Goal: Task Accomplishment & Management: Manage account settings

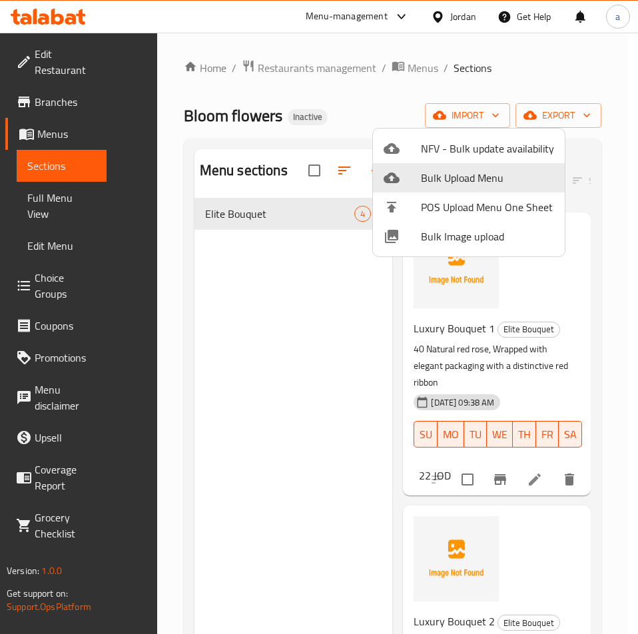
click at [271, 286] on div at bounding box center [319, 317] width 638 height 634
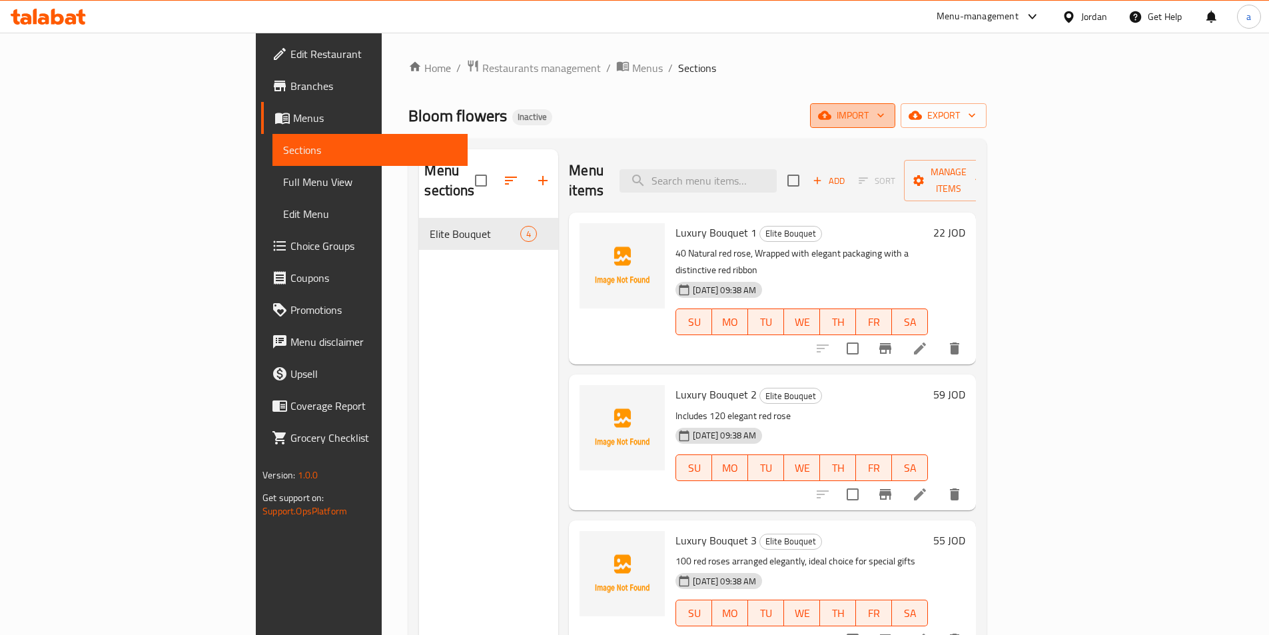
click at [637, 121] on span "import" at bounding box center [853, 115] width 64 height 17
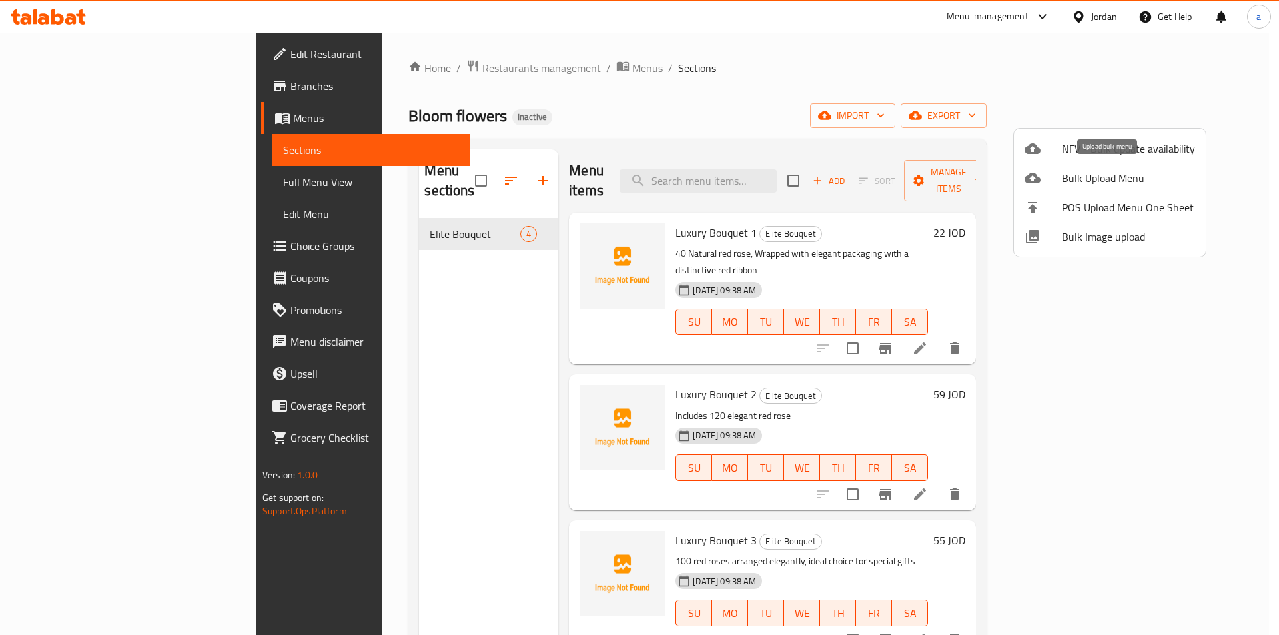
click at [637, 183] on span "Bulk Upload Menu" at bounding box center [1128, 178] width 133 height 16
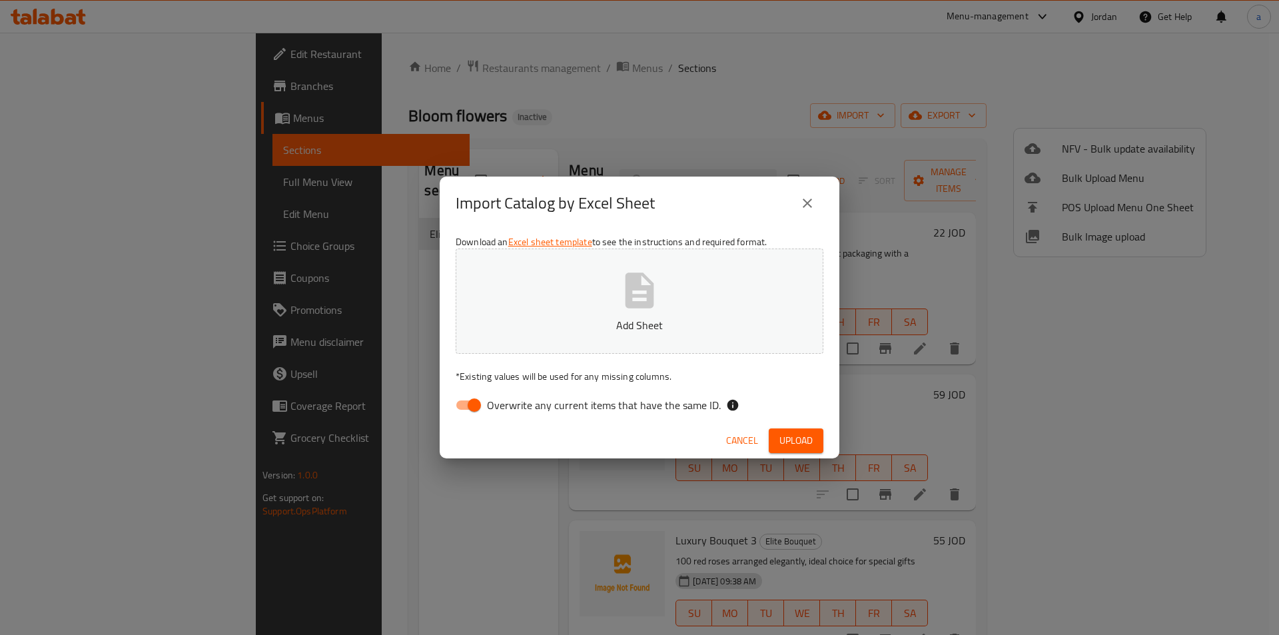
click at [489, 406] on span "Overwrite any current items that have the same ID." at bounding box center [604, 405] width 234 height 16
click at [489, 406] on input "Overwrite any current items that have the same ID." at bounding box center [474, 404] width 76 height 25
checkbox input "false"
click at [558, 358] on div "Download an Excel sheet template to see the instructions and required format. A…" at bounding box center [640, 326] width 400 height 193
click at [567, 340] on button "Add Sheet" at bounding box center [640, 300] width 368 height 105
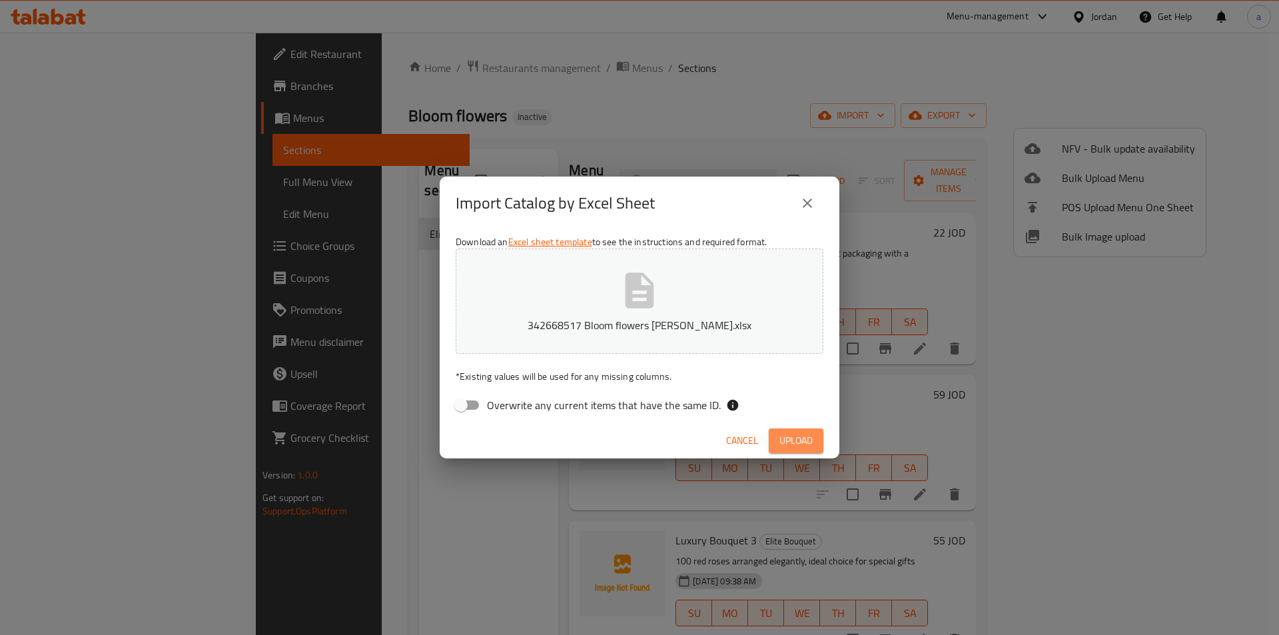
click at [637, 447] on span "Upload" at bounding box center [795, 440] width 33 height 17
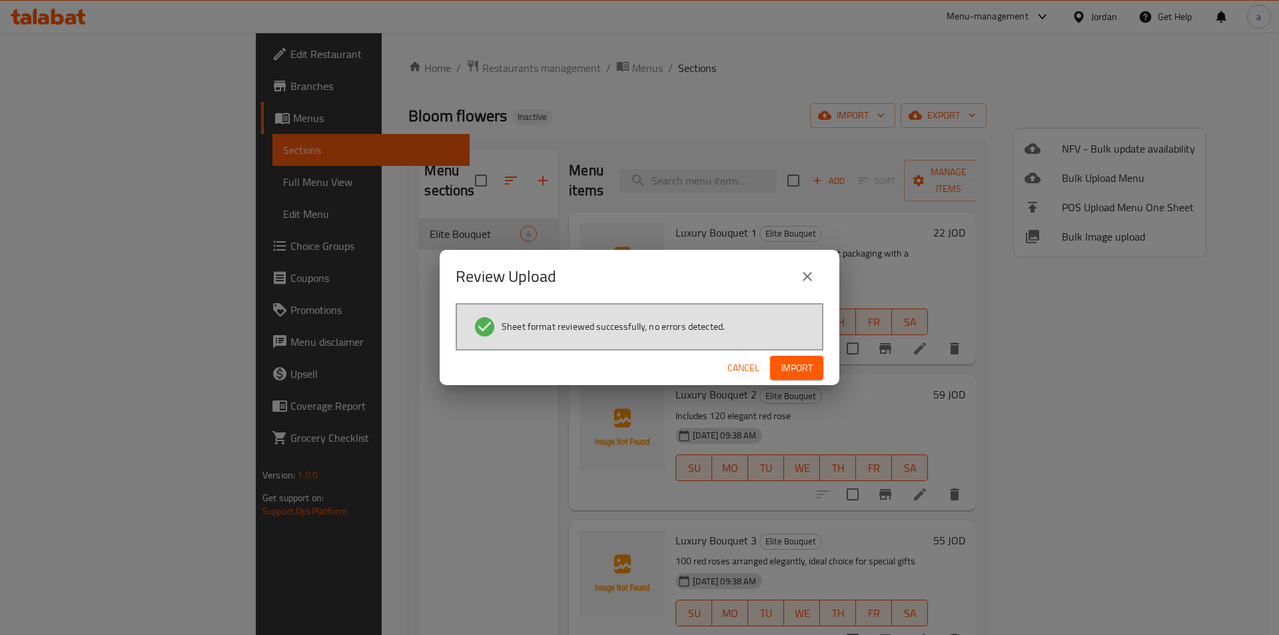
click at [637, 372] on span "Import" at bounding box center [797, 368] width 32 height 17
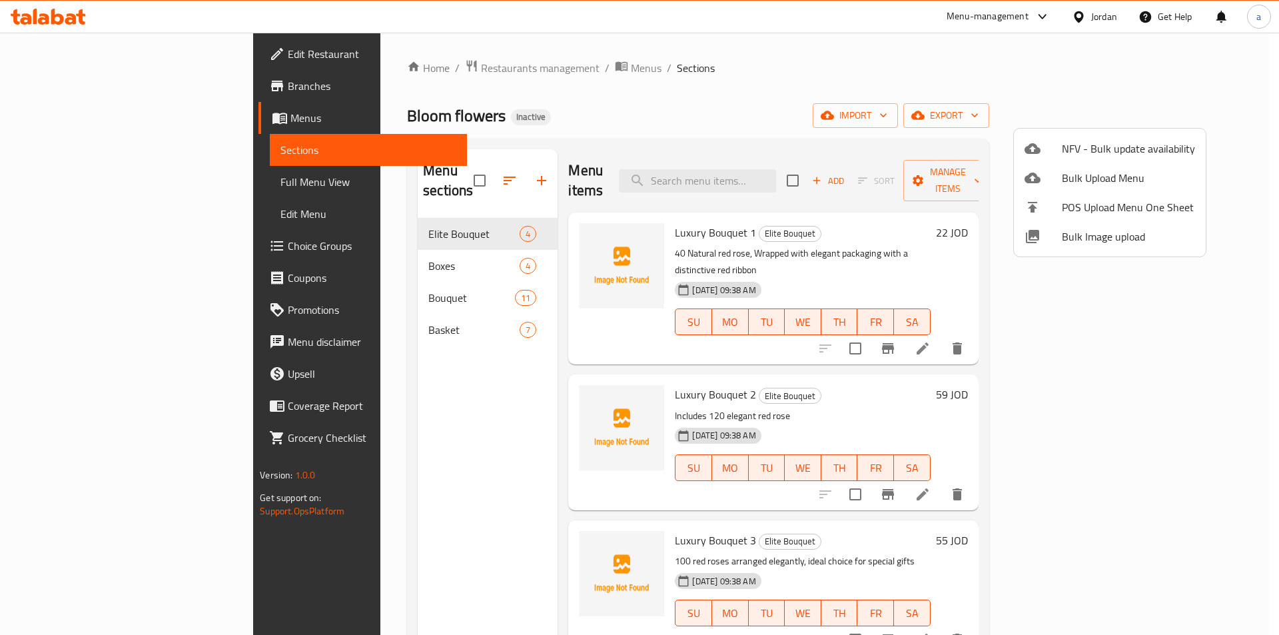
click at [637, 103] on div at bounding box center [639, 317] width 1279 height 635
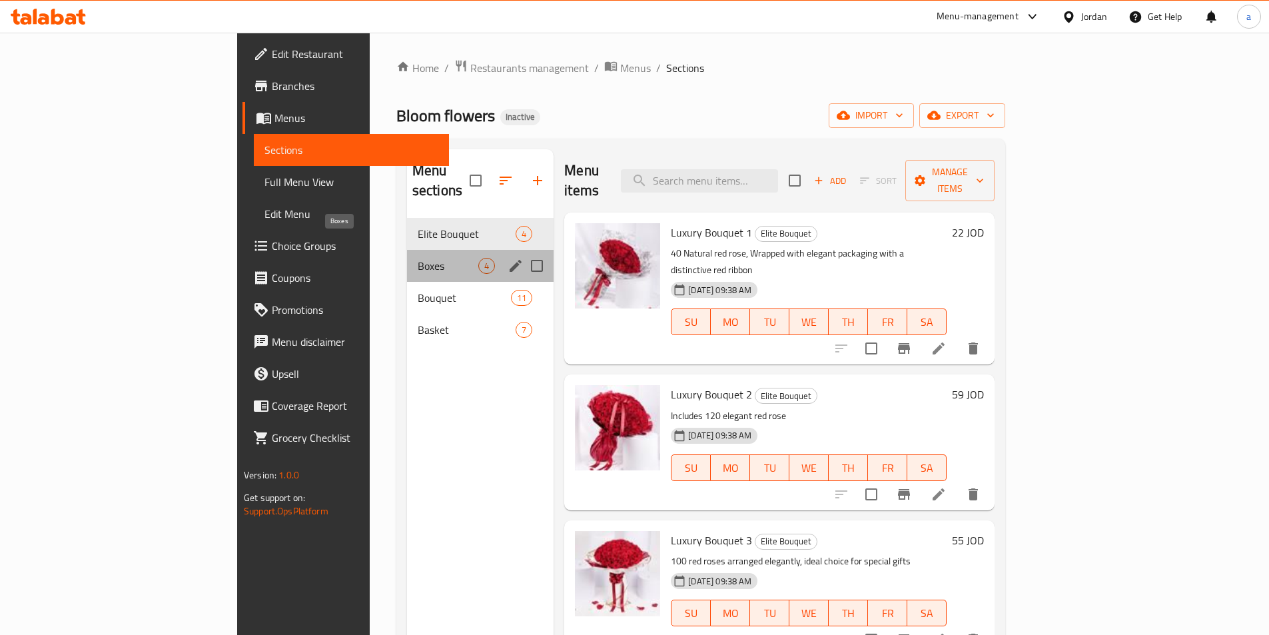
click at [418, 258] on span "Boxes" at bounding box center [448, 266] width 61 height 16
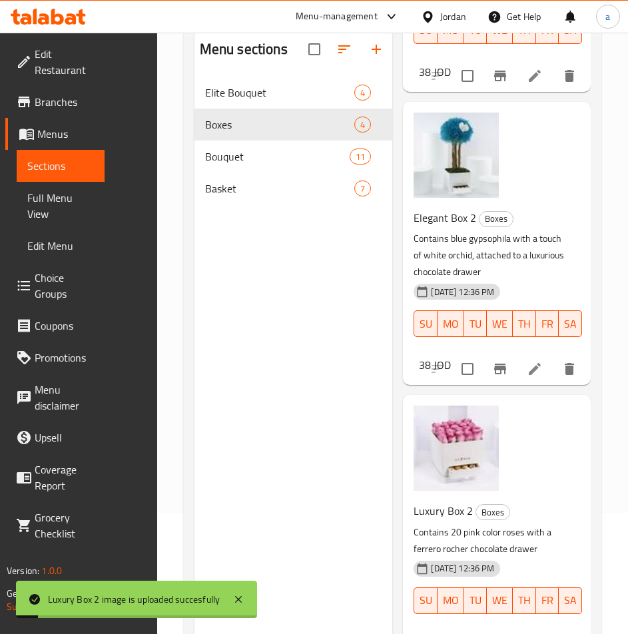
scroll to position [187, 0]
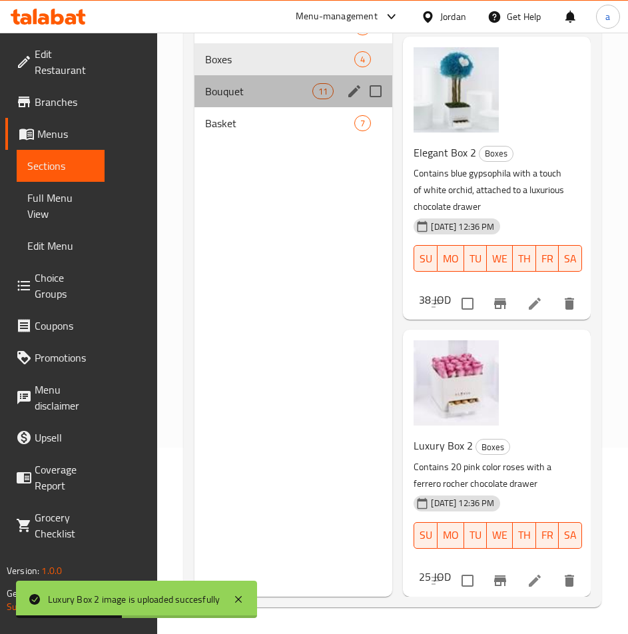
click at [244, 99] on div "Bouquet 11" at bounding box center [293, 91] width 198 height 32
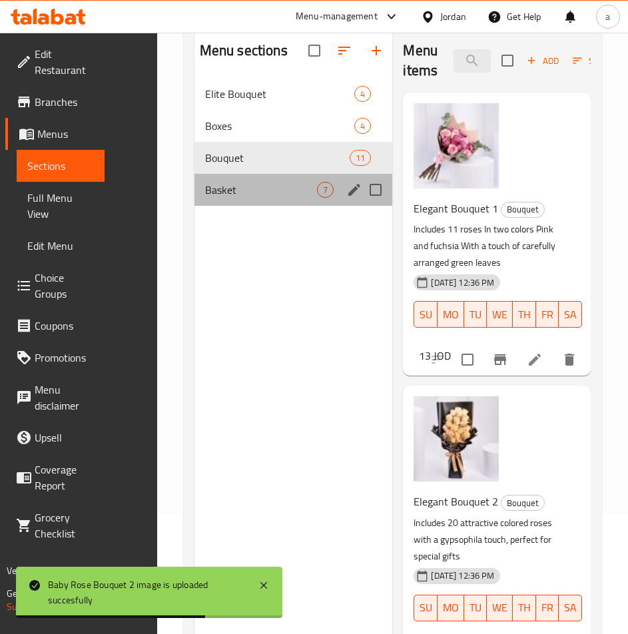
click at [246, 199] on div "Basket 7" at bounding box center [293, 190] width 198 height 32
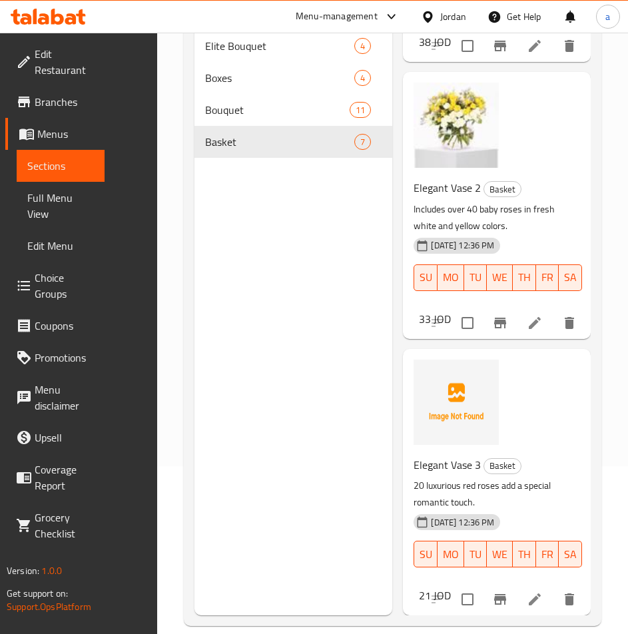
scroll to position [187, 0]
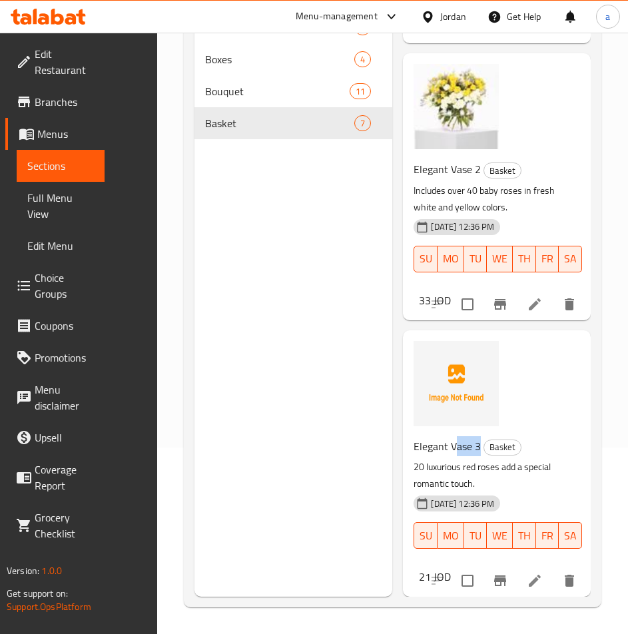
drag, startPoint x: 481, startPoint y: 439, endPoint x: 458, endPoint y: 434, distance: 23.8
click at [458, 437] on h6 "Elegant Vase 3 Basket" at bounding box center [492, 446] width 156 height 19
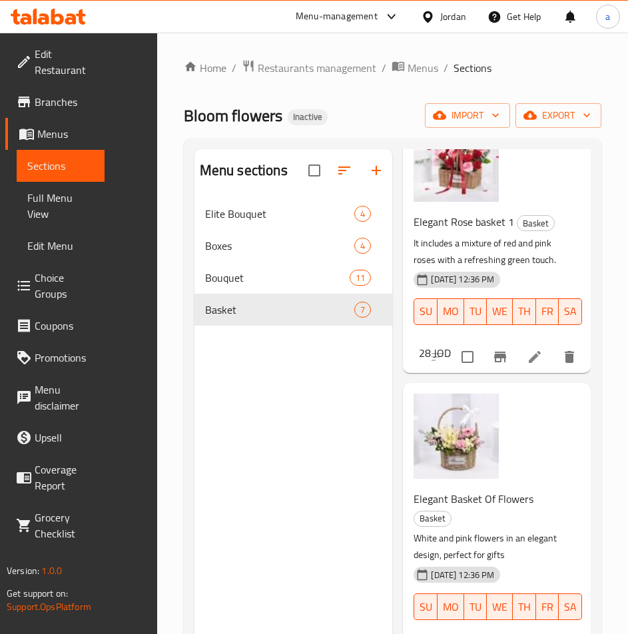
scroll to position [0, 0]
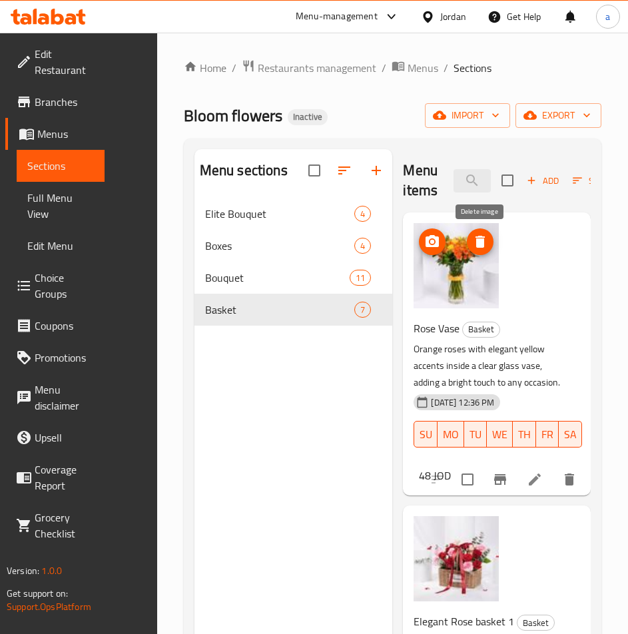
click at [486, 242] on icon "delete image" at bounding box center [480, 242] width 16 height 16
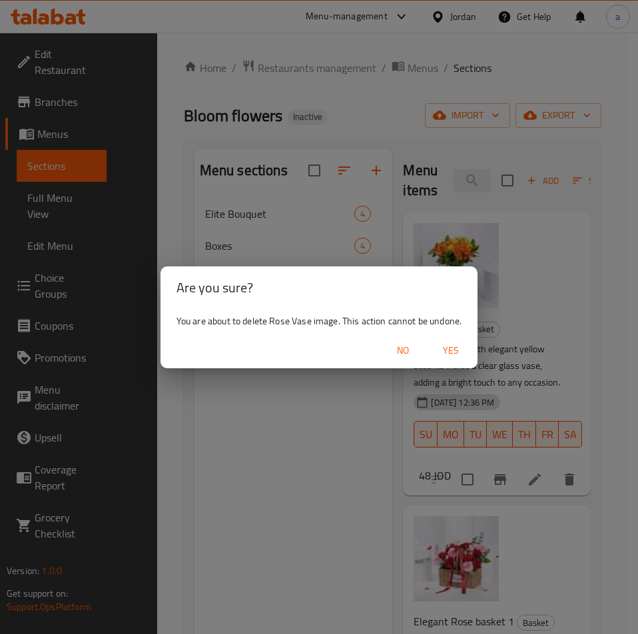
click at [449, 352] on span "Yes" at bounding box center [451, 350] width 32 height 17
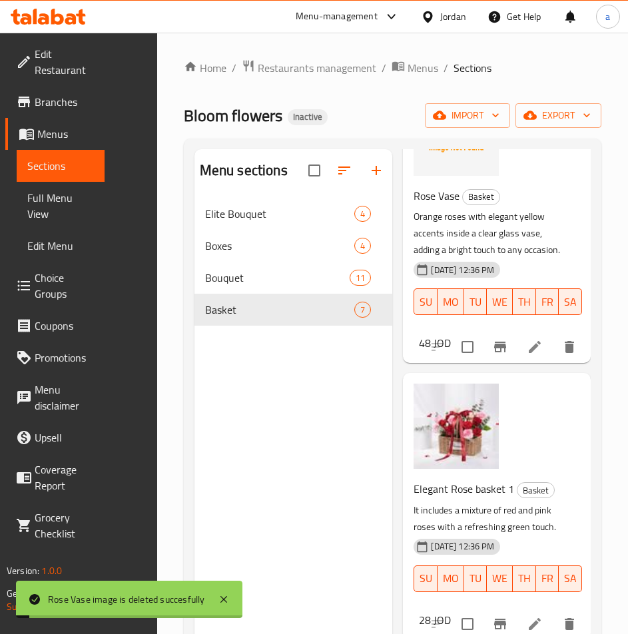
scroll to position [133, 0]
click at [492, 410] on span "delete image" at bounding box center [480, 402] width 27 height 16
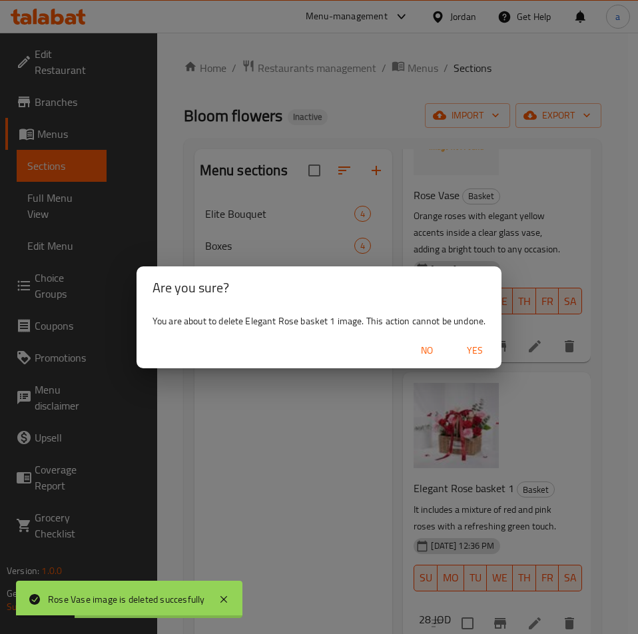
click at [470, 351] on span "Yes" at bounding box center [475, 350] width 32 height 17
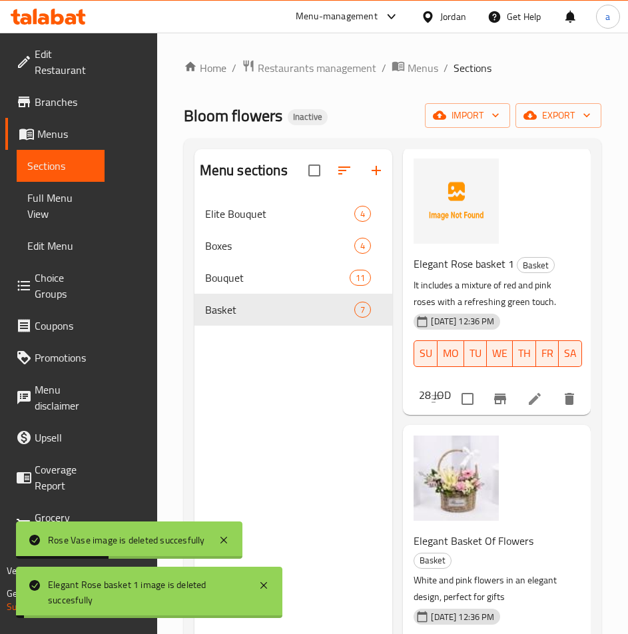
scroll to position [400, 0]
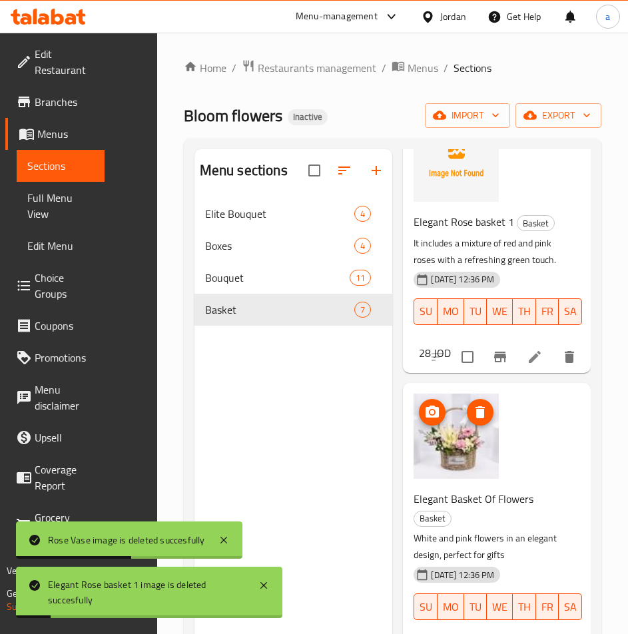
click at [483, 420] on icon "delete image" at bounding box center [480, 412] width 16 height 16
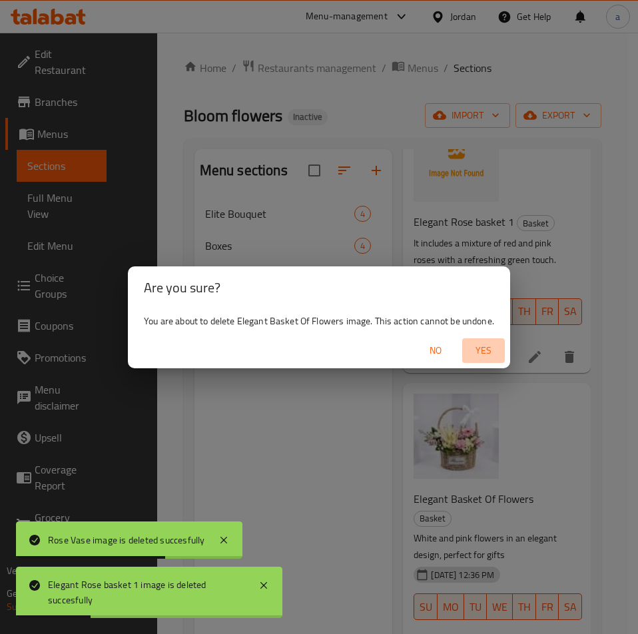
click at [485, 350] on span "Yes" at bounding box center [484, 350] width 32 height 17
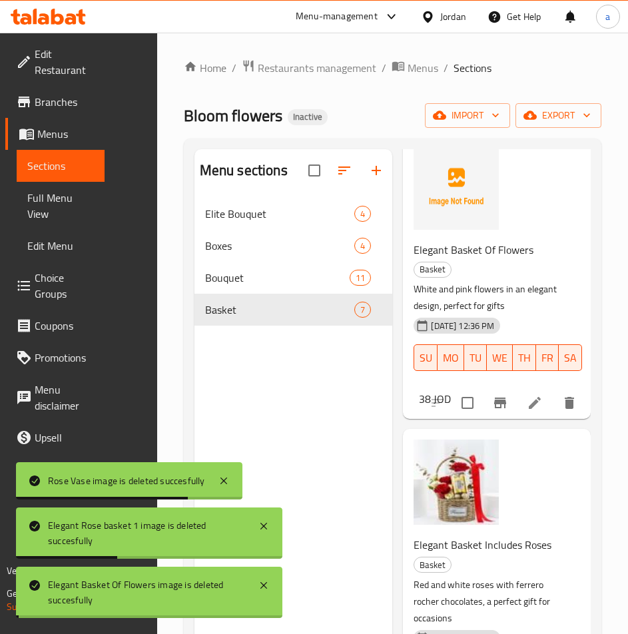
scroll to position [733, 0]
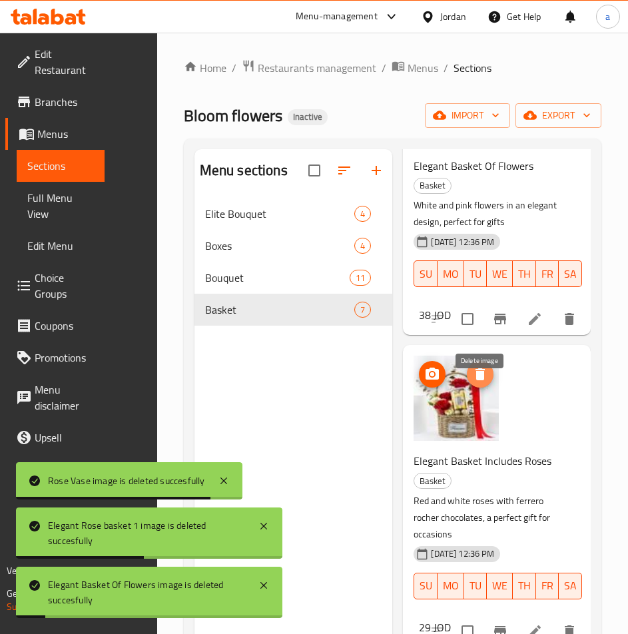
click at [481, 380] on icon "delete image" at bounding box center [480, 374] width 9 height 12
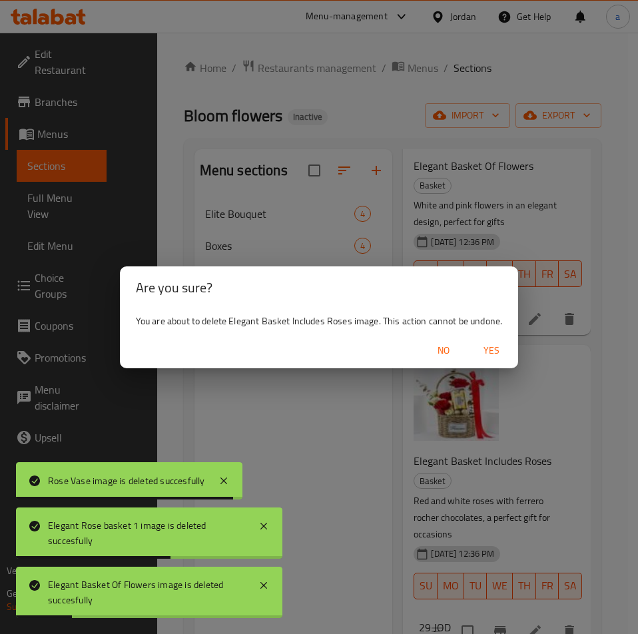
click at [478, 358] on span "Yes" at bounding box center [492, 350] width 32 height 17
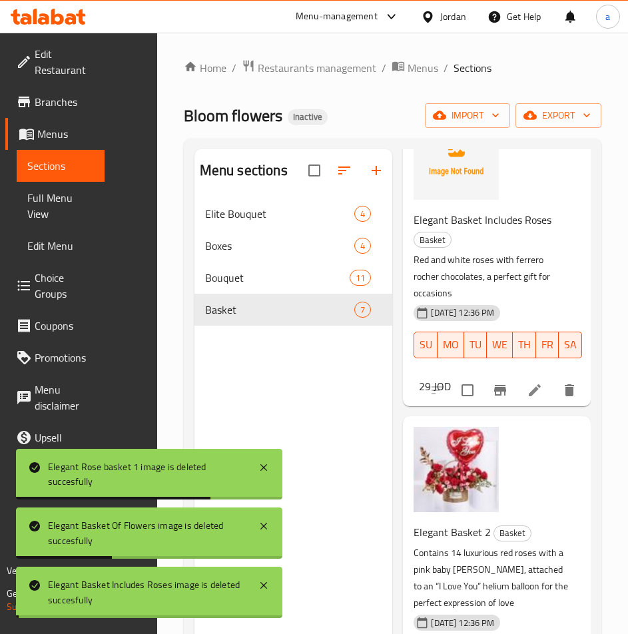
scroll to position [999, 0]
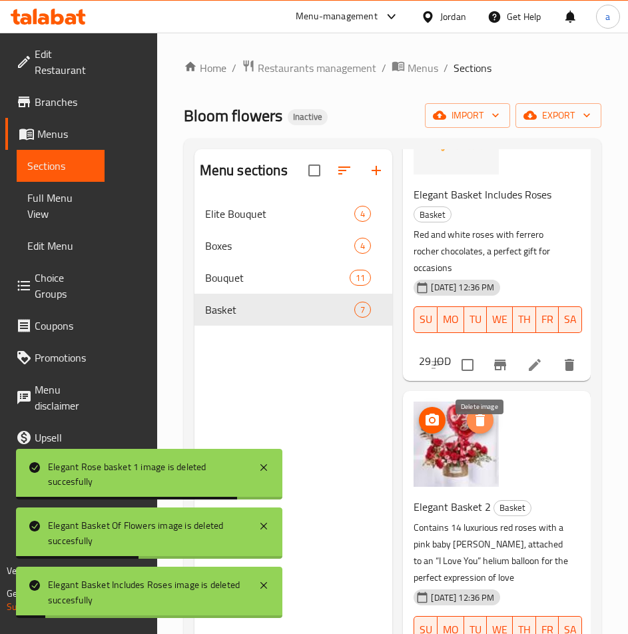
click at [485, 428] on icon "delete image" at bounding box center [480, 420] width 16 height 16
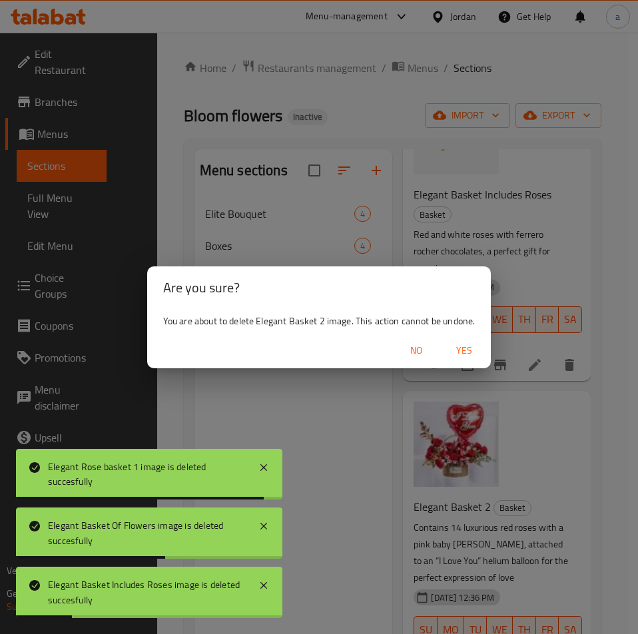
click at [467, 352] on span "Yes" at bounding box center [464, 350] width 32 height 17
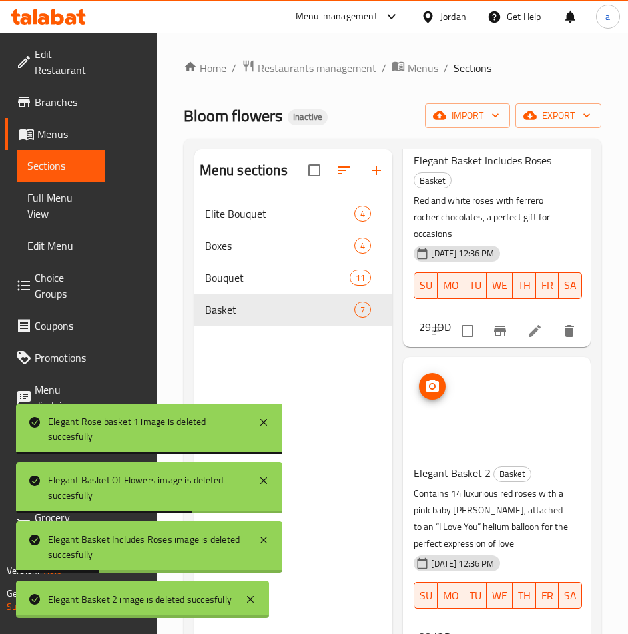
scroll to position [1266, 0]
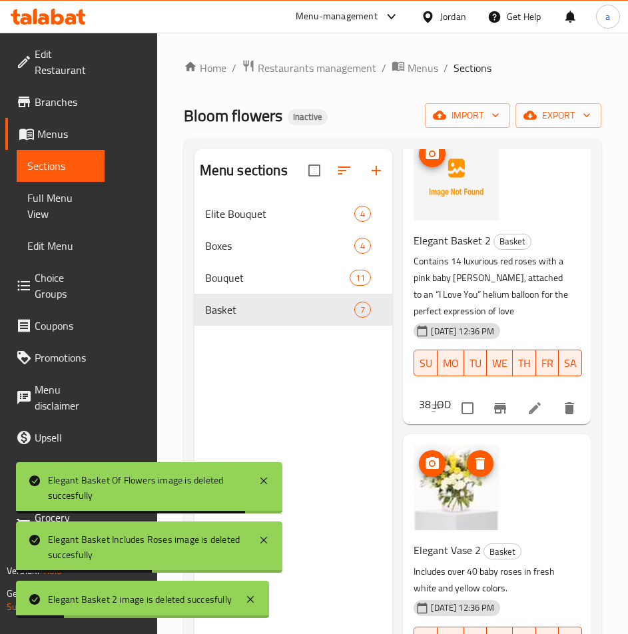
click at [482, 472] on button "delete image" at bounding box center [480, 463] width 27 height 27
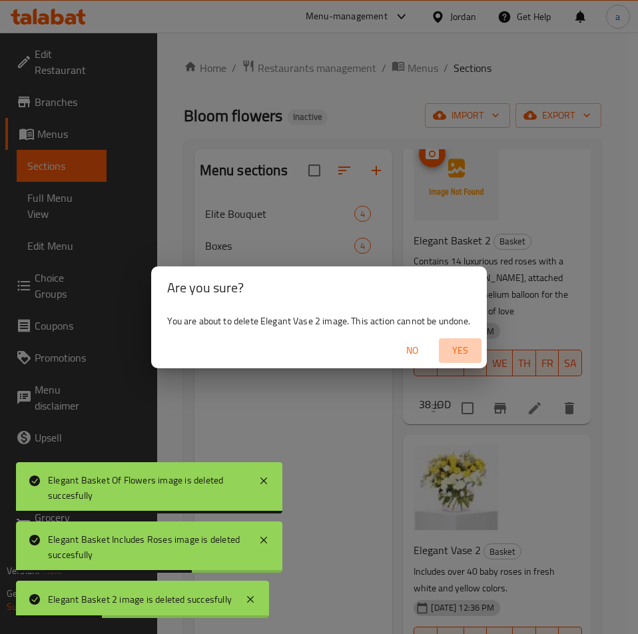
click at [452, 348] on span "Yes" at bounding box center [460, 350] width 32 height 17
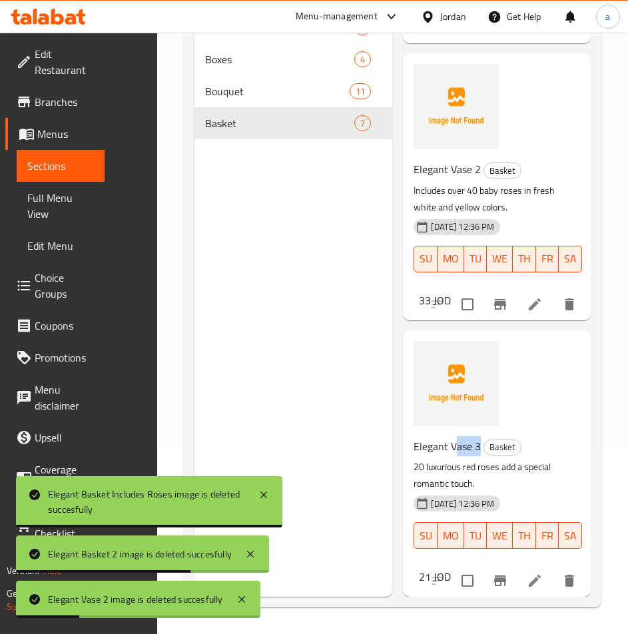
scroll to position [1154, 0]
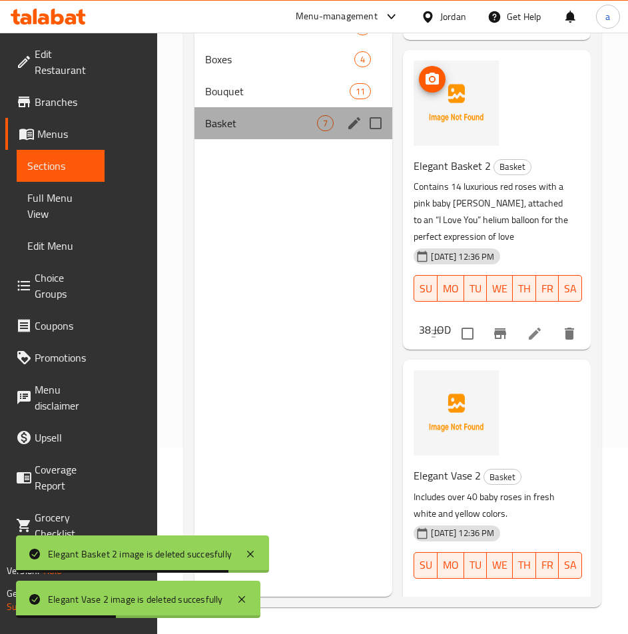
click at [258, 107] on div "Basket 7" at bounding box center [293, 123] width 198 height 32
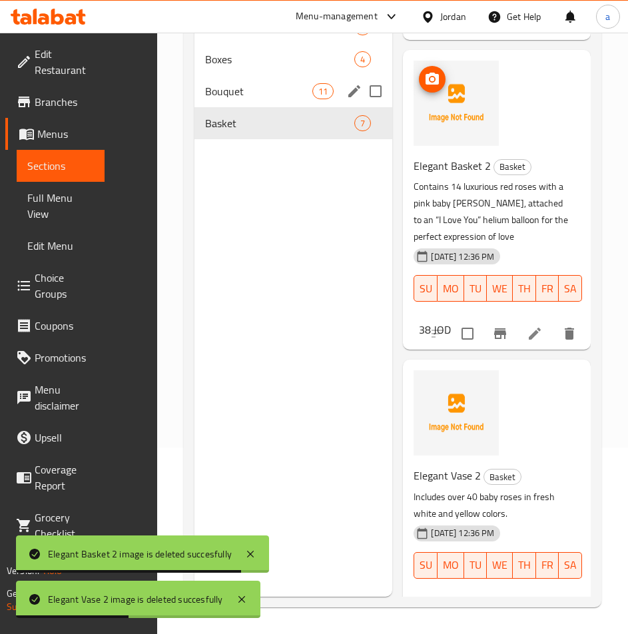
click at [250, 91] on span "Bouquet" at bounding box center [258, 91] width 107 height 16
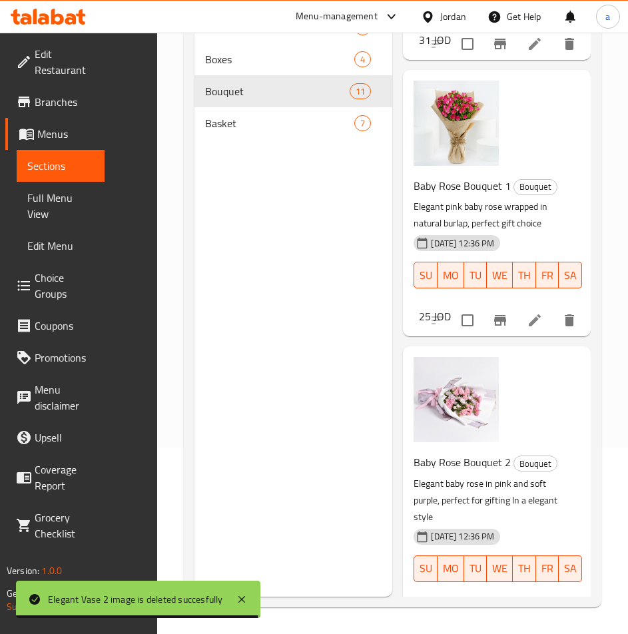
scroll to position [2606, 0]
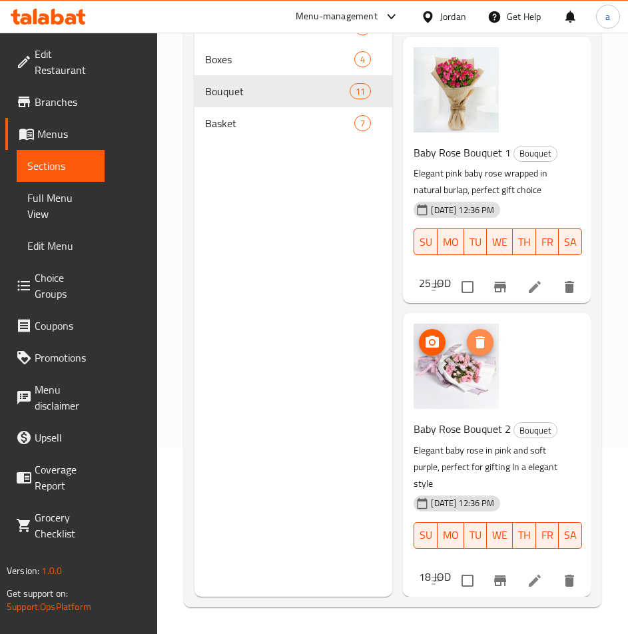
click at [488, 340] on icon "delete image" at bounding box center [480, 342] width 16 height 16
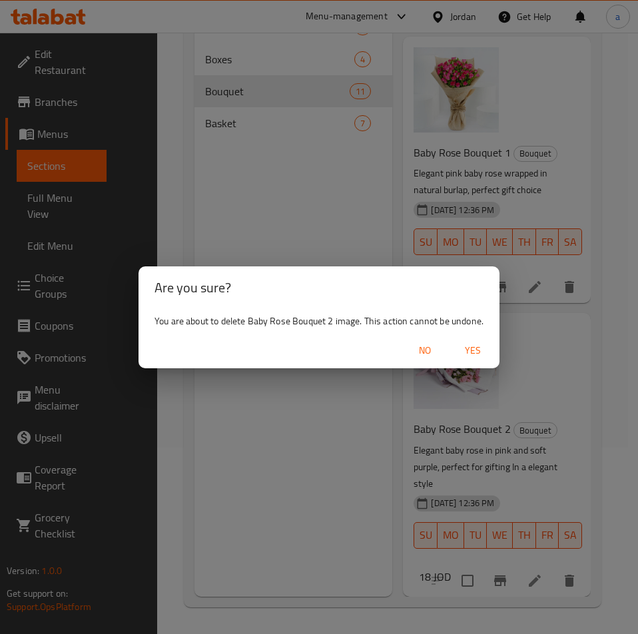
click at [448, 351] on div "No Yes" at bounding box center [319, 350] width 361 height 35
click at [462, 349] on span "Yes" at bounding box center [473, 350] width 32 height 17
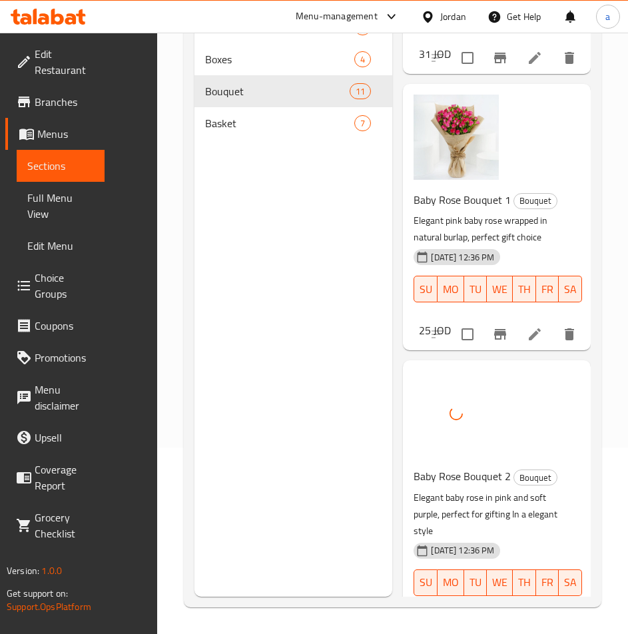
scroll to position [2273, 0]
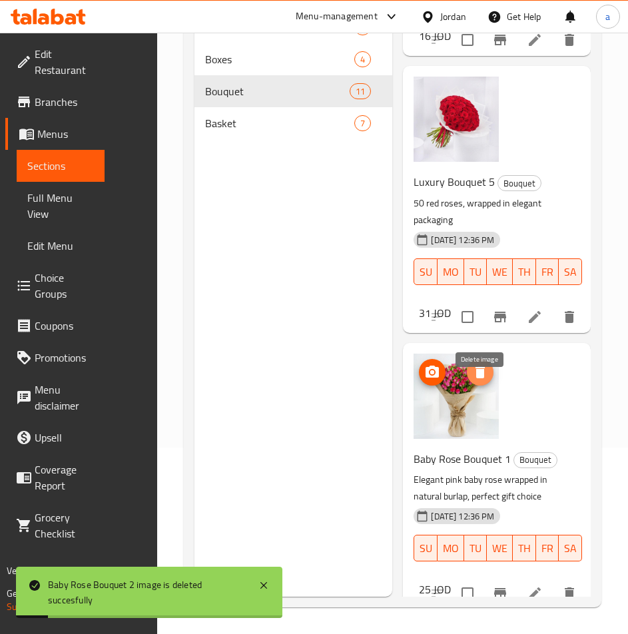
click at [487, 386] on button "delete image" at bounding box center [480, 372] width 27 height 27
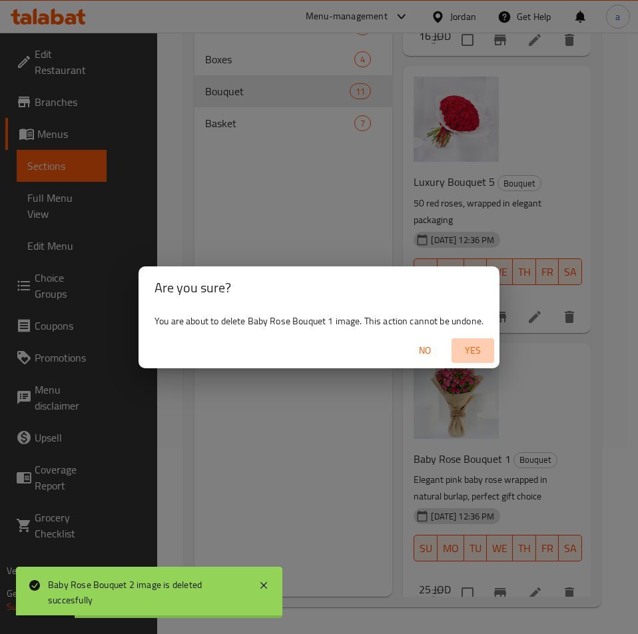
click at [462, 349] on span "Yes" at bounding box center [473, 350] width 32 height 17
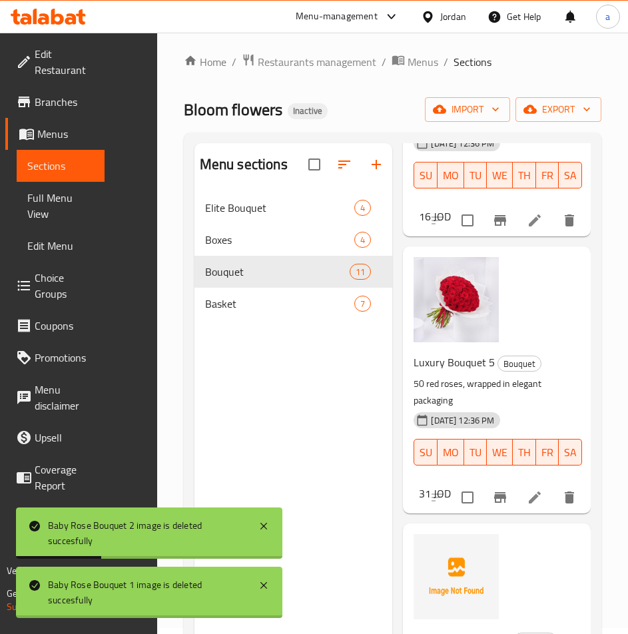
scroll to position [0, 0]
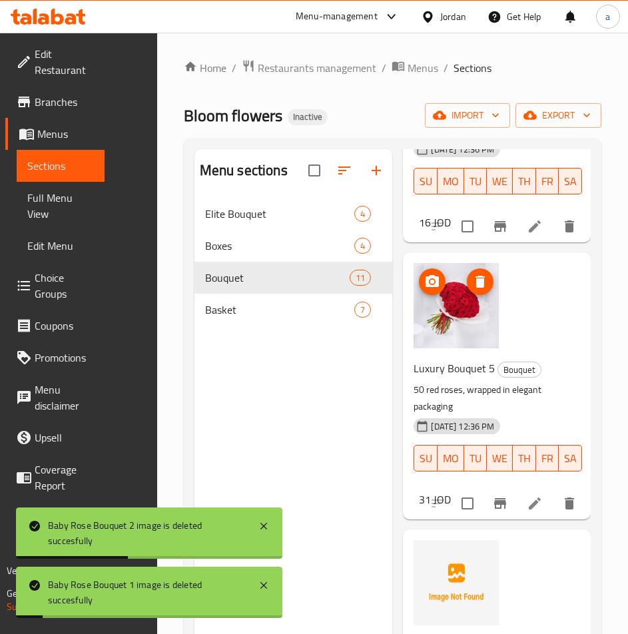
click at [477, 288] on icon "delete image" at bounding box center [480, 282] width 9 height 12
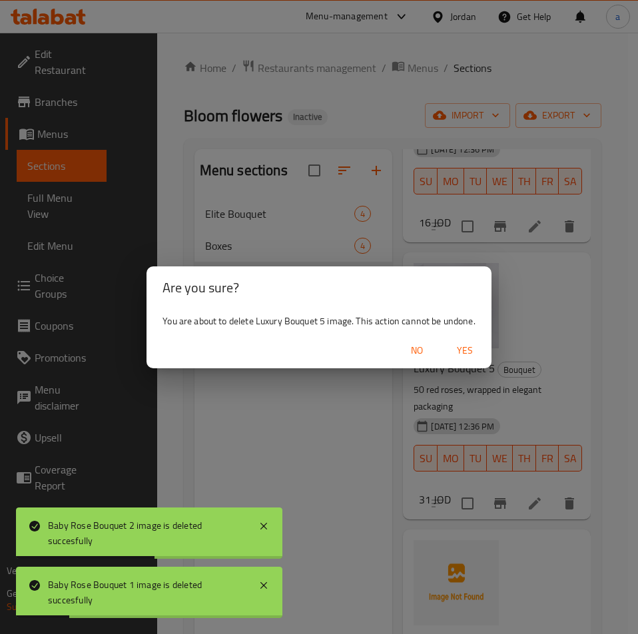
click at [462, 352] on span "Yes" at bounding box center [465, 350] width 32 height 17
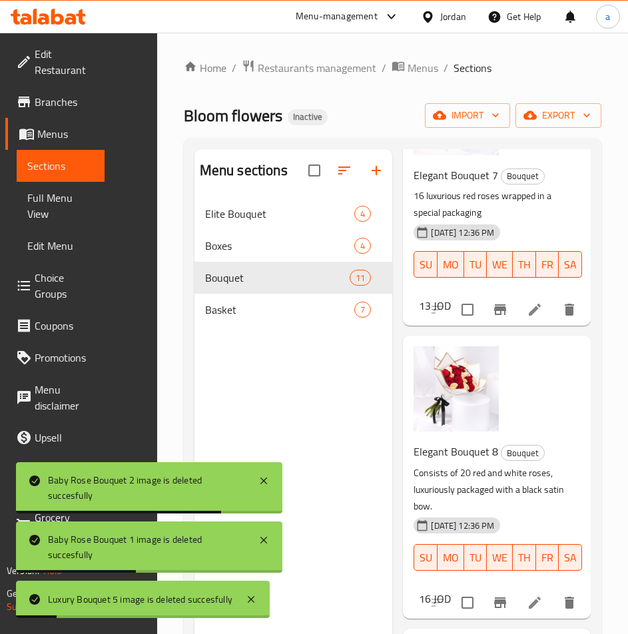
scroll to position [1807, 0]
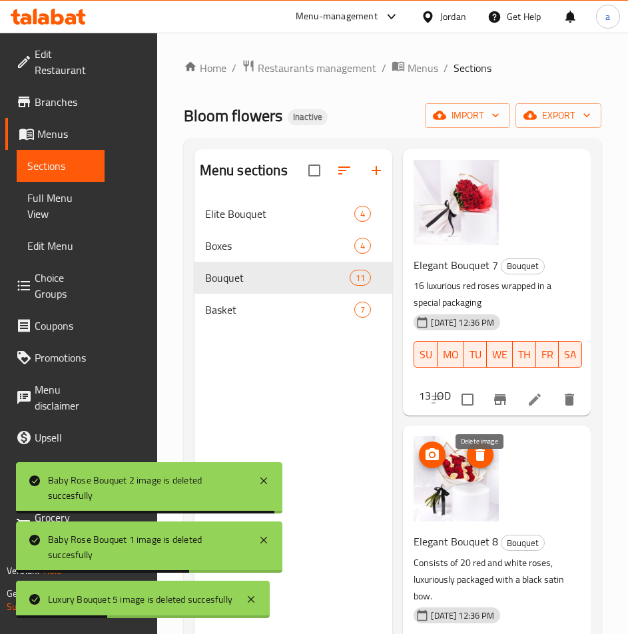
click at [479, 461] on icon "delete image" at bounding box center [480, 455] width 9 height 12
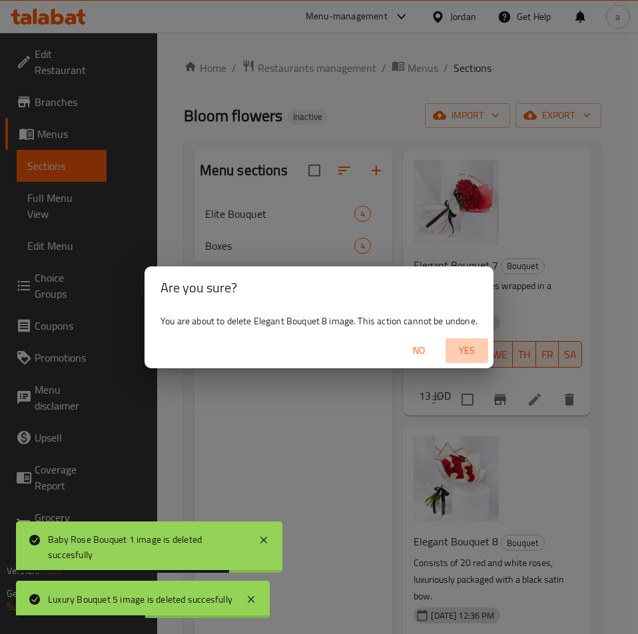
click at [470, 348] on span "Yes" at bounding box center [467, 350] width 32 height 17
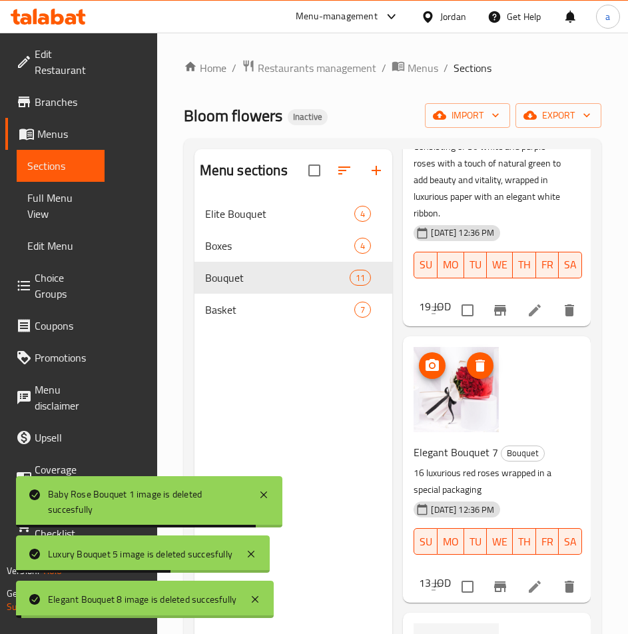
scroll to position [1607, 0]
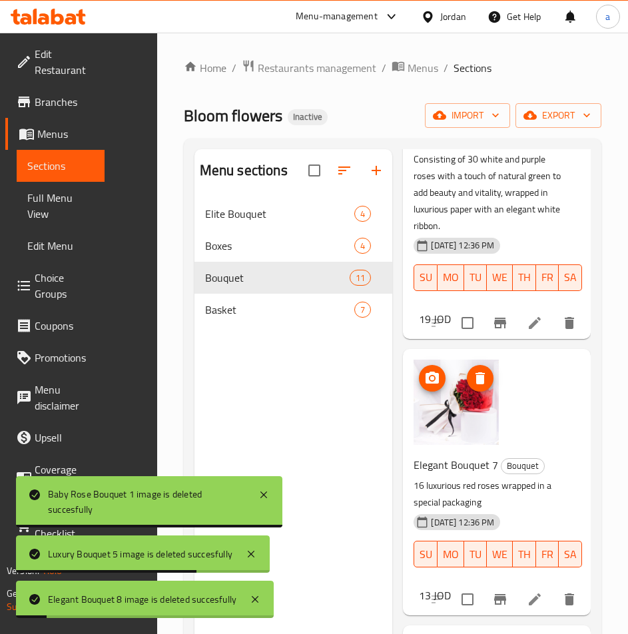
click at [489, 386] on span "delete image" at bounding box center [480, 378] width 27 height 16
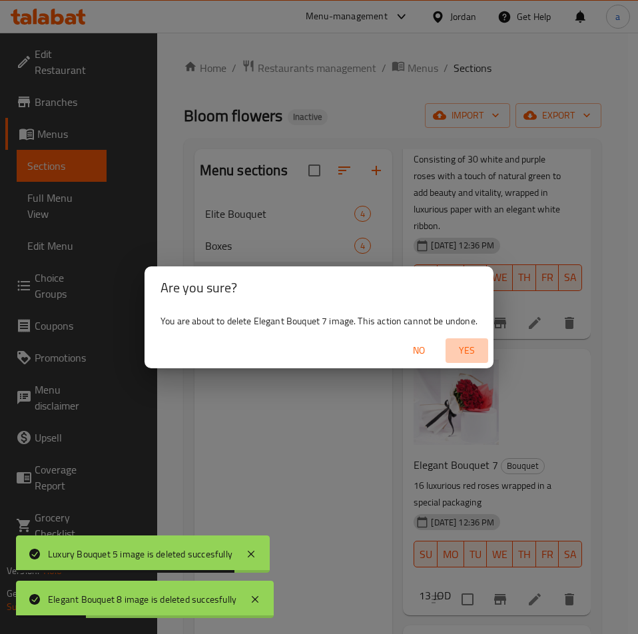
click at [466, 349] on span "Yes" at bounding box center [467, 350] width 32 height 17
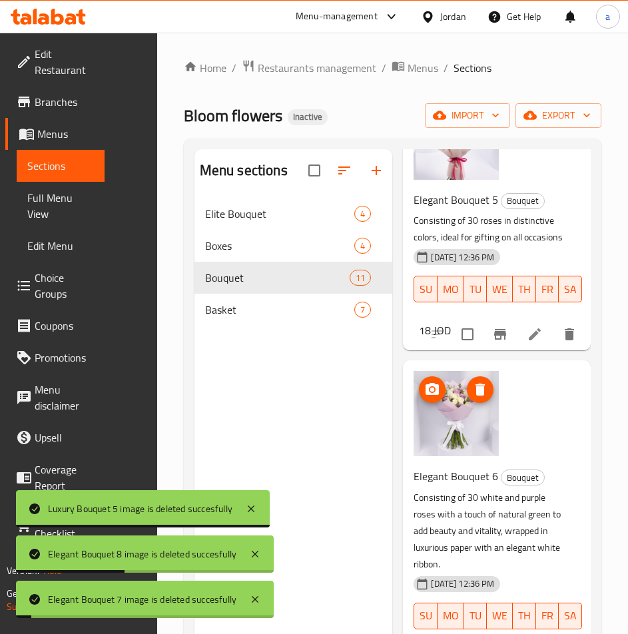
scroll to position [1141, 0]
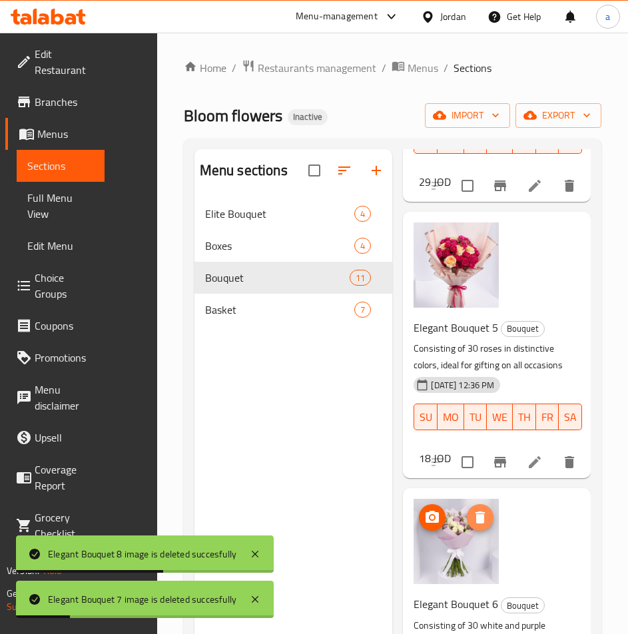
click at [484, 526] on icon "delete image" at bounding box center [480, 518] width 16 height 16
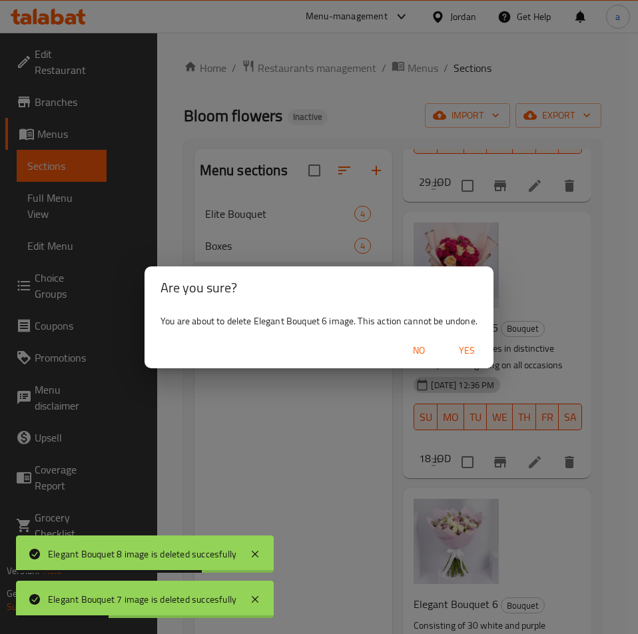
click at [474, 345] on span "Yes" at bounding box center [467, 350] width 32 height 17
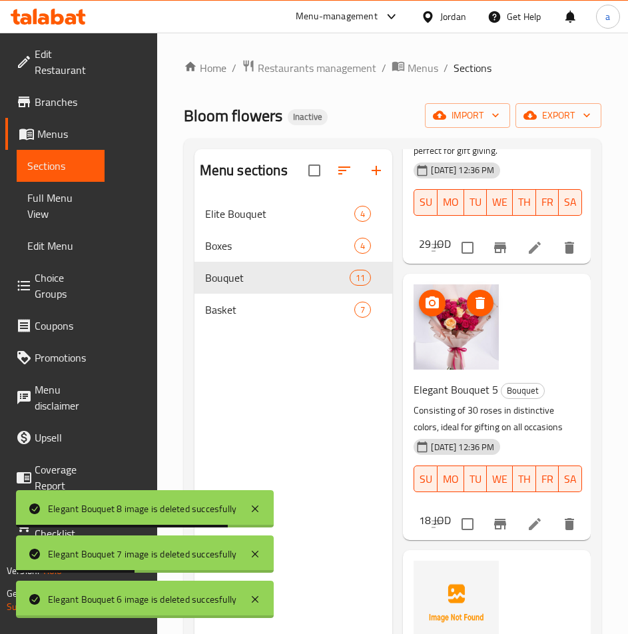
scroll to position [941, 0]
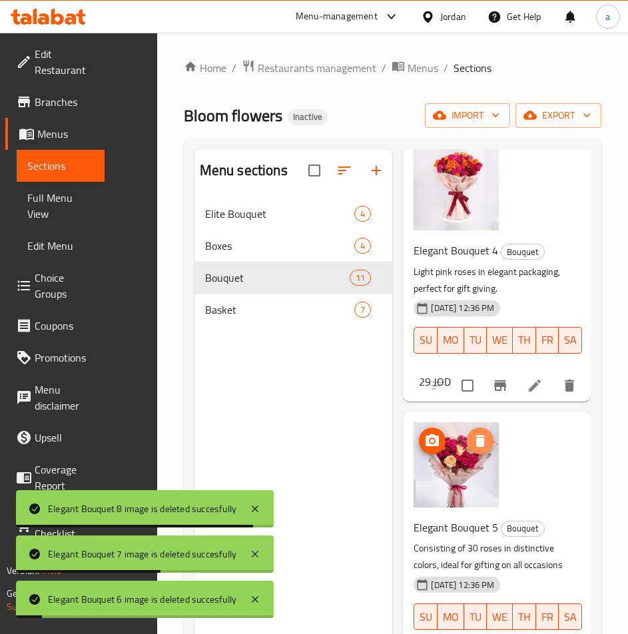
click at [487, 440] on icon "delete image" at bounding box center [480, 441] width 16 height 16
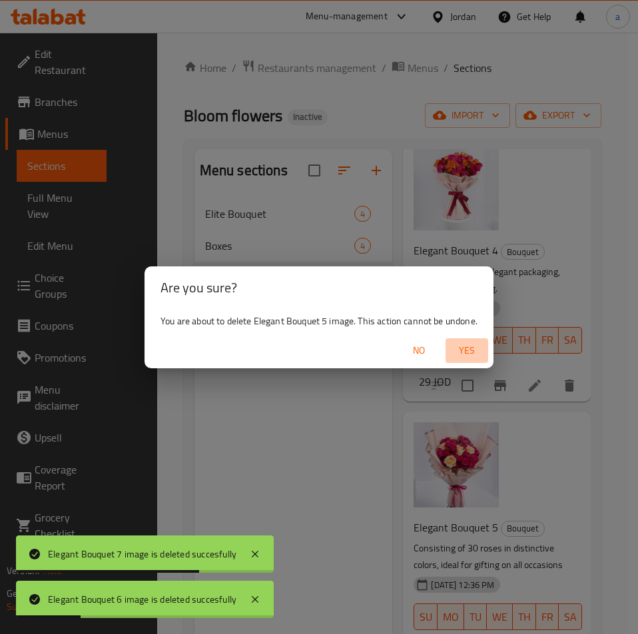
click at [457, 354] on span "Yes" at bounding box center [467, 350] width 32 height 17
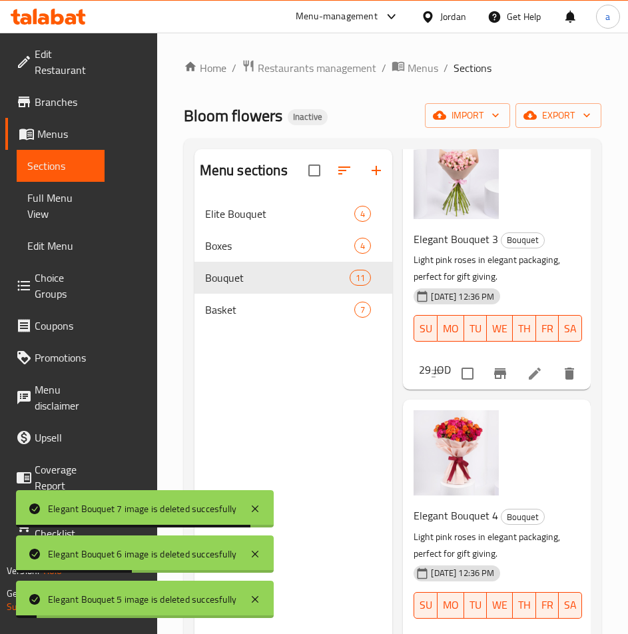
scroll to position [675, 0]
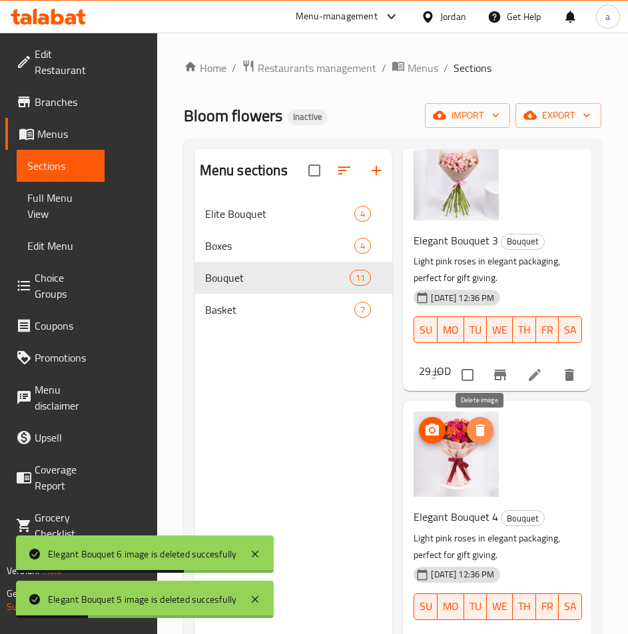
click at [484, 425] on icon "delete image" at bounding box center [480, 430] width 16 height 16
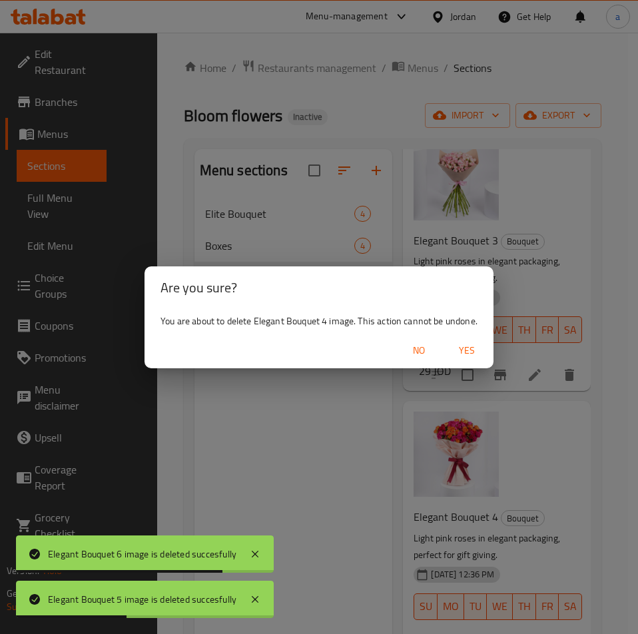
click at [461, 355] on span "Yes" at bounding box center [467, 350] width 32 height 17
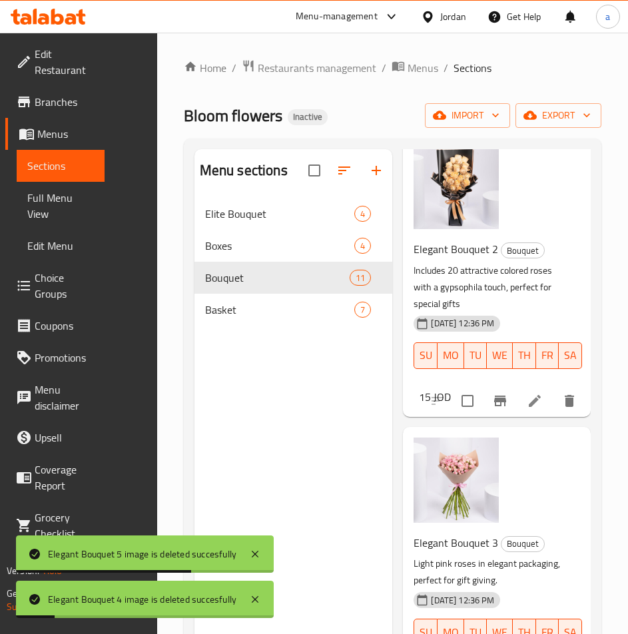
scroll to position [342, 0]
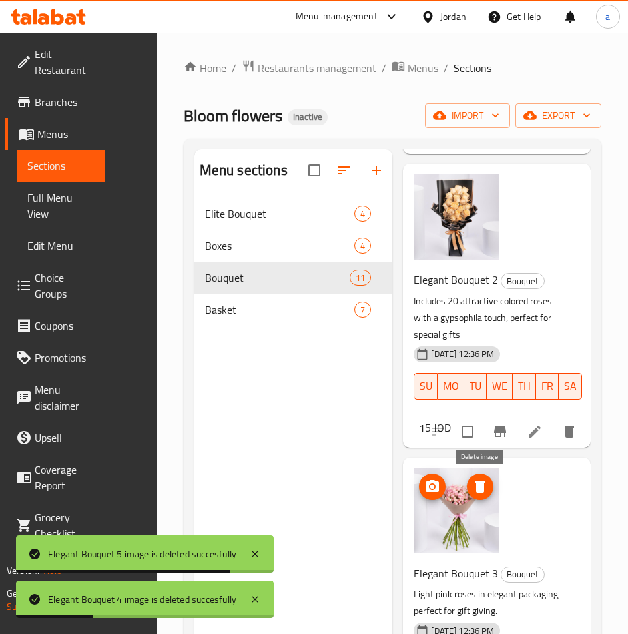
click at [484, 485] on icon "delete image" at bounding box center [480, 487] width 9 height 12
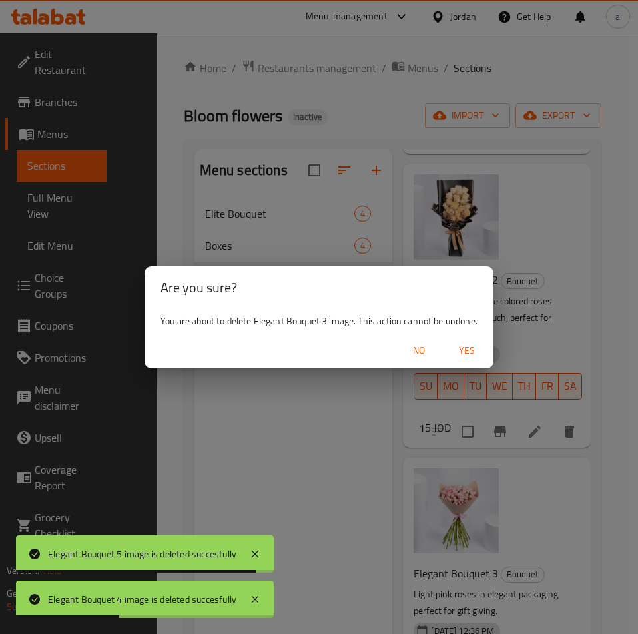
click at [472, 350] on span "Yes" at bounding box center [467, 350] width 32 height 17
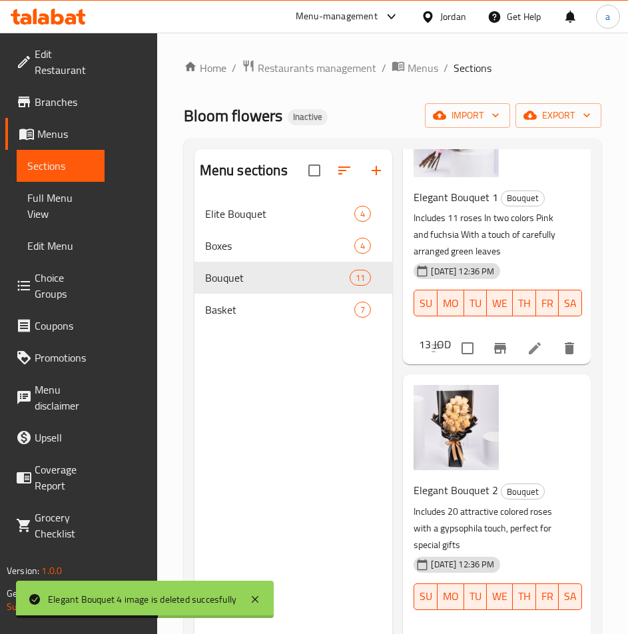
scroll to position [75, 0]
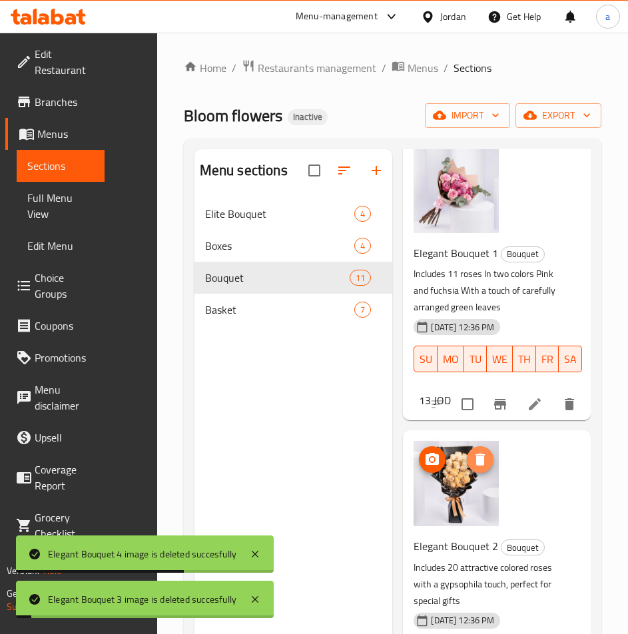
click at [484, 453] on button "delete image" at bounding box center [480, 459] width 27 height 27
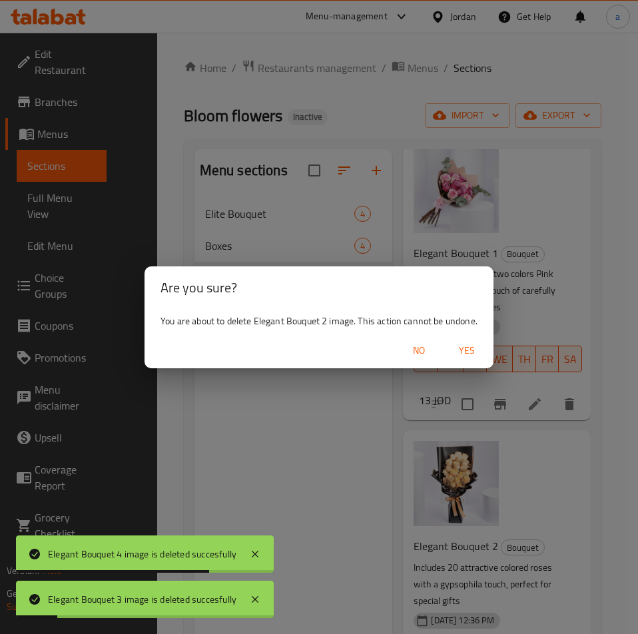
click at [460, 358] on span "Yes" at bounding box center [467, 350] width 32 height 17
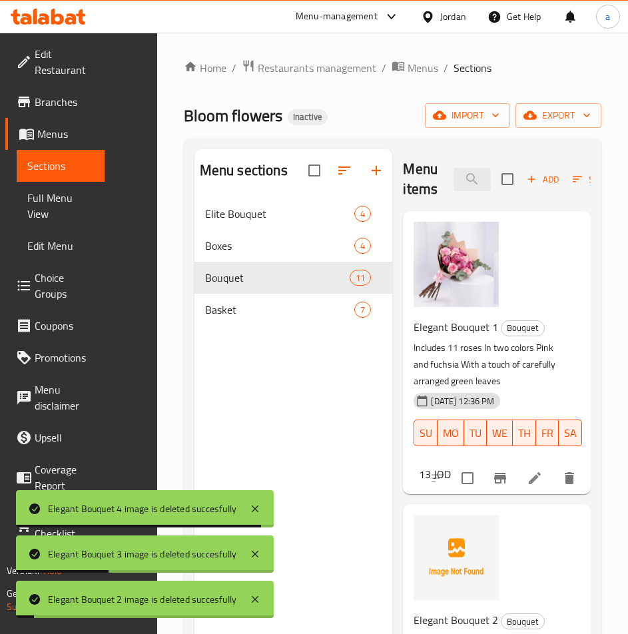
scroll to position [0, 0]
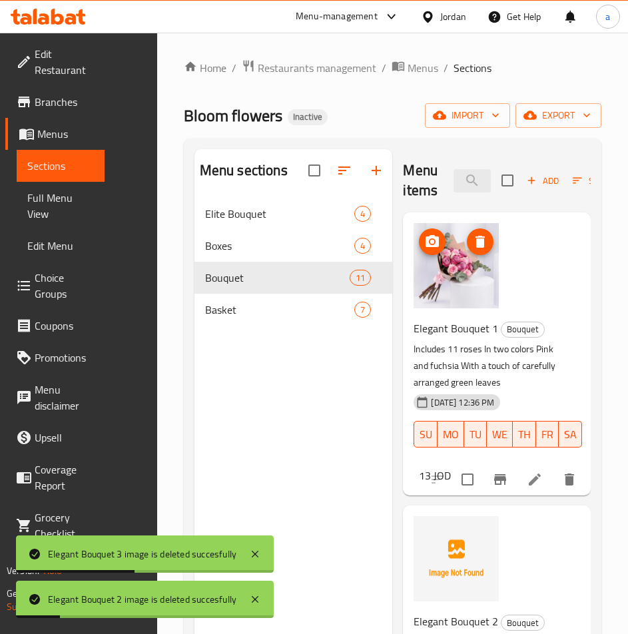
click at [478, 240] on icon "delete image" at bounding box center [480, 242] width 9 height 12
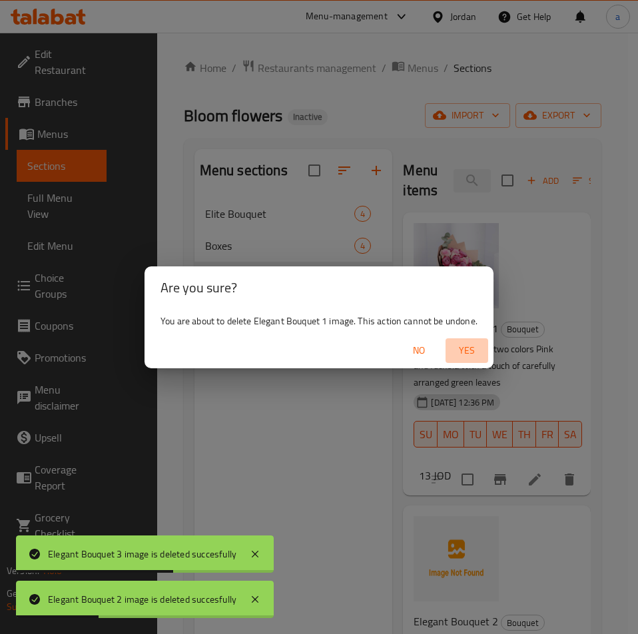
click at [462, 356] on span "Yes" at bounding box center [467, 350] width 32 height 17
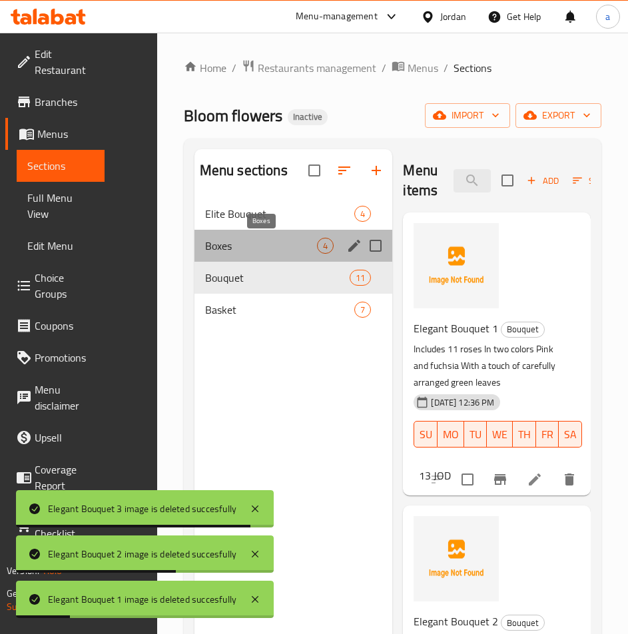
click at [264, 252] on span "Boxes" at bounding box center [261, 246] width 112 height 16
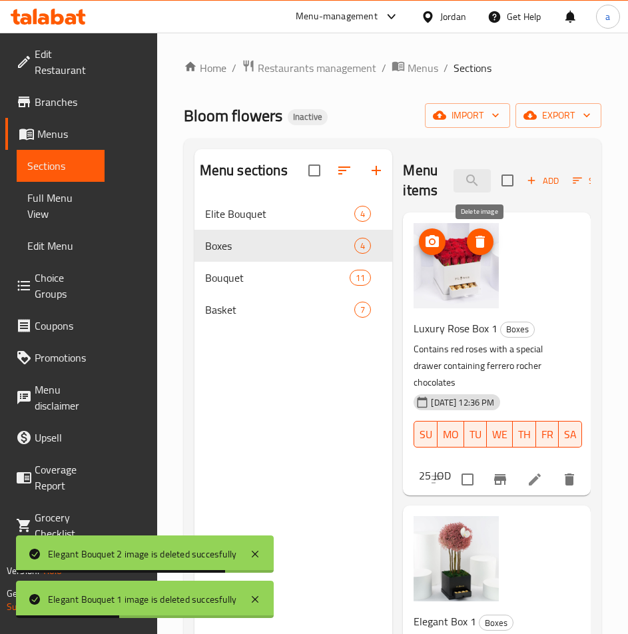
click at [484, 232] on button "delete image" at bounding box center [480, 241] width 27 height 27
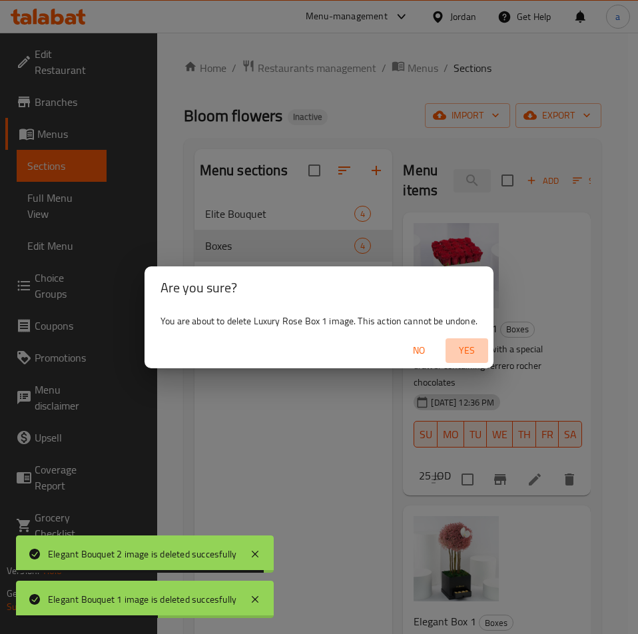
click at [471, 346] on span "Yes" at bounding box center [467, 350] width 32 height 17
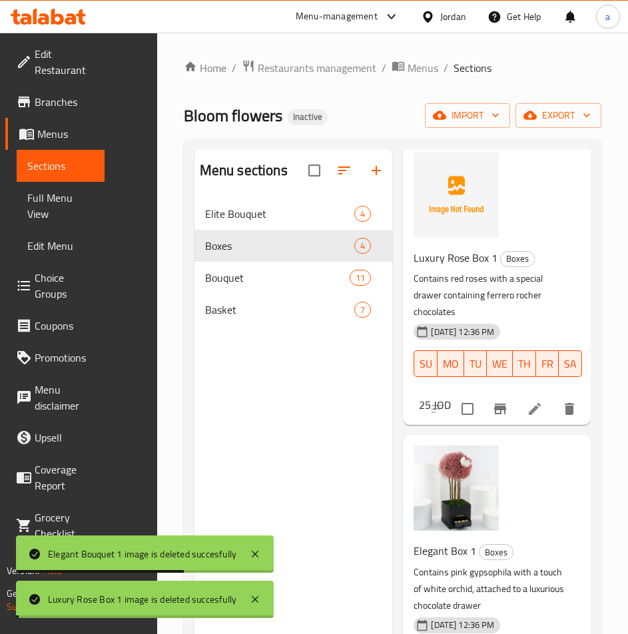
scroll to position [200, 0]
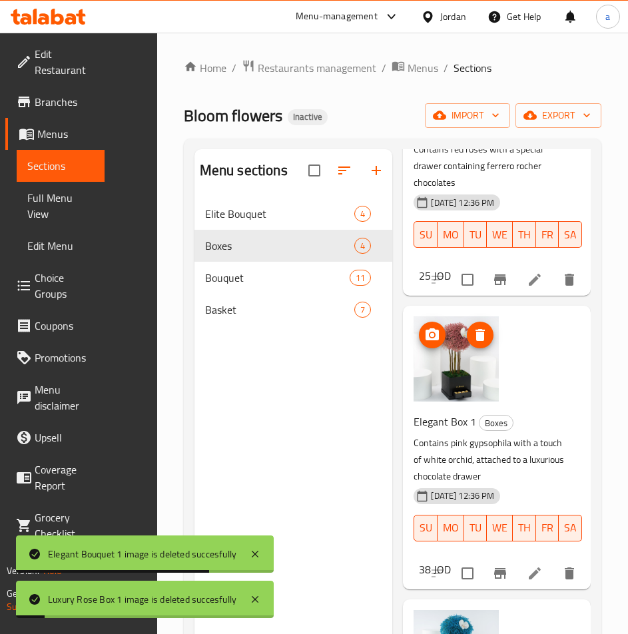
click at [486, 338] on icon "delete image" at bounding box center [480, 335] width 16 height 16
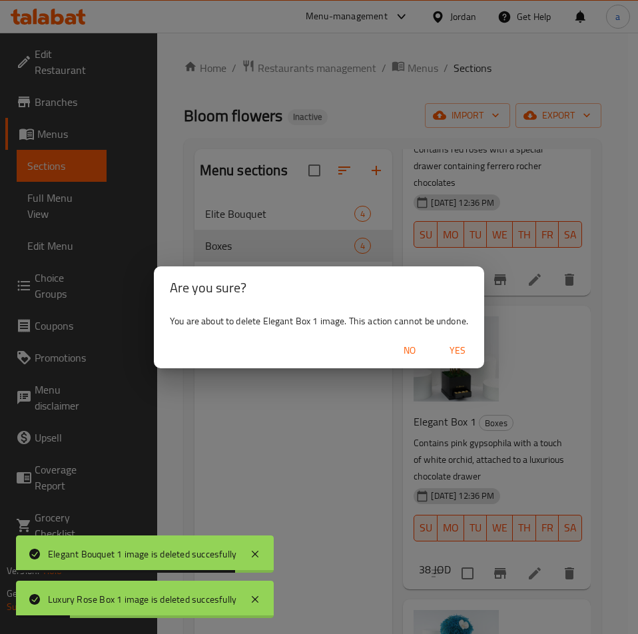
click at [454, 357] on span "Yes" at bounding box center [458, 350] width 32 height 17
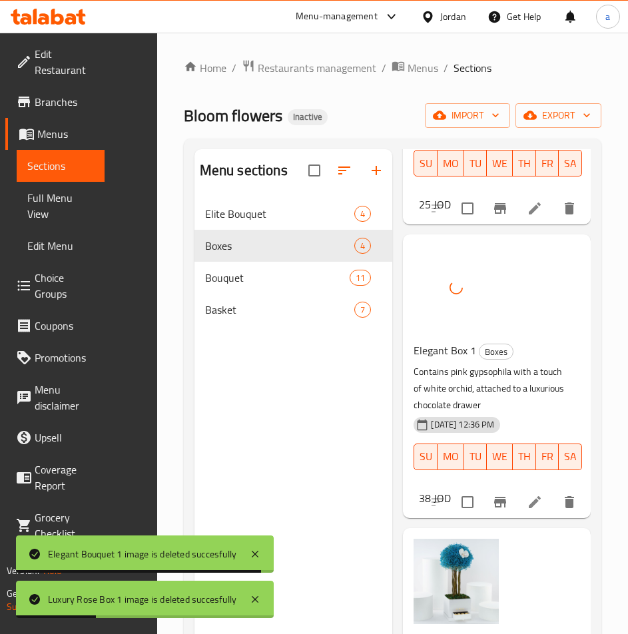
scroll to position [466, 0]
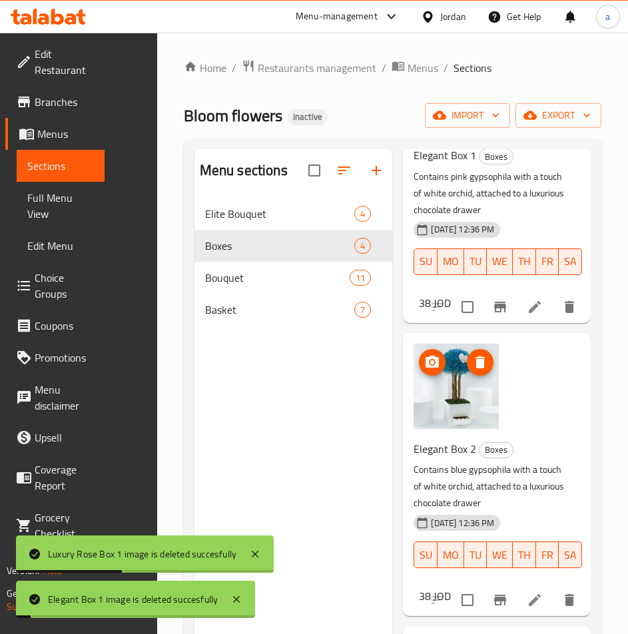
click at [479, 365] on icon "delete image" at bounding box center [480, 362] width 9 height 12
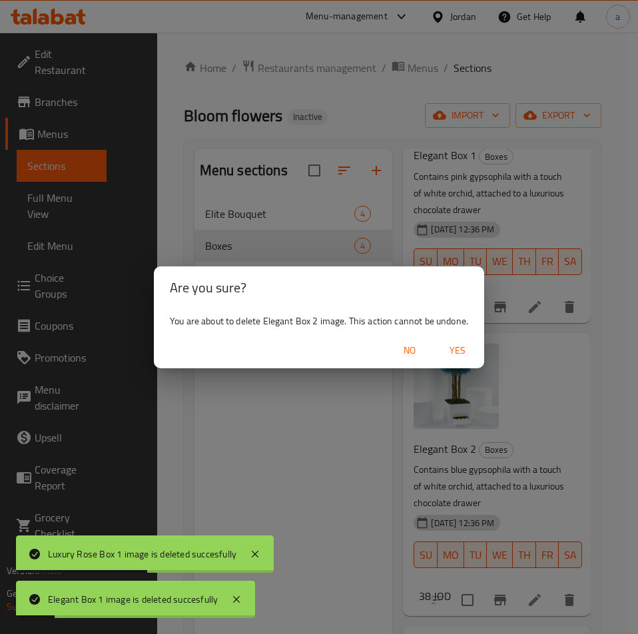
click at [458, 368] on div "Are you sure? You are about to delete Elegant Box 2 image. This action cannot b…" at bounding box center [319, 317] width 638 height 634
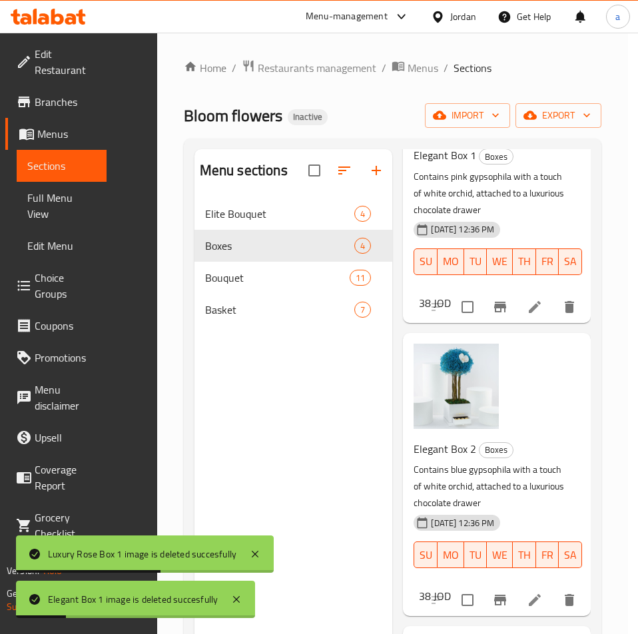
click at [458, 361] on img at bounding box center [456, 386] width 85 height 85
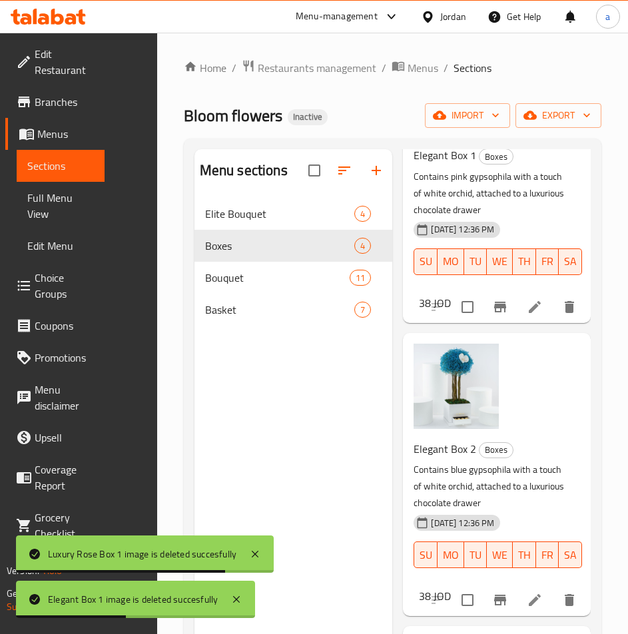
click at [516, 356] on div "Elegant Box 2 Boxes Contains blue gypsophila with a touch of white orchid, atta…" at bounding box center [496, 474] width 177 height 272
click at [482, 366] on icon "delete image" at bounding box center [480, 362] width 9 height 12
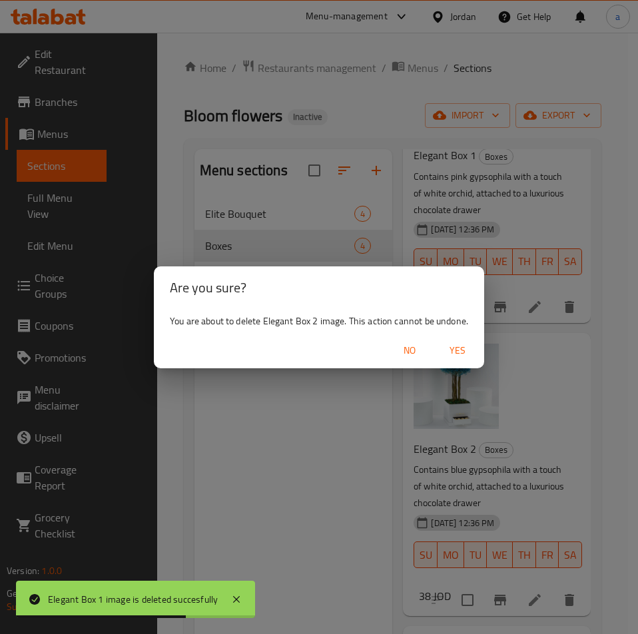
click at [464, 355] on span "Yes" at bounding box center [458, 350] width 32 height 17
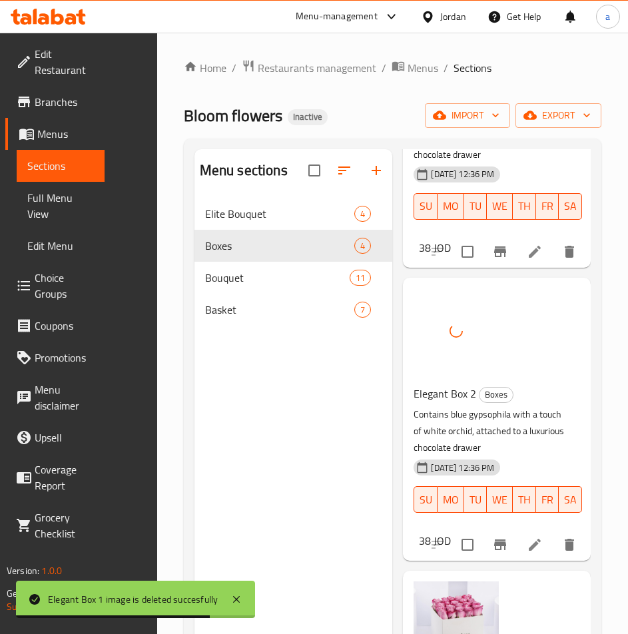
scroll to position [586, 0]
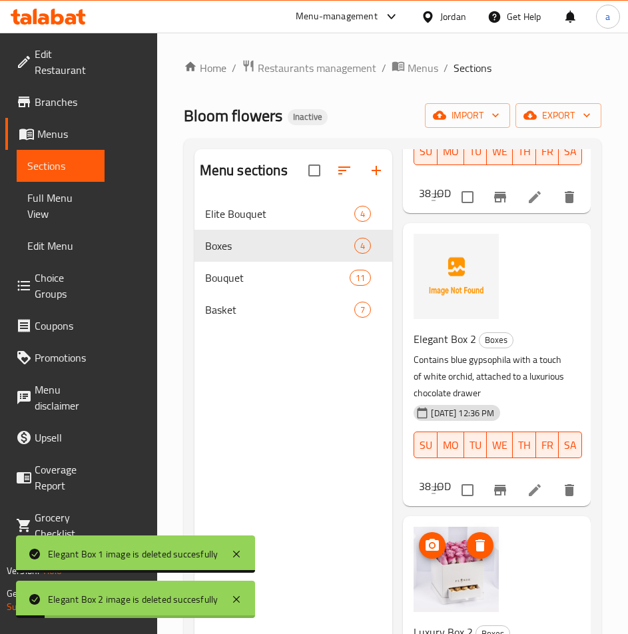
click at [488, 538] on icon "delete image" at bounding box center [480, 546] width 16 height 16
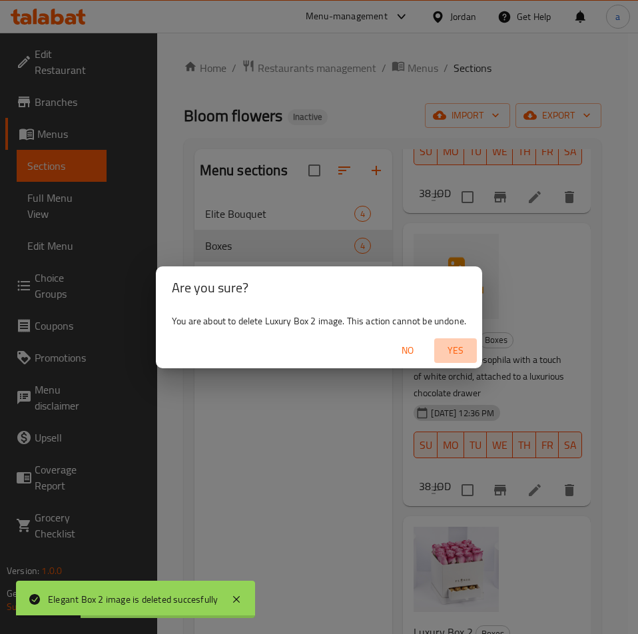
click at [446, 341] on button "Yes" at bounding box center [455, 350] width 43 height 25
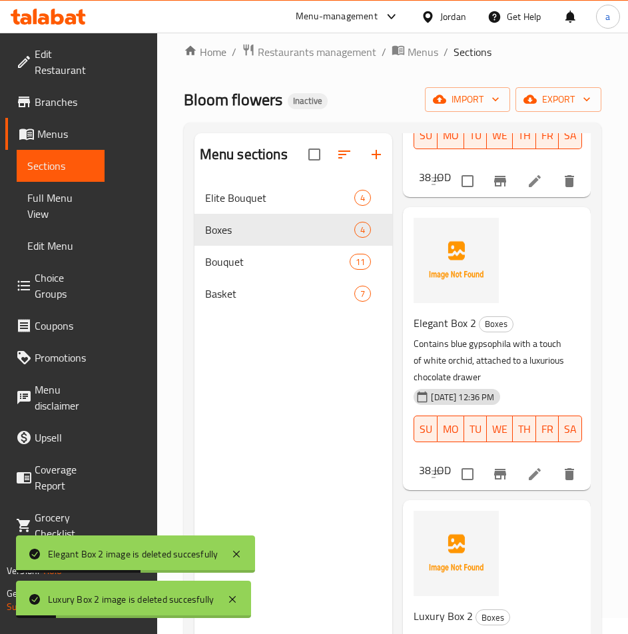
scroll to position [0, 0]
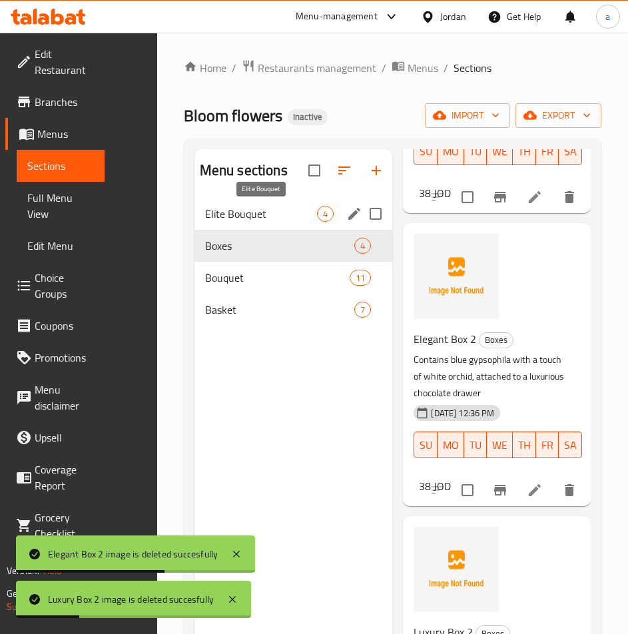
click at [262, 214] on span "Elite Bouquet" at bounding box center [261, 214] width 112 height 16
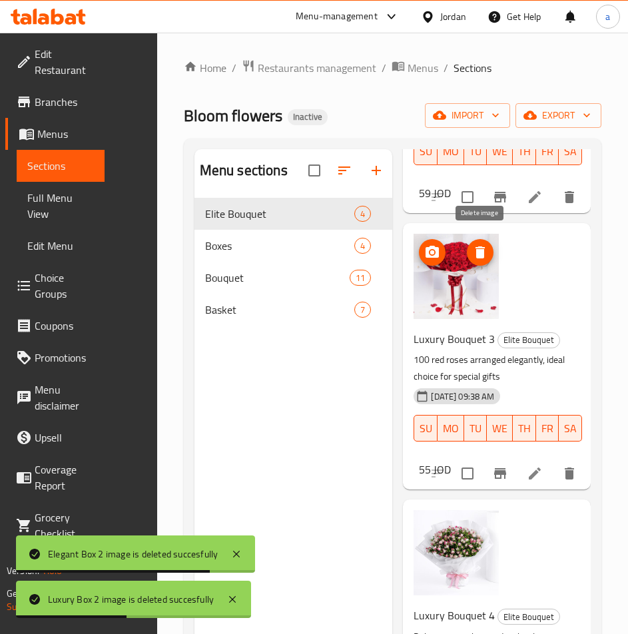
click at [488, 244] on icon "delete image" at bounding box center [480, 252] width 16 height 16
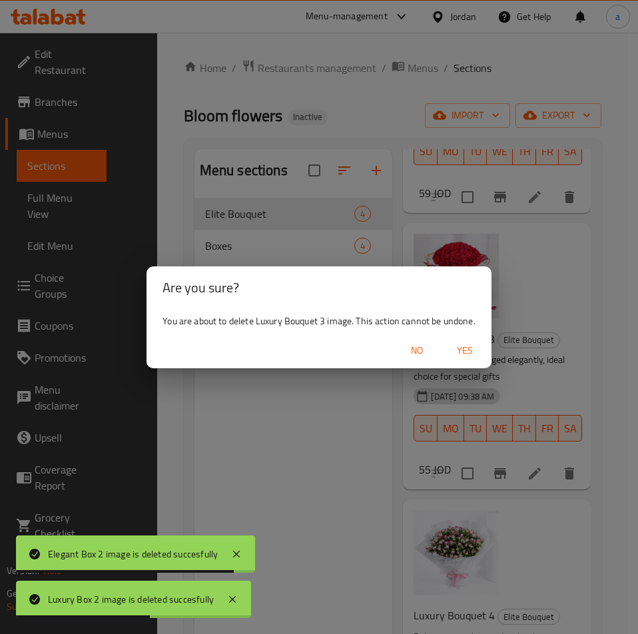
click at [470, 350] on span "Yes" at bounding box center [465, 350] width 32 height 17
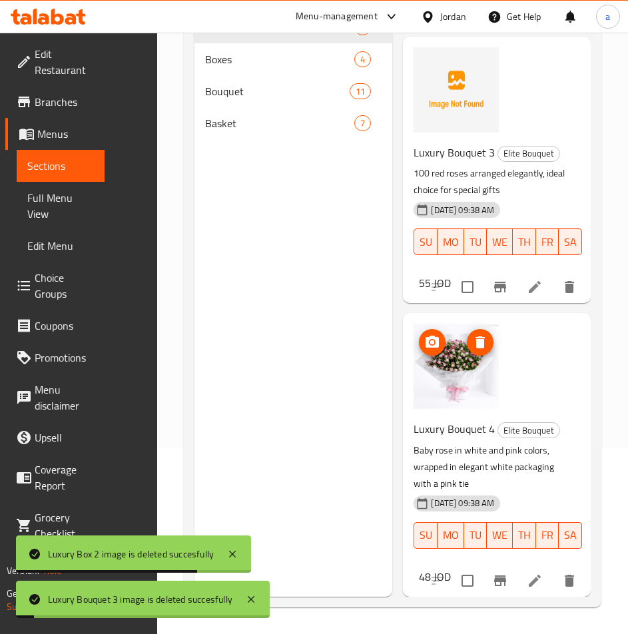
click at [481, 338] on icon "delete image" at bounding box center [480, 342] width 9 height 12
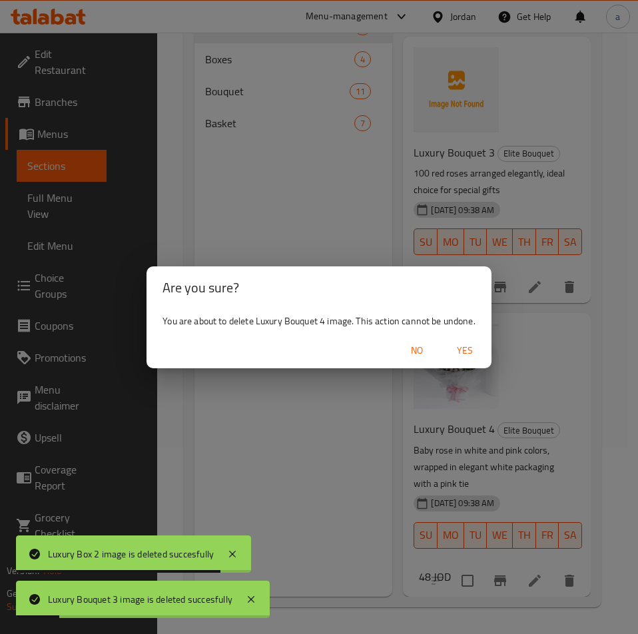
click at [472, 354] on span "Yes" at bounding box center [465, 350] width 32 height 17
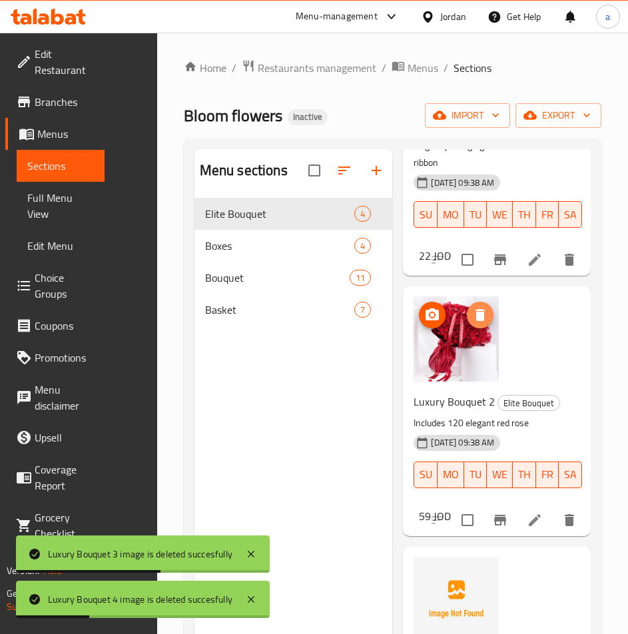
click at [486, 321] on icon "delete image" at bounding box center [480, 315] width 16 height 16
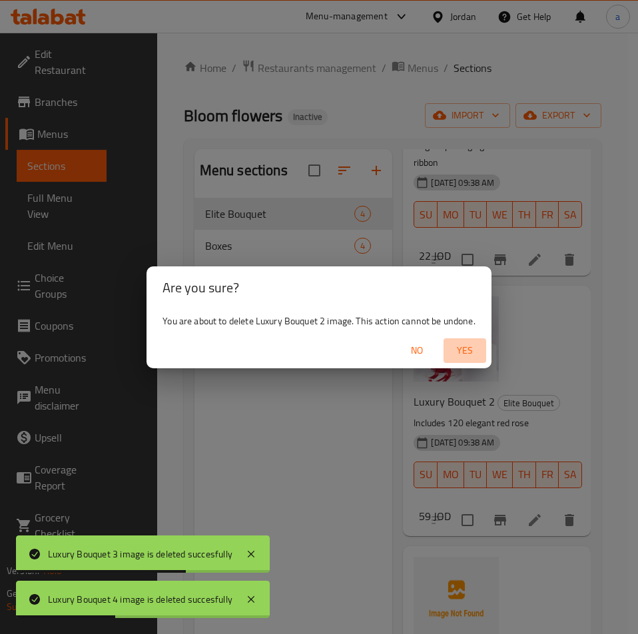
click at [468, 355] on span "Yes" at bounding box center [465, 350] width 32 height 17
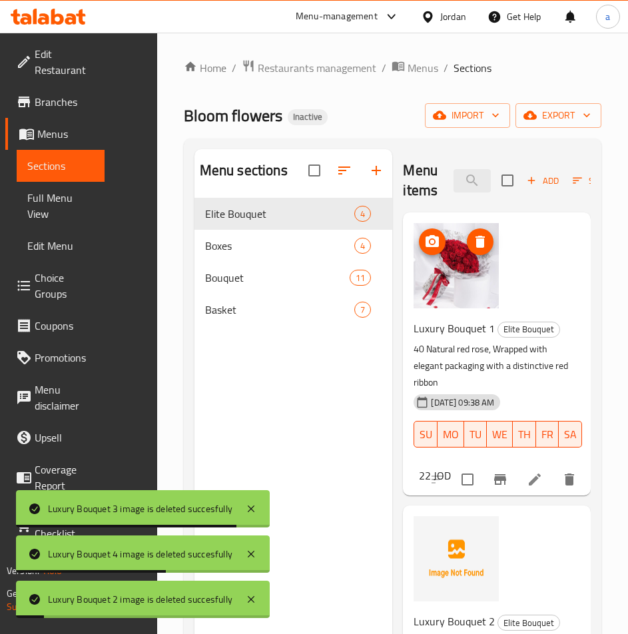
click at [476, 244] on icon "delete image" at bounding box center [480, 242] width 16 height 16
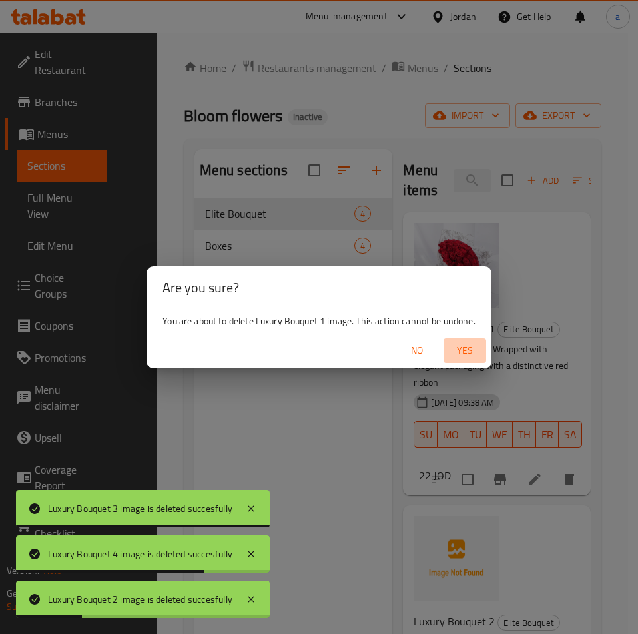
drag, startPoint x: 472, startPoint y: 343, endPoint x: 464, endPoint y: 334, distance: 11.8
click at [472, 344] on span "Yes" at bounding box center [465, 350] width 32 height 17
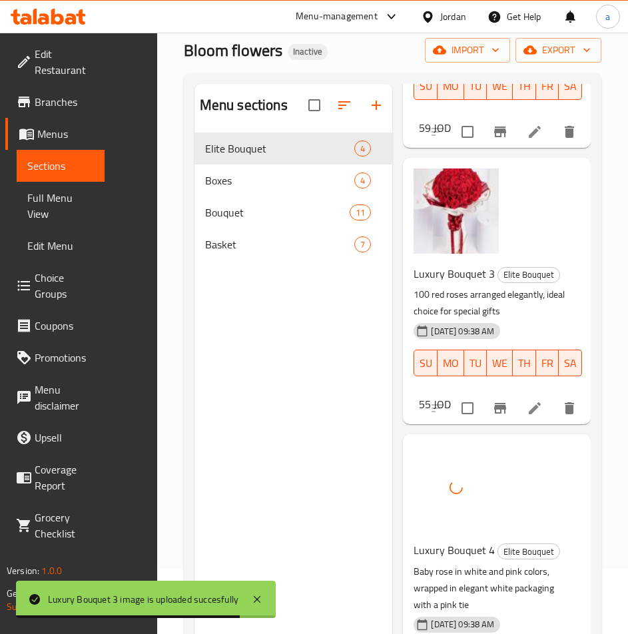
scroll to position [53, 0]
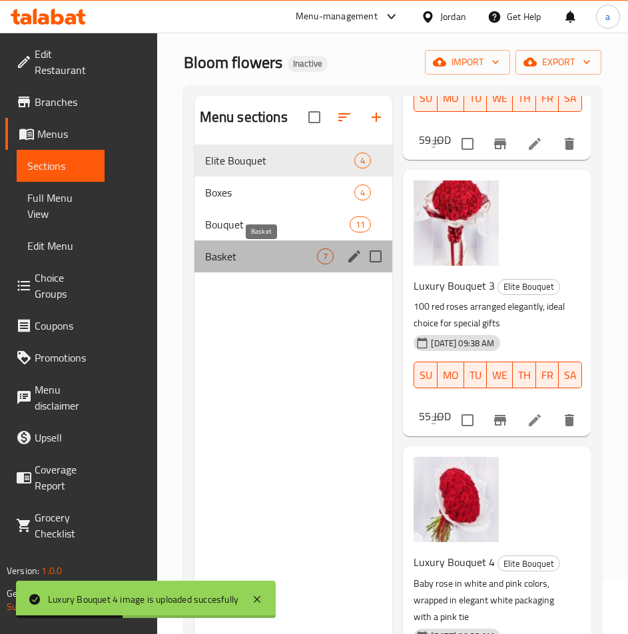
click at [241, 258] on span "Basket" at bounding box center [261, 256] width 112 height 16
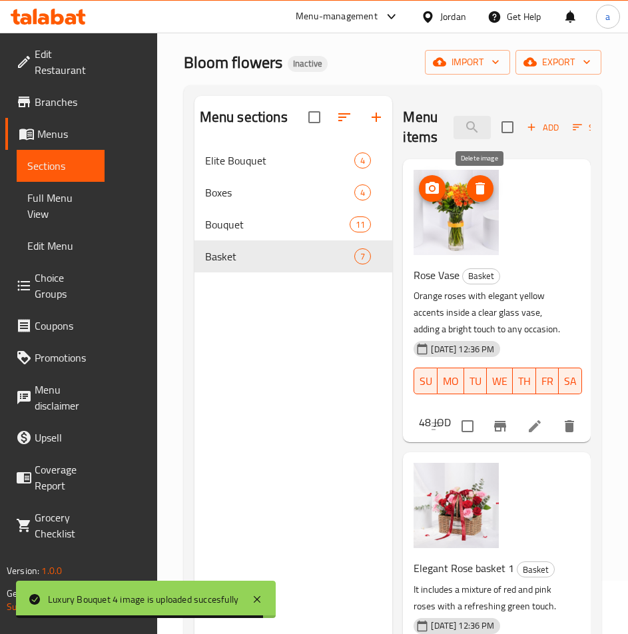
click at [482, 191] on icon "delete image" at bounding box center [480, 189] width 9 height 12
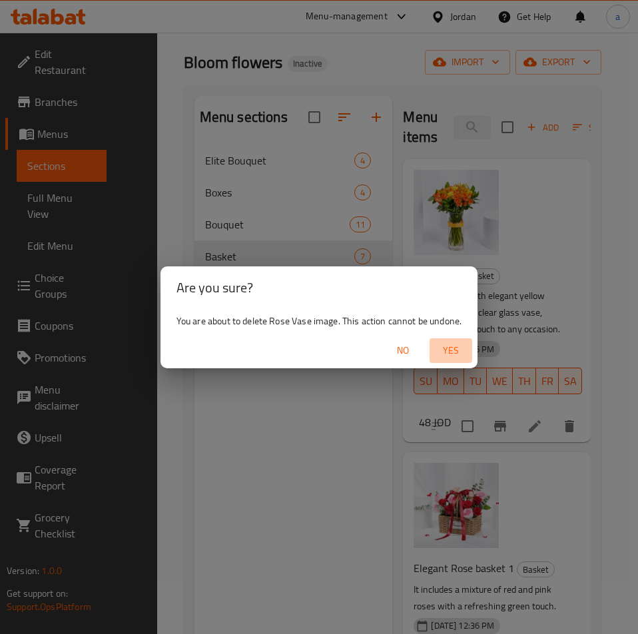
click at [461, 350] on span "Yes" at bounding box center [451, 350] width 32 height 17
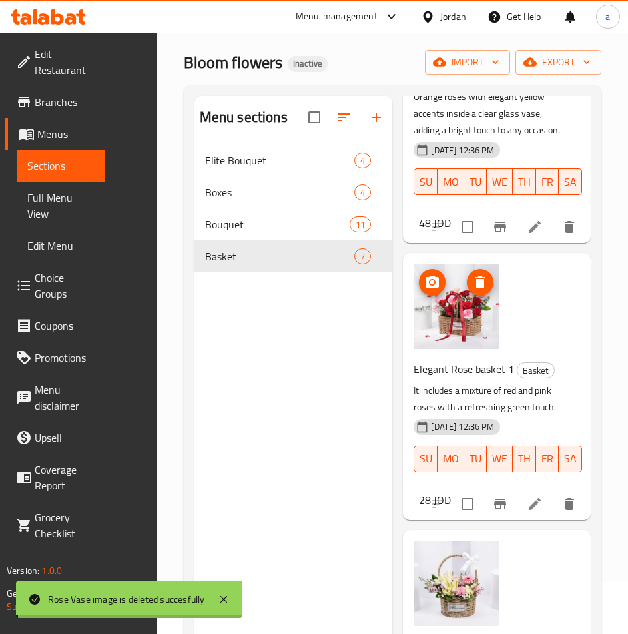
scroll to position [200, 0]
click at [488, 295] on button "delete image" at bounding box center [480, 281] width 27 height 27
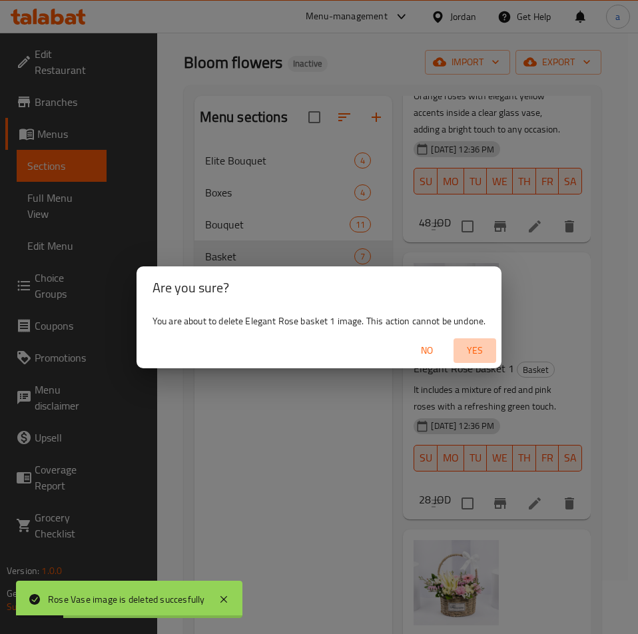
click at [474, 352] on span "Yes" at bounding box center [475, 350] width 32 height 17
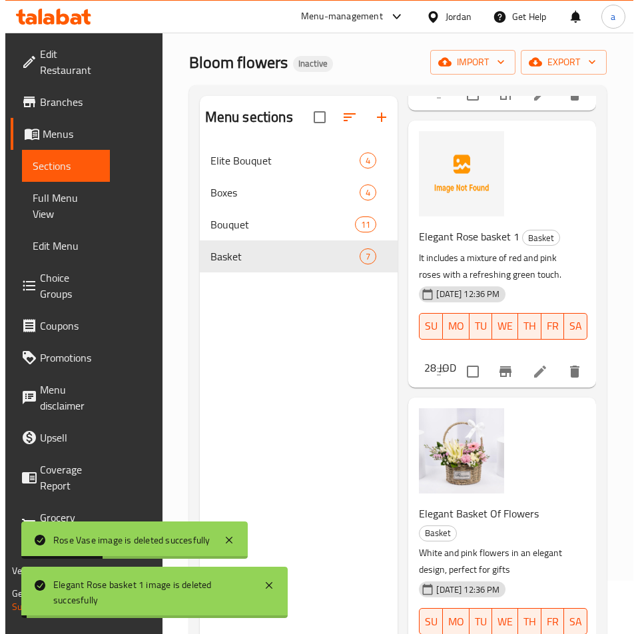
scroll to position [333, 0]
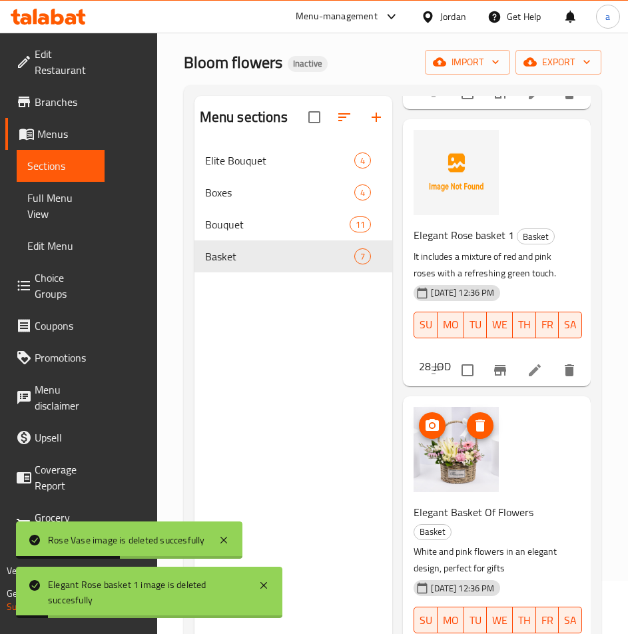
click at [477, 434] on icon "delete image" at bounding box center [480, 426] width 16 height 16
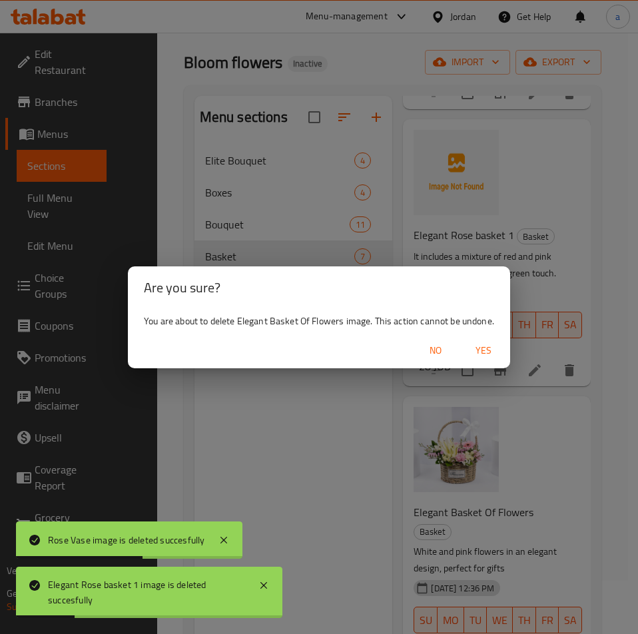
click at [484, 351] on span "Yes" at bounding box center [484, 350] width 32 height 17
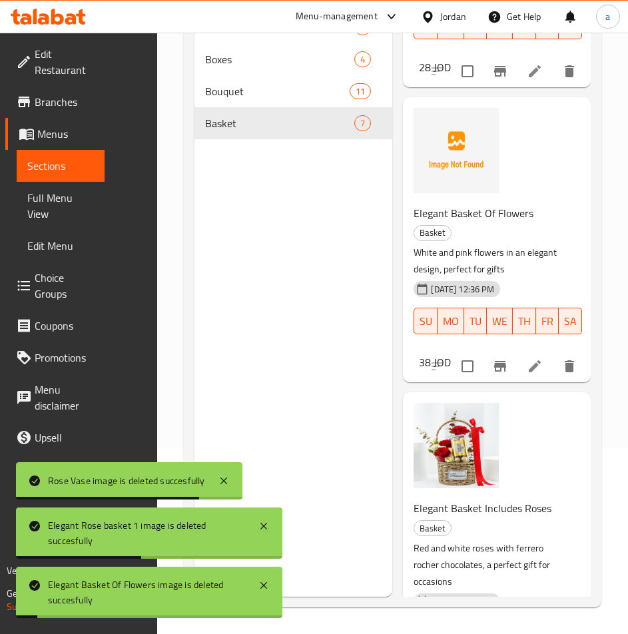
scroll to position [666, 0]
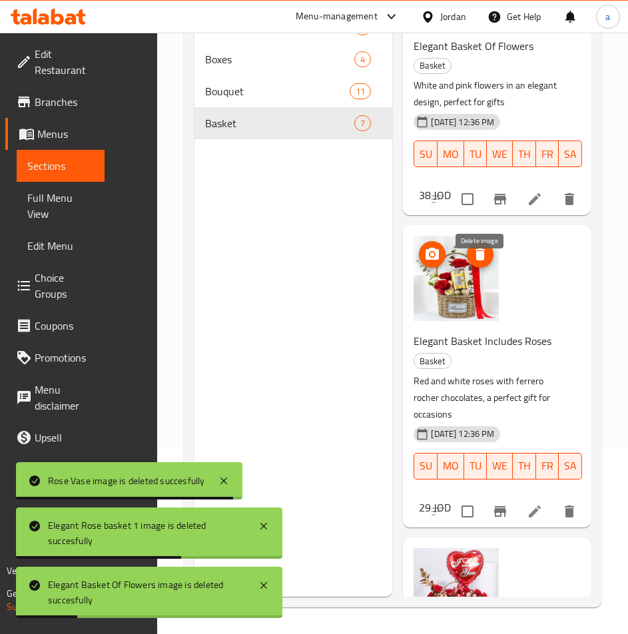
click at [482, 260] on icon "delete image" at bounding box center [480, 254] width 9 height 12
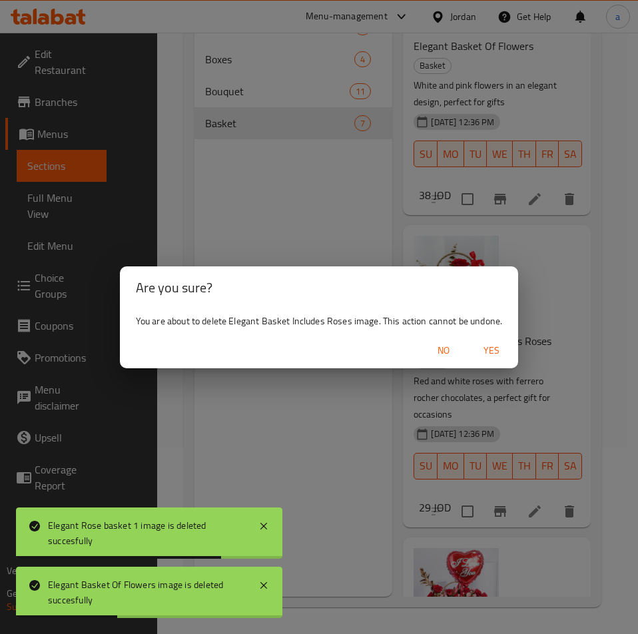
click at [485, 353] on span "Yes" at bounding box center [492, 350] width 32 height 17
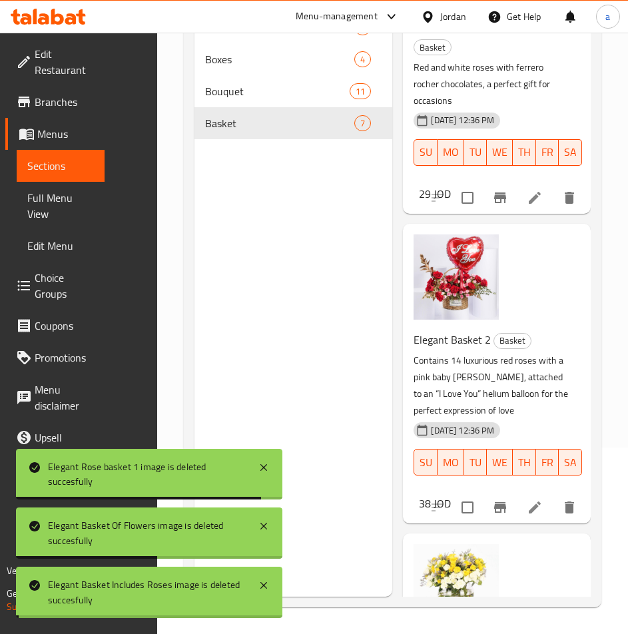
scroll to position [999, 0]
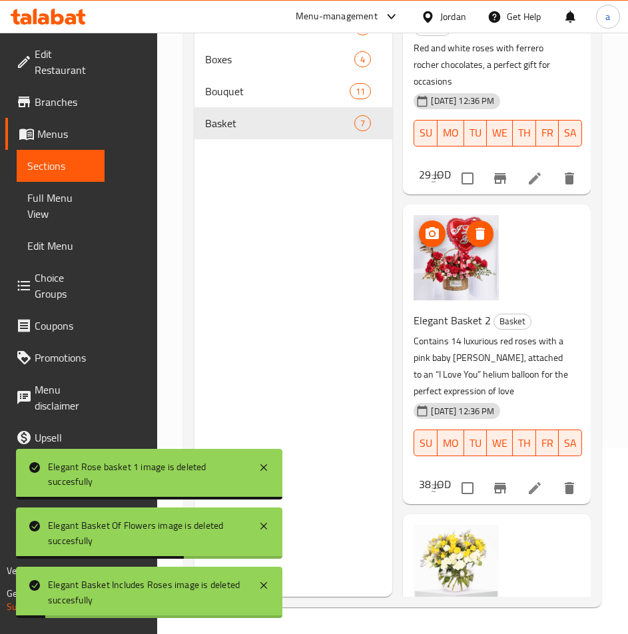
click at [484, 240] on icon "delete image" at bounding box center [480, 234] width 9 height 12
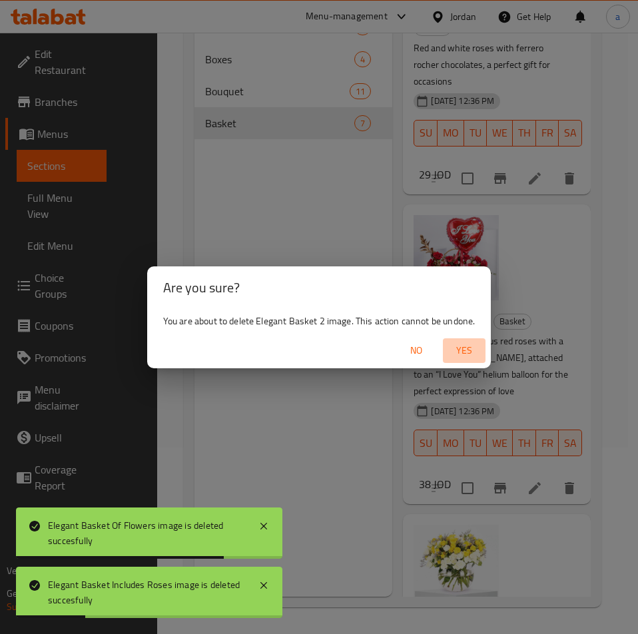
click at [468, 346] on span "Yes" at bounding box center [464, 350] width 32 height 17
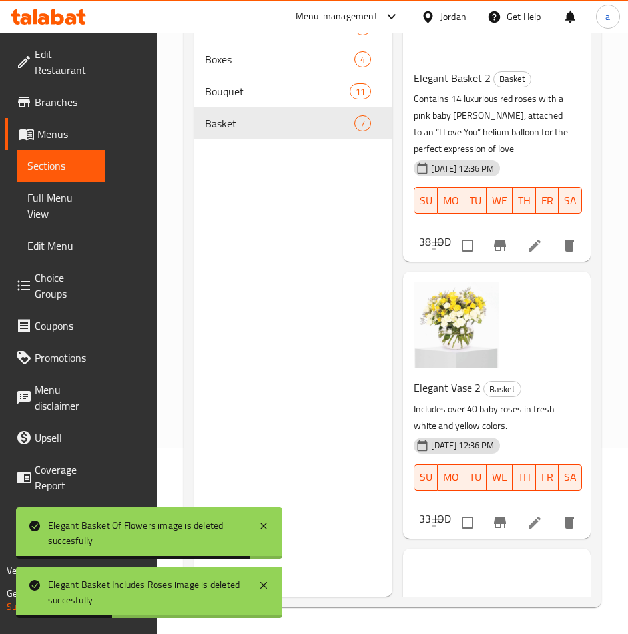
scroll to position [1266, 0]
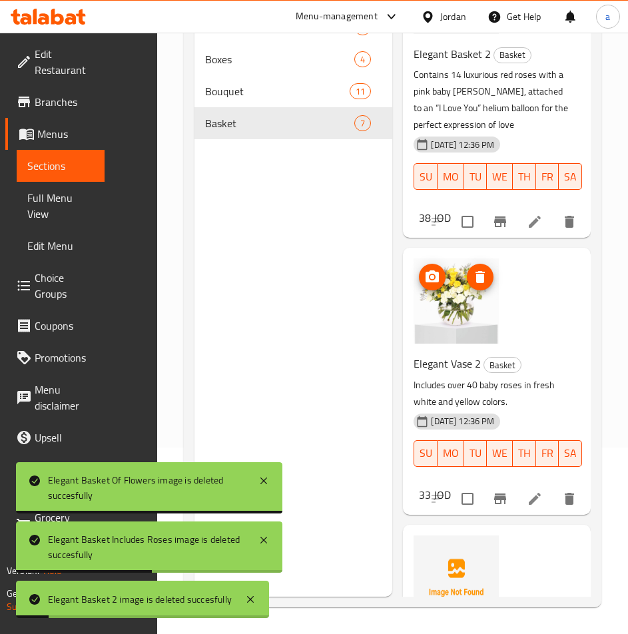
click at [486, 285] on icon "delete image" at bounding box center [480, 277] width 16 height 16
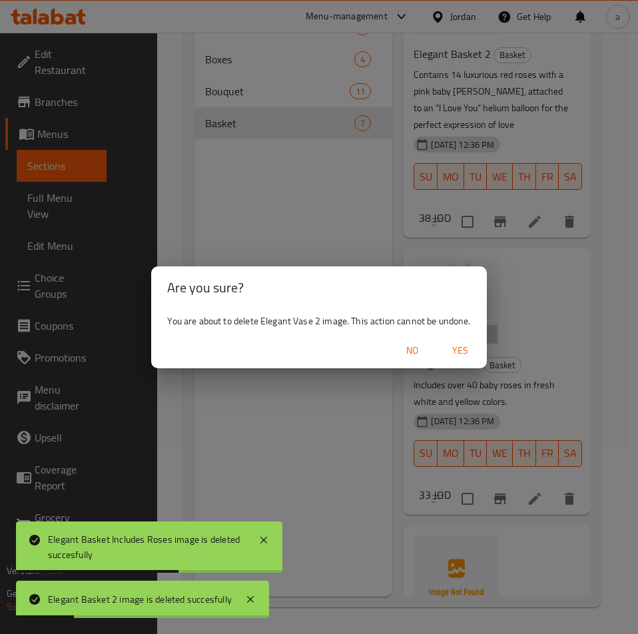
click at [463, 349] on span "Yes" at bounding box center [460, 350] width 32 height 17
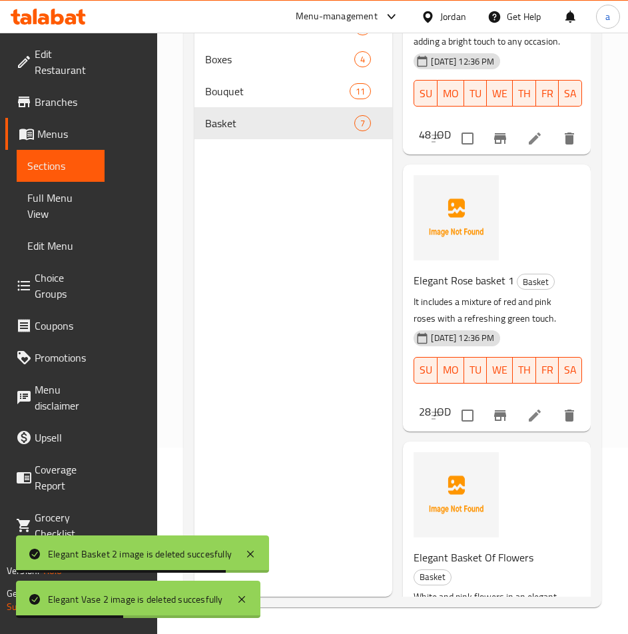
scroll to position [0, 0]
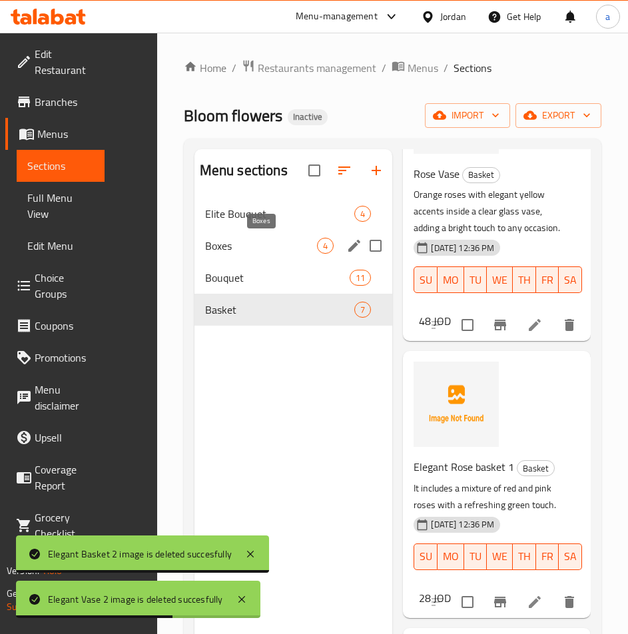
click at [246, 238] on span "Boxes" at bounding box center [261, 246] width 112 height 16
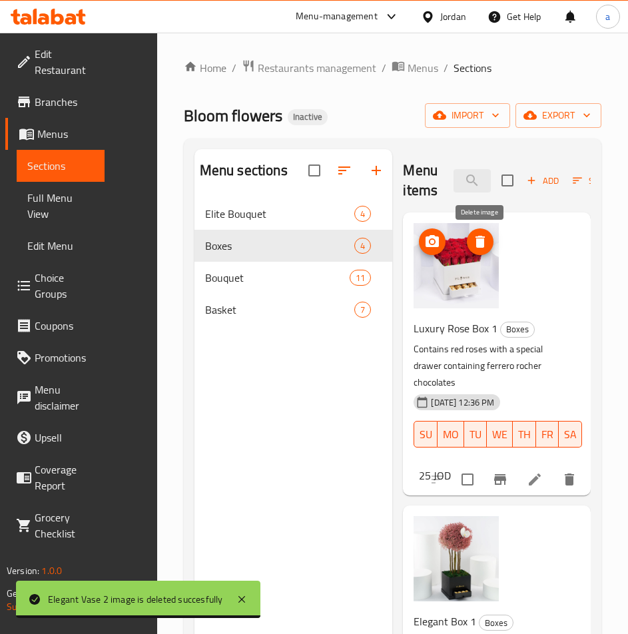
click at [481, 241] on icon "delete image" at bounding box center [480, 242] width 9 height 12
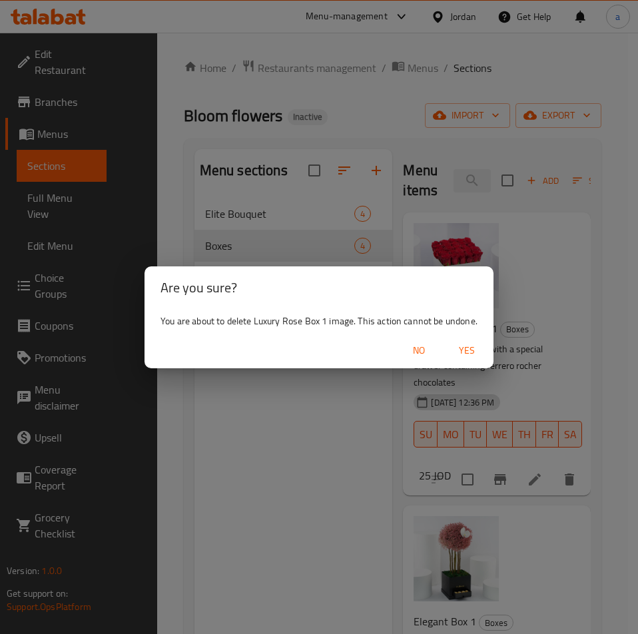
click at [465, 350] on span "Yes" at bounding box center [467, 350] width 32 height 17
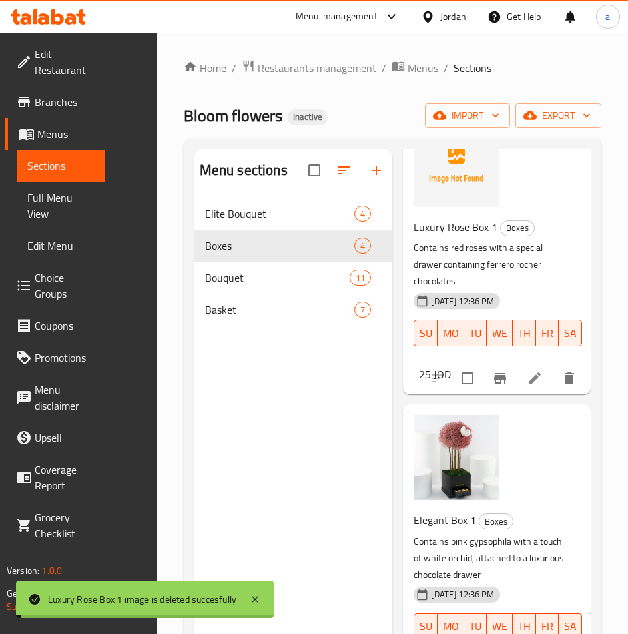
scroll to position [200, 0]
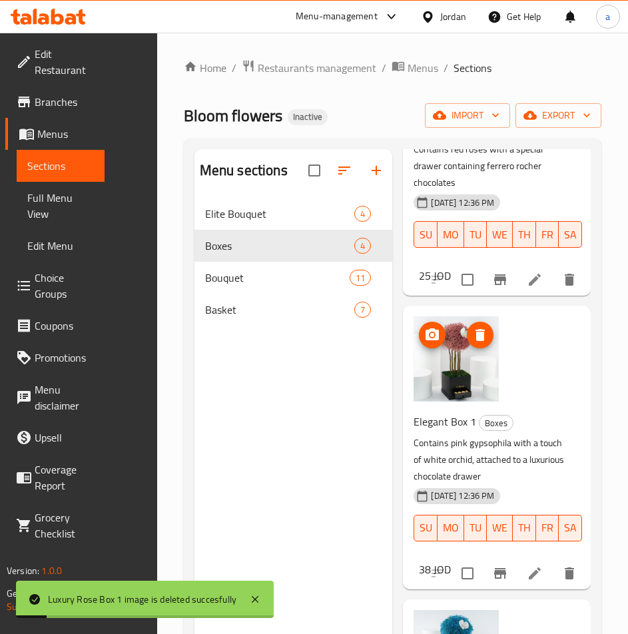
click at [489, 346] on img at bounding box center [456, 358] width 85 height 85
click at [482, 342] on icon "delete image" at bounding box center [480, 335] width 16 height 16
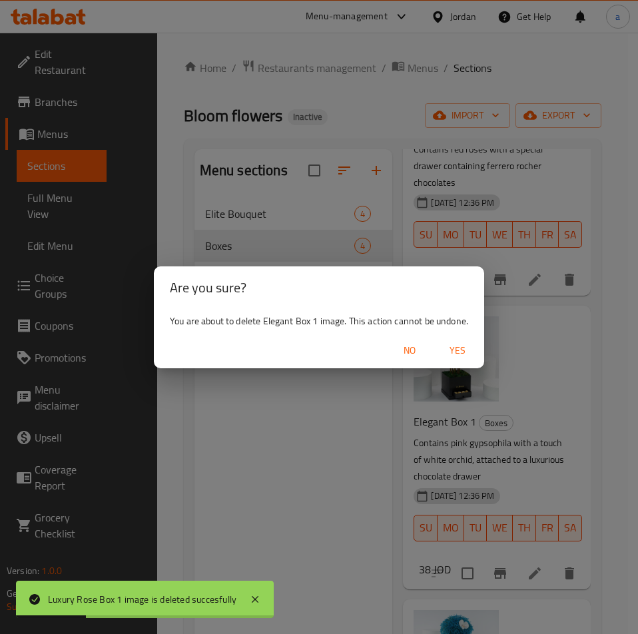
click at [465, 355] on span "Yes" at bounding box center [458, 350] width 32 height 17
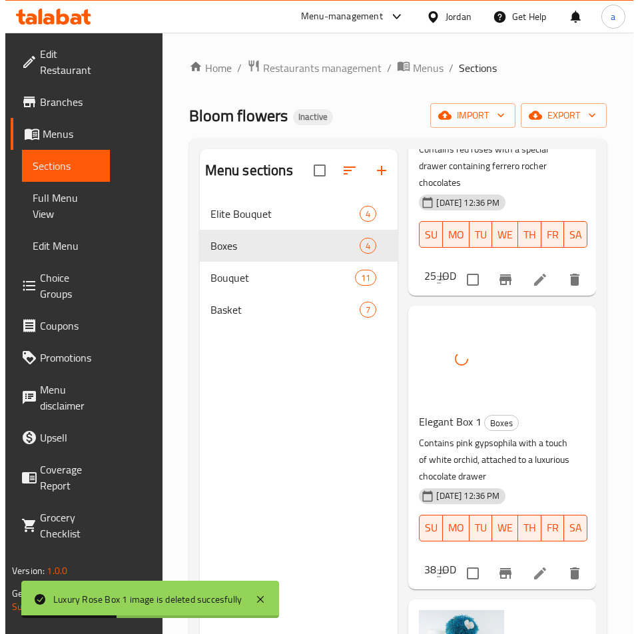
scroll to position [400, 0]
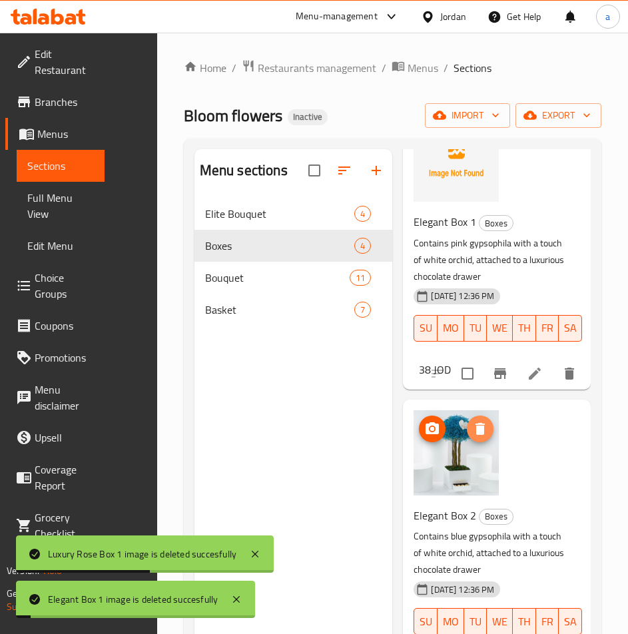
click at [484, 428] on icon "delete image" at bounding box center [480, 429] width 16 height 16
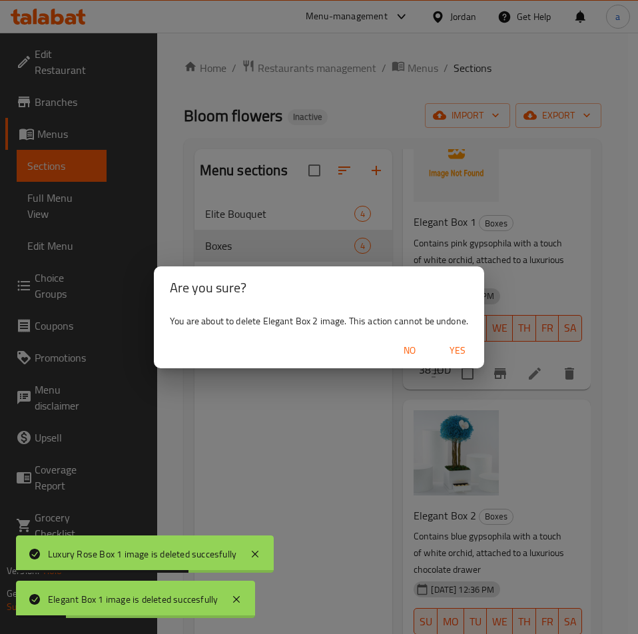
click at [450, 353] on span "Yes" at bounding box center [458, 350] width 32 height 17
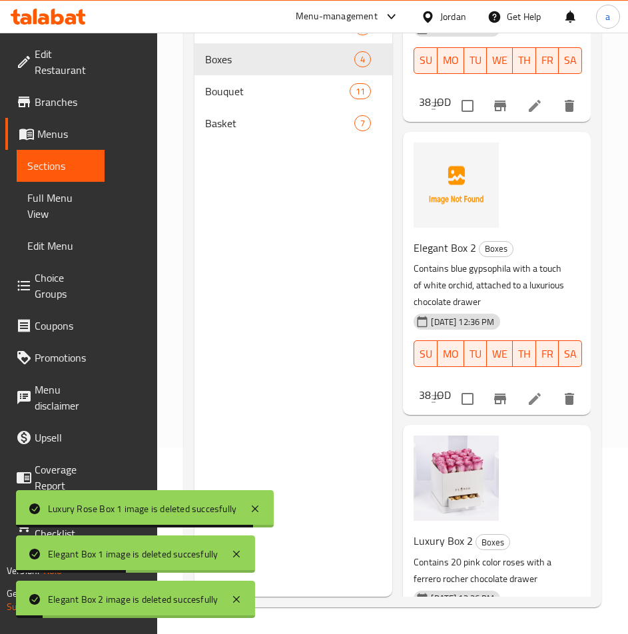
scroll to position [586, 0]
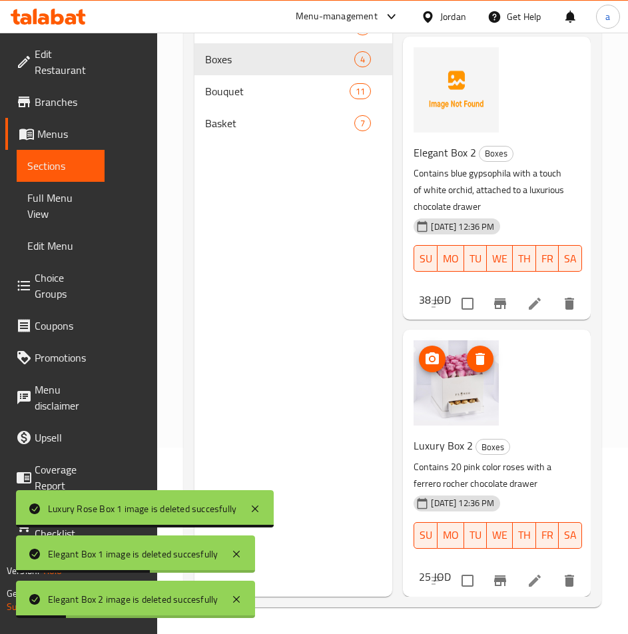
click at [483, 353] on icon "delete image" at bounding box center [480, 359] width 9 height 12
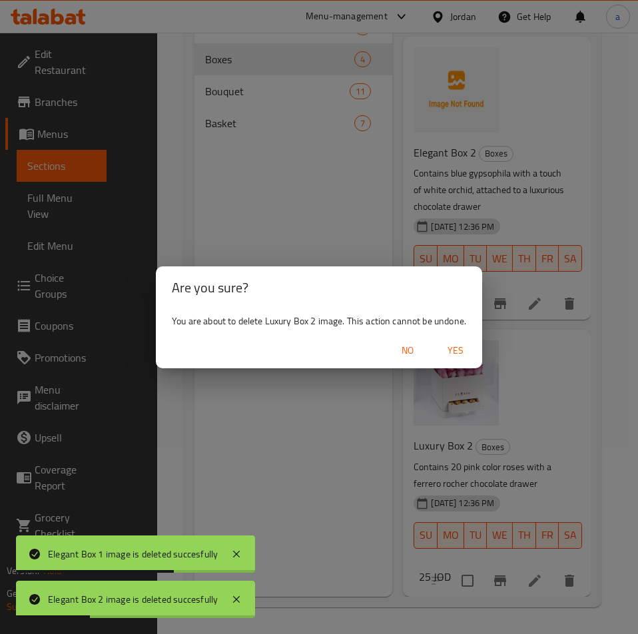
click at [462, 351] on span "Yes" at bounding box center [456, 350] width 32 height 17
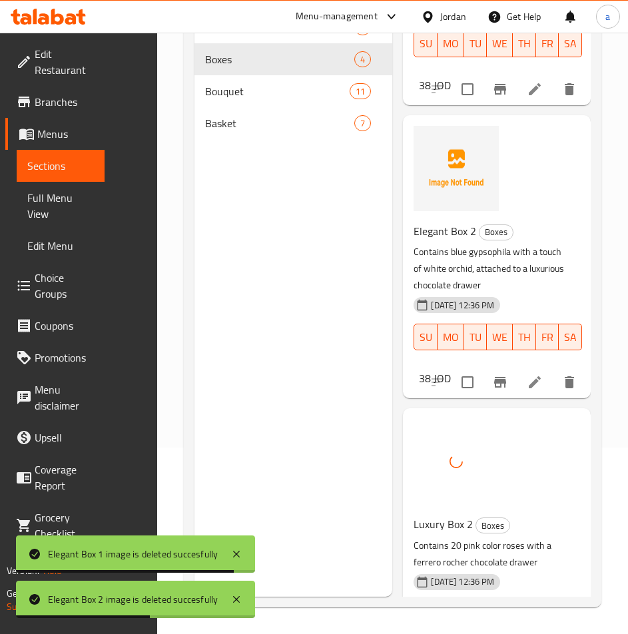
scroll to position [386, 0]
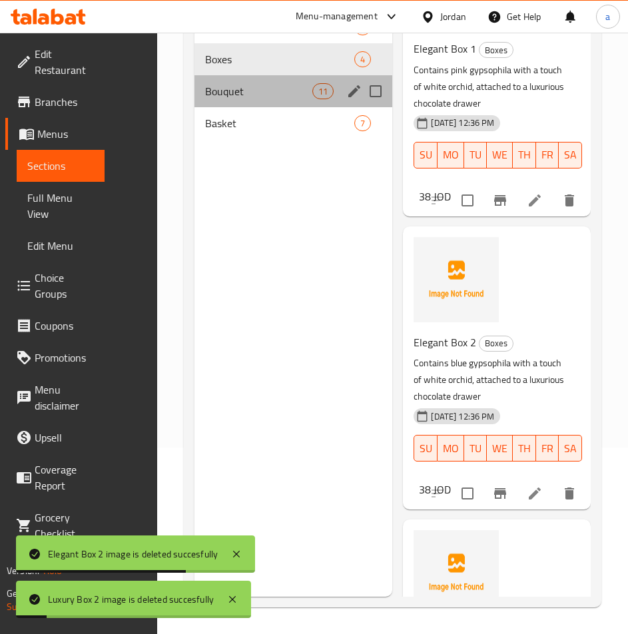
click at [279, 100] on div "Bouquet 11" at bounding box center [293, 91] width 198 height 32
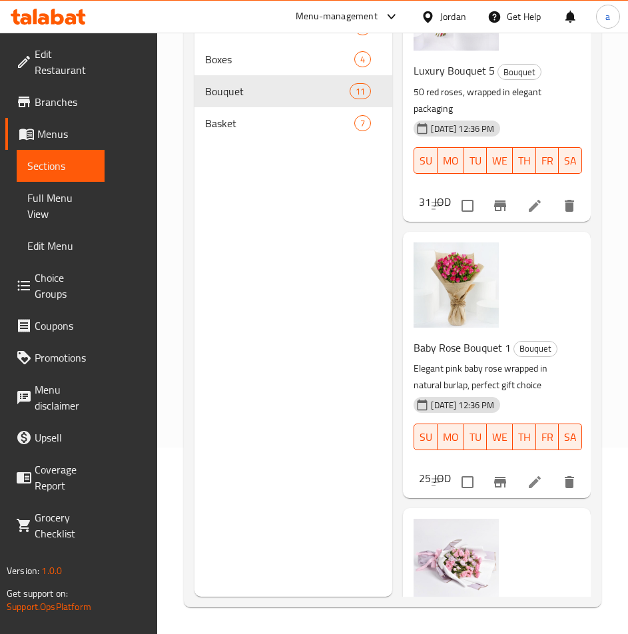
scroll to position [2606, 0]
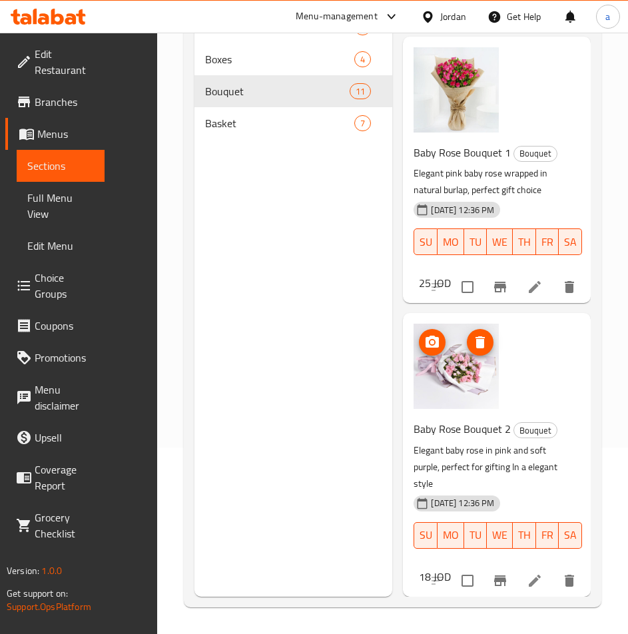
click at [485, 334] on icon "delete image" at bounding box center [480, 342] width 16 height 16
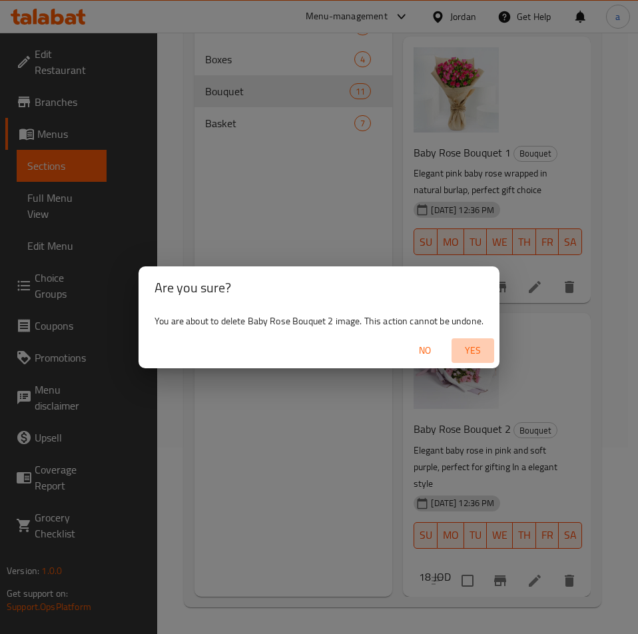
click at [473, 354] on span "Yes" at bounding box center [473, 350] width 32 height 17
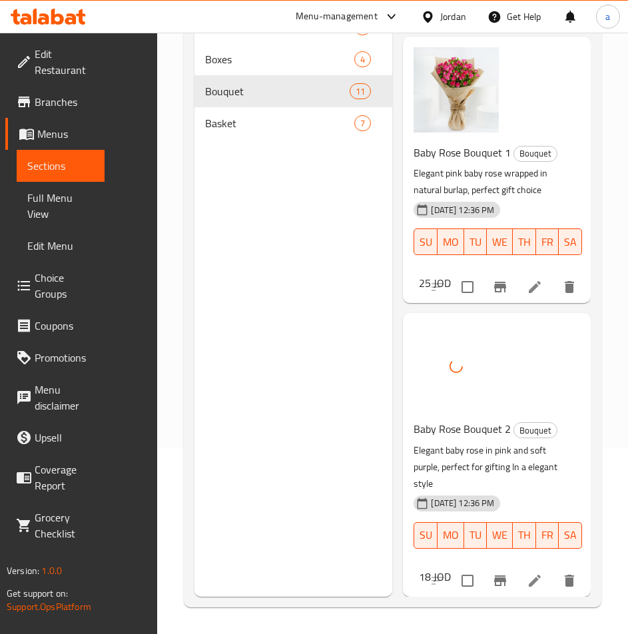
scroll to position [2340, 0]
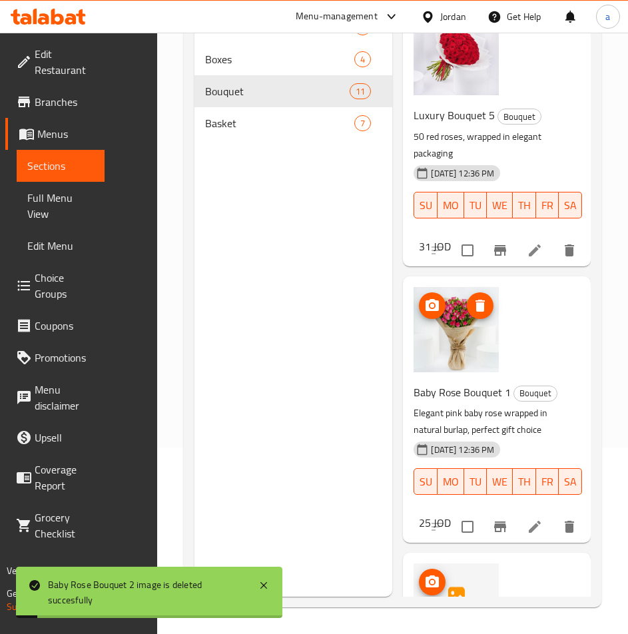
click at [478, 312] on icon "delete image" at bounding box center [480, 306] width 9 height 12
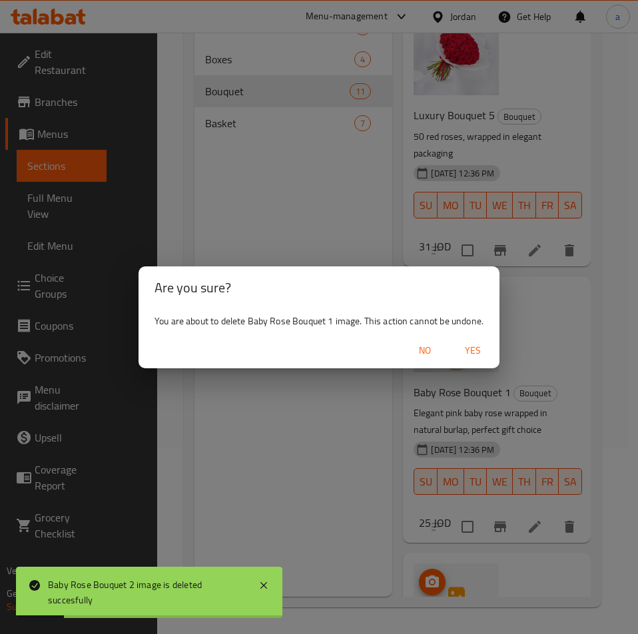
click at [475, 361] on button "Yes" at bounding box center [473, 350] width 43 height 25
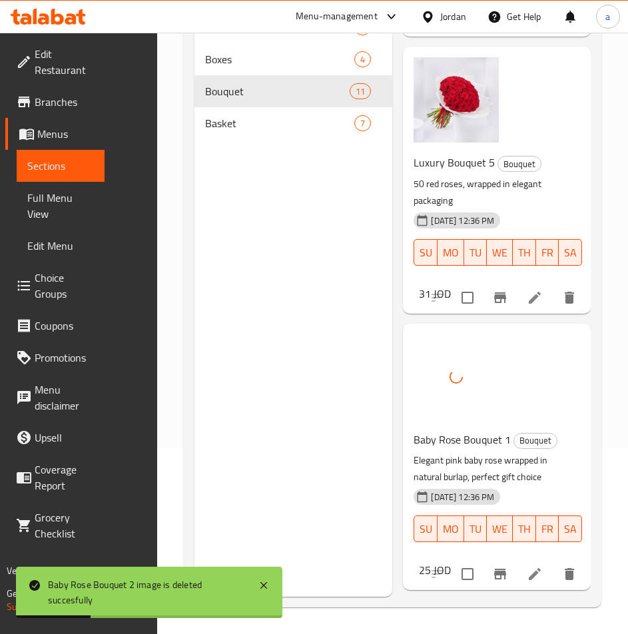
scroll to position [2007, 0]
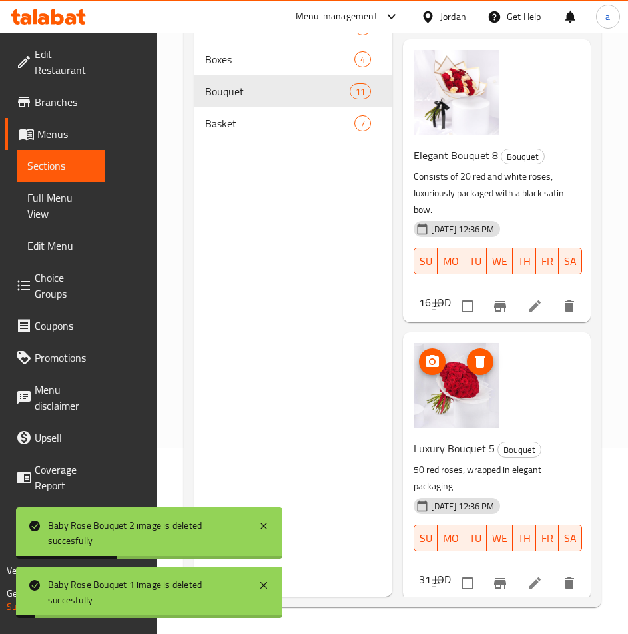
click at [479, 370] on icon "delete image" at bounding box center [480, 362] width 16 height 16
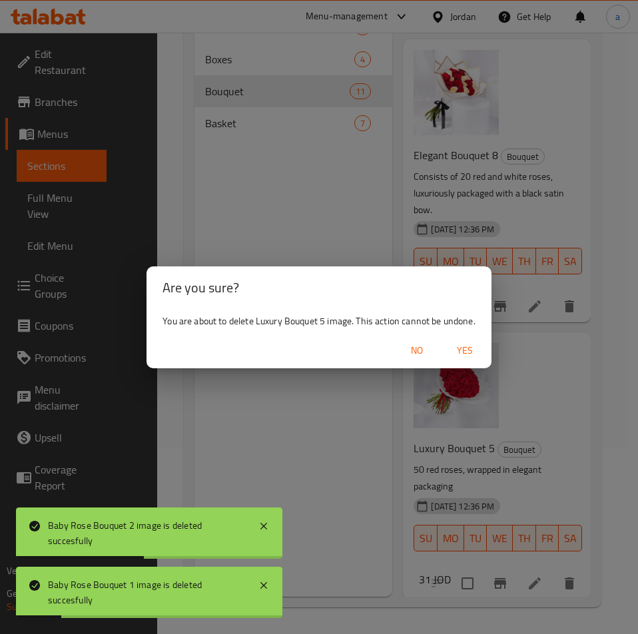
click at [462, 356] on span "Yes" at bounding box center [465, 350] width 32 height 17
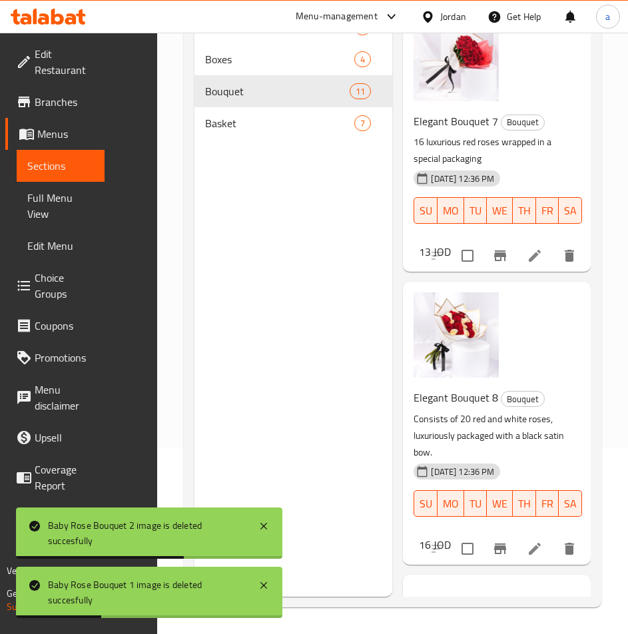
scroll to position [1740, 0]
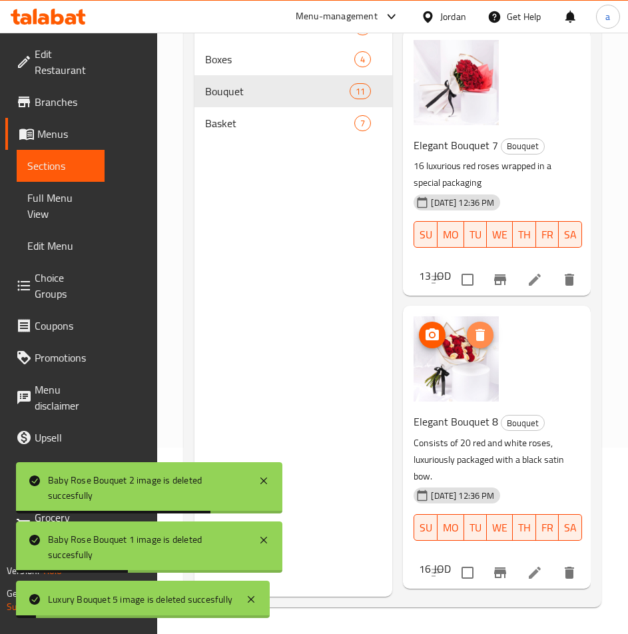
click at [478, 343] on icon "delete image" at bounding box center [480, 335] width 16 height 16
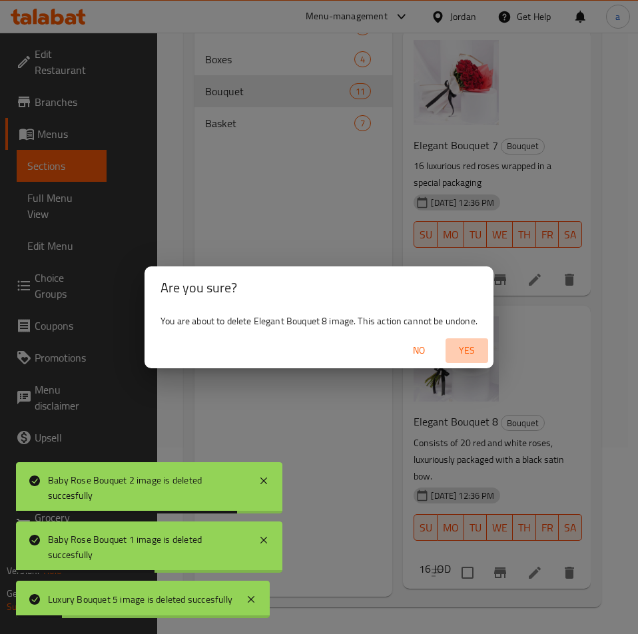
click at [458, 360] on button "Yes" at bounding box center [467, 350] width 43 height 25
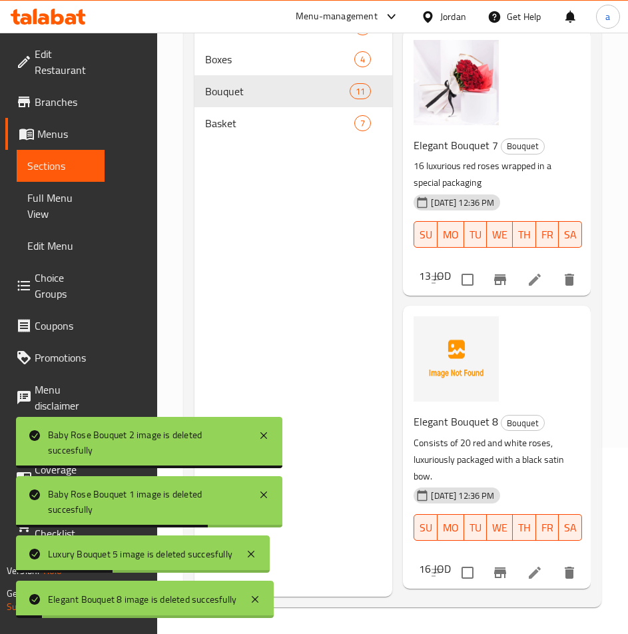
scroll to position [1474, 0]
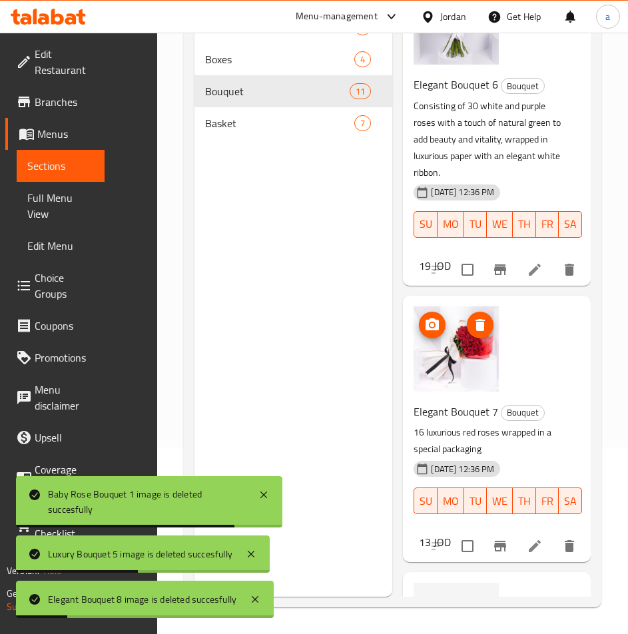
click at [481, 331] on icon "delete image" at bounding box center [480, 325] width 9 height 12
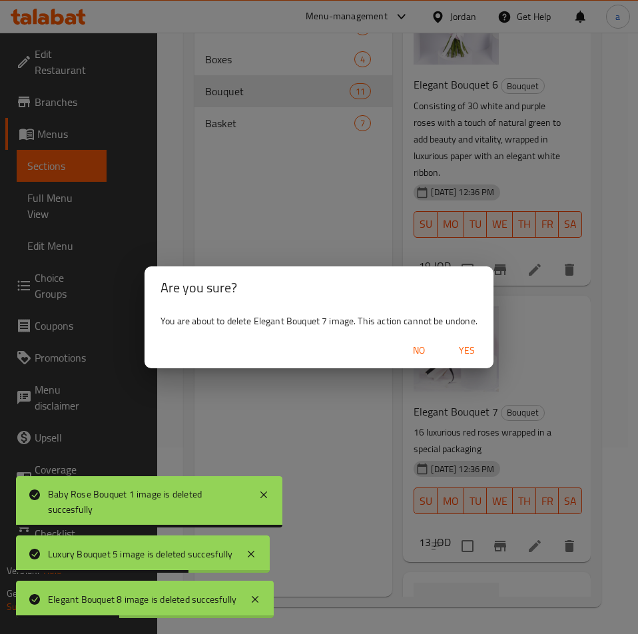
click at [464, 358] on span "Yes" at bounding box center [467, 350] width 32 height 17
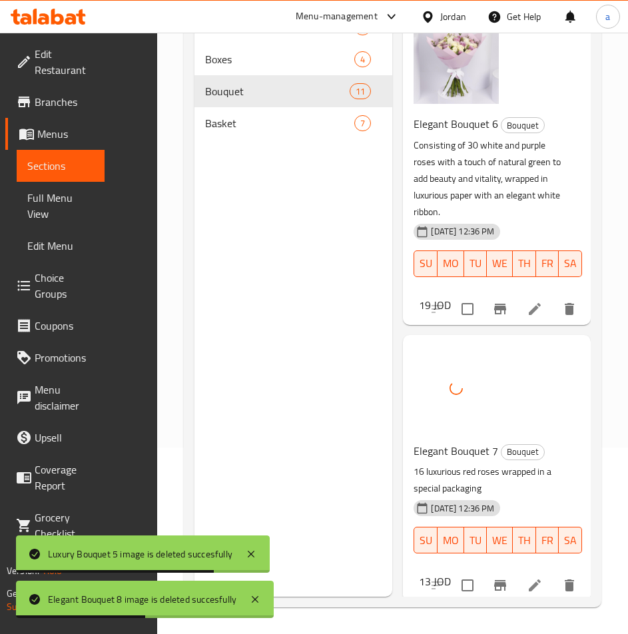
scroll to position [1141, 0]
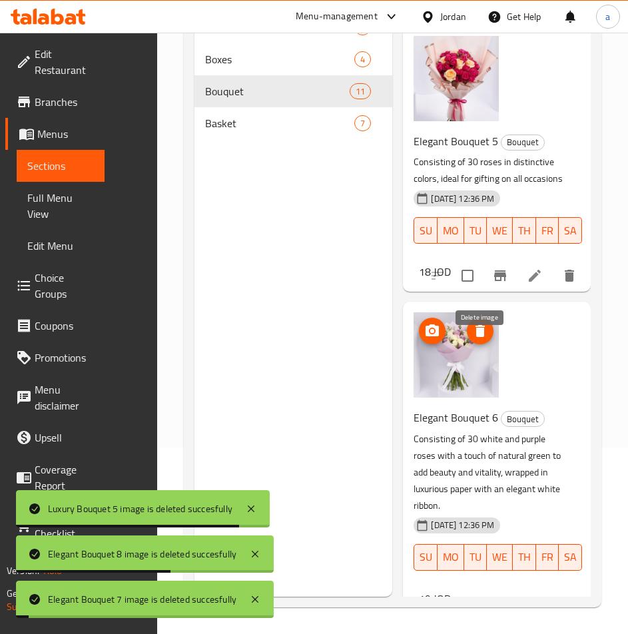
click at [486, 339] on icon "delete image" at bounding box center [480, 331] width 16 height 16
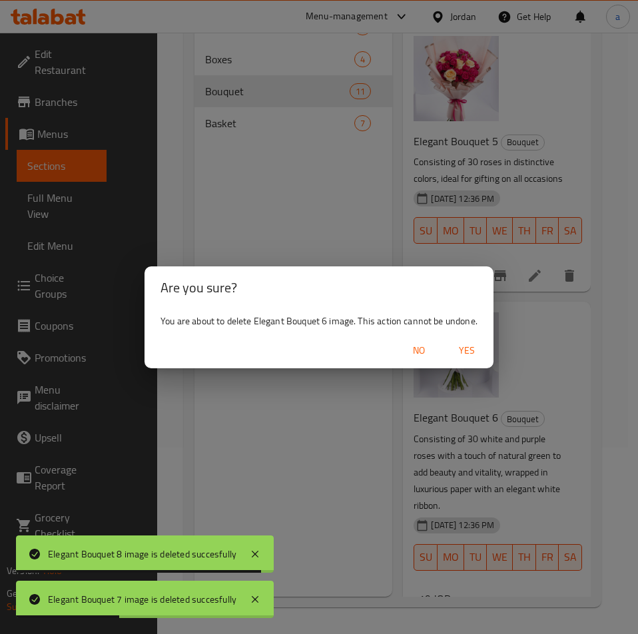
click at [464, 347] on span "Yes" at bounding box center [467, 350] width 32 height 17
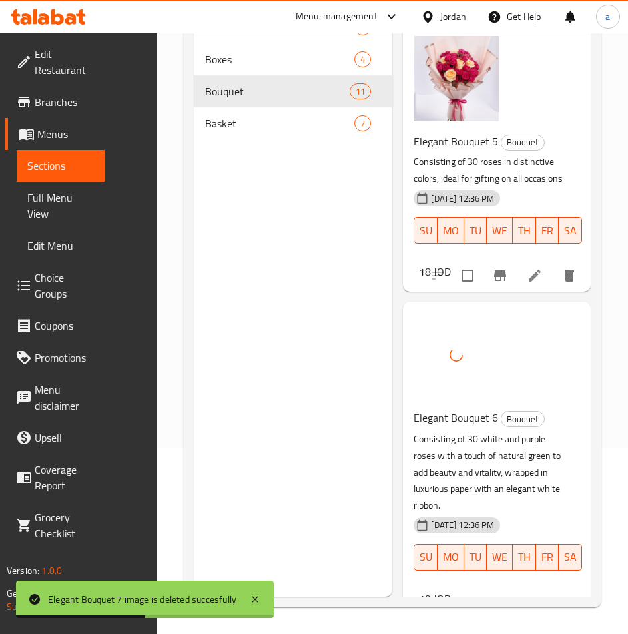
scroll to position [875, 0]
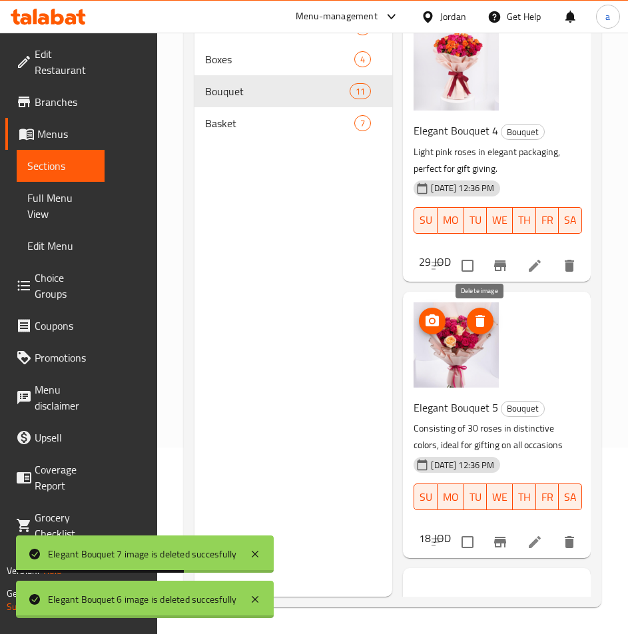
click at [486, 328] on icon "delete image" at bounding box center [480, 321] width 16 height 16
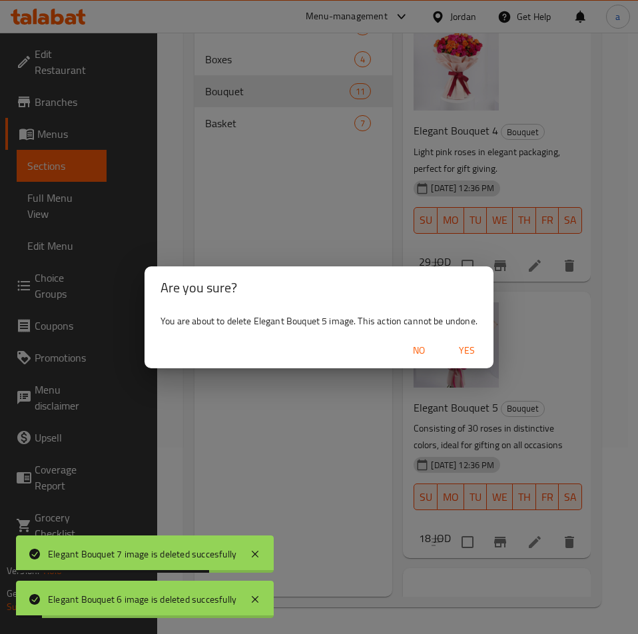
click at [466, 343] on span "Yes" at bounding box center [467, 350] width 32 height 17
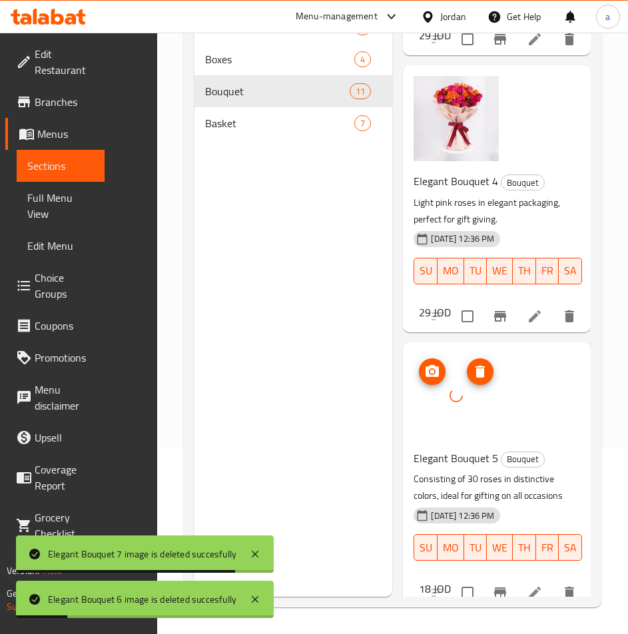
scroll to position [542, 0]
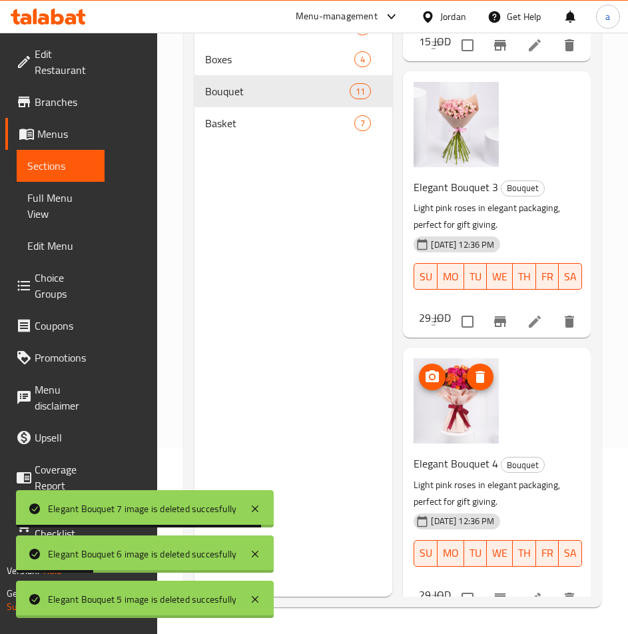
click at [476, 375] on icon "delete image" at bounding box center [480, 377] width 16 height 16
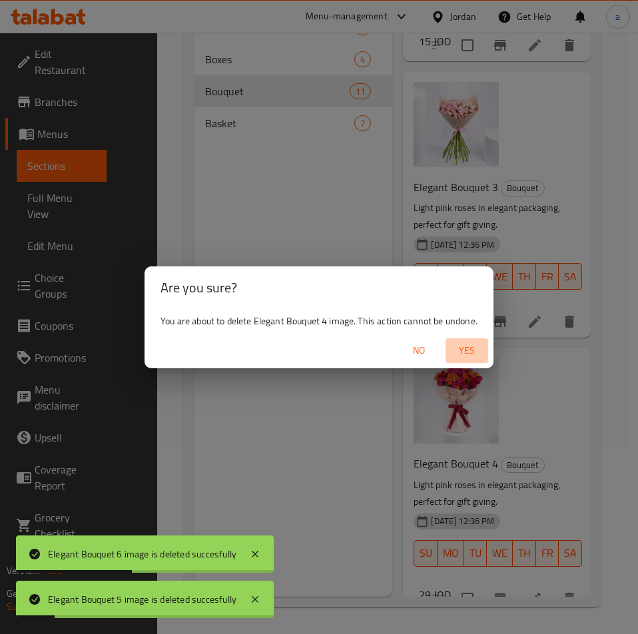
click at [462, 357] on span "Yes" at bounding box center [467, 350] width 32 height 17
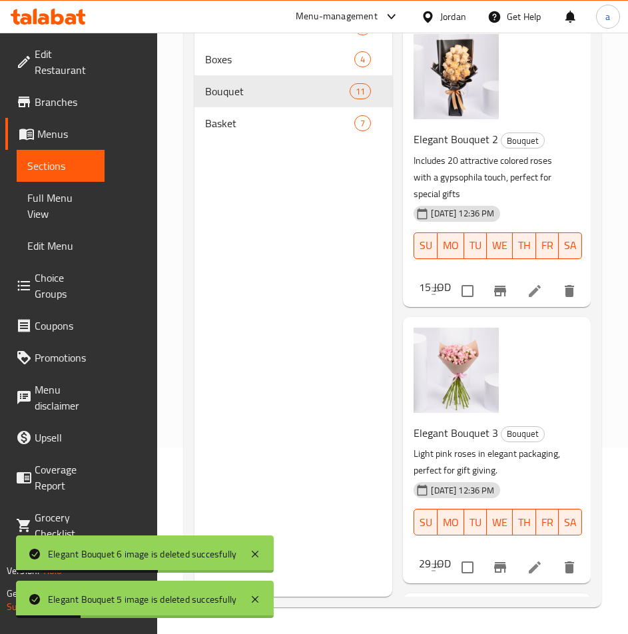
scroll to position [275, 0]
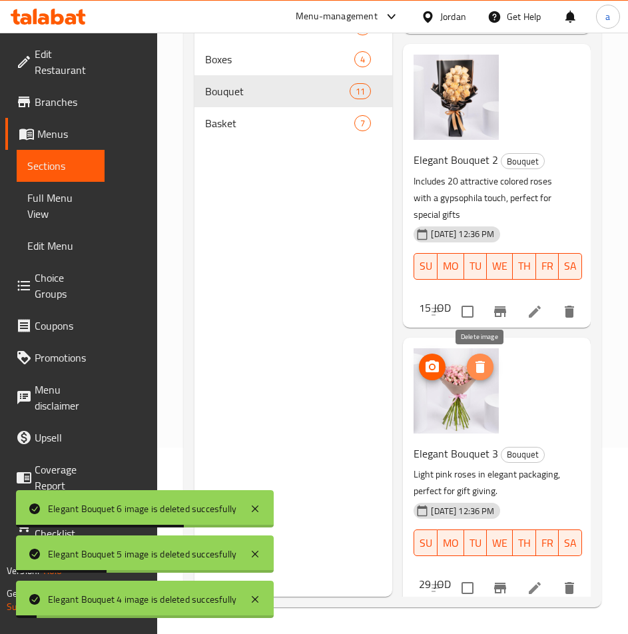
click at [480, 366] on icon "delete image" at bounding box center [480, 367] width 9 height 12
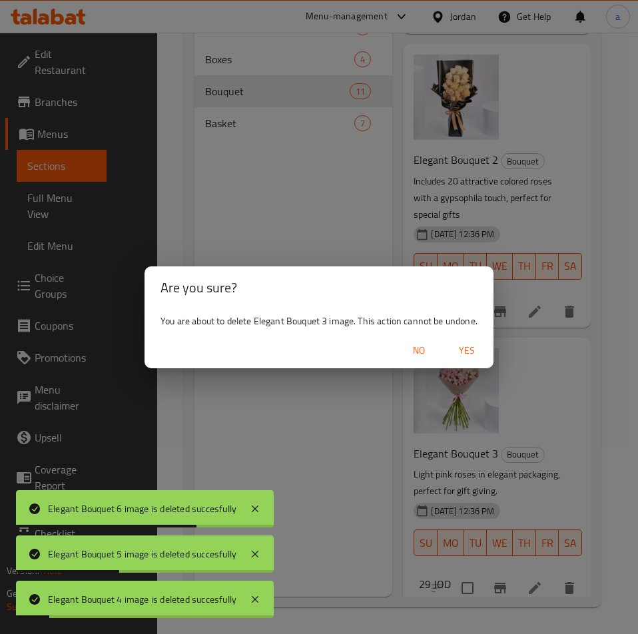
click at [464, 342] on button "Yes" at bounding box center [467, 350] width 43 height 25
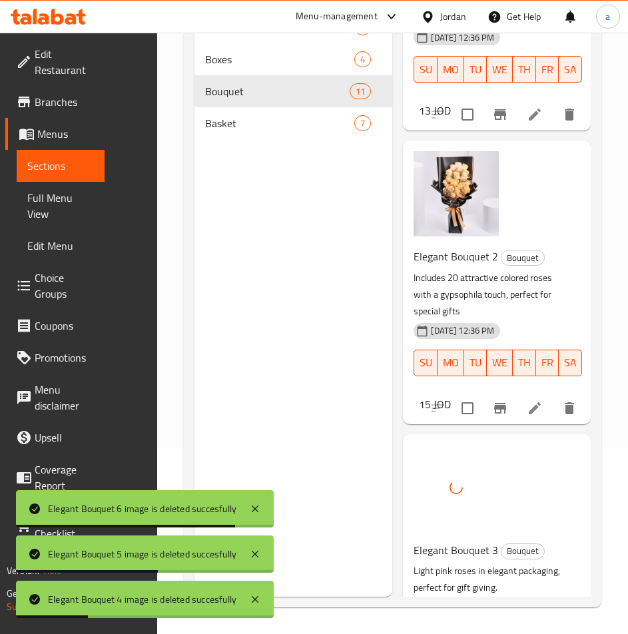
scroll to position [9, 0]
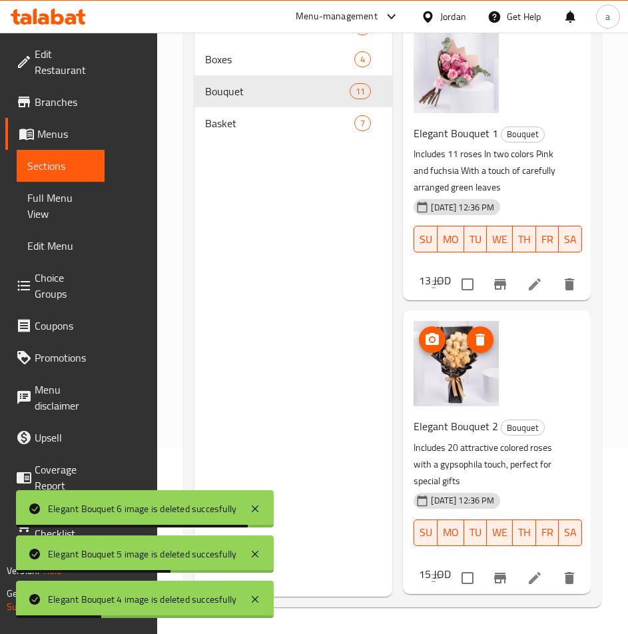
click at [473, 342] on icon "delete image" at bounding box center [480, 340] width 16 height 16
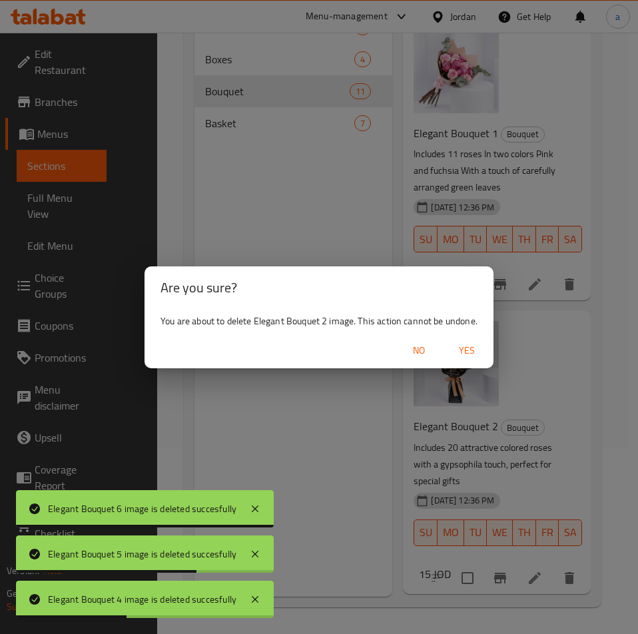
click at [468, 340] on button "Yes" at bounding box center [467, 350] width 43 height 25
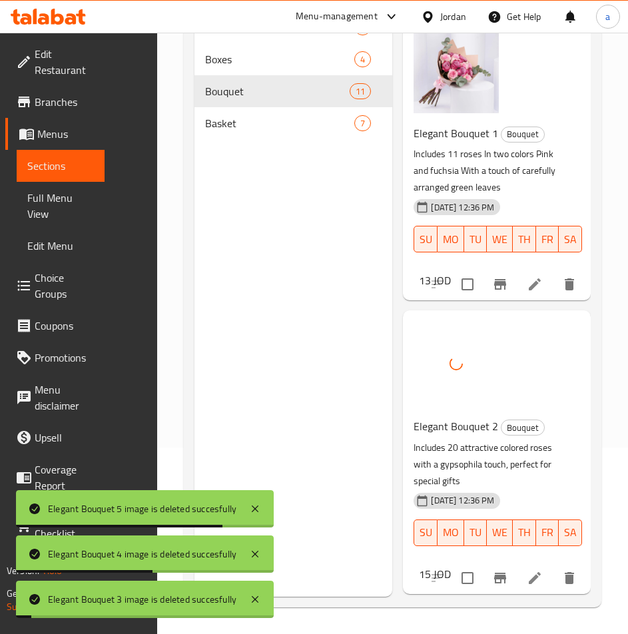
scroll to position [0, 0]
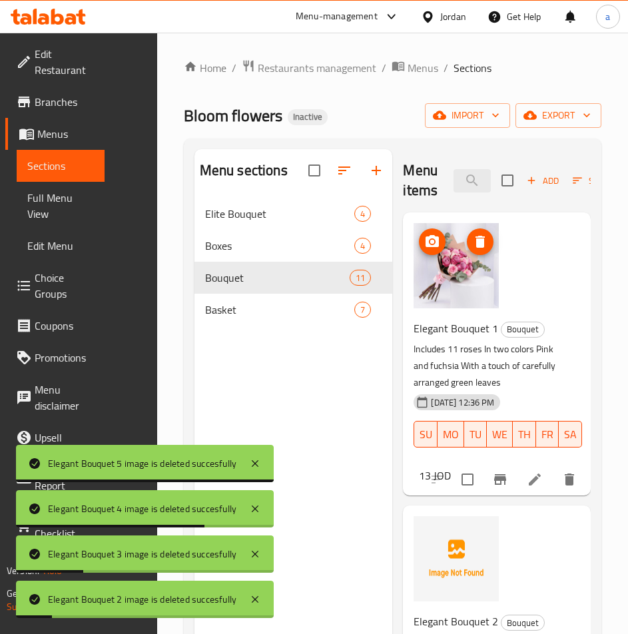
click at [482, 248] on icon "delete image" at bounding box center [480, 242] width 16 height 16
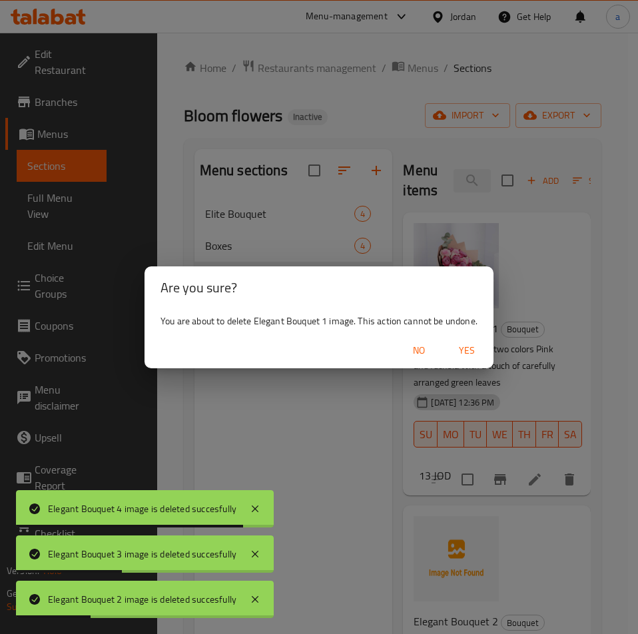
click at [462, 338] on button "Yes" at bounding box center [467, 350] width 43 height 25
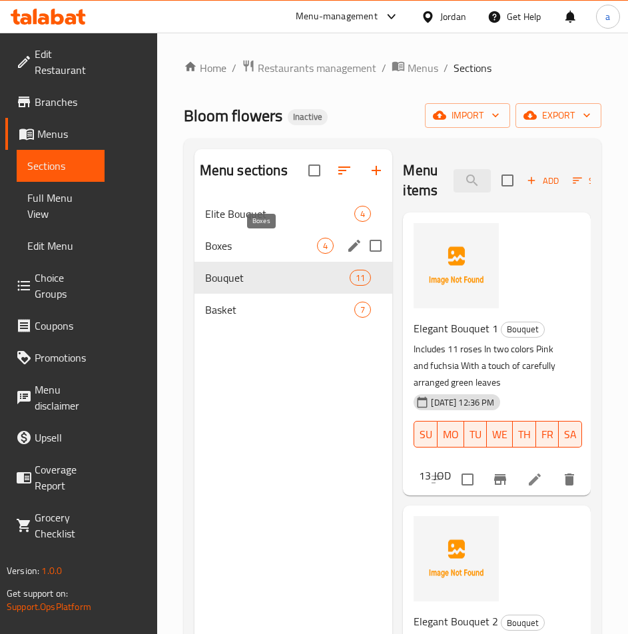
click at [252, 242] on span "Boxes" at bounding box center [261, 246] width 112 height 16
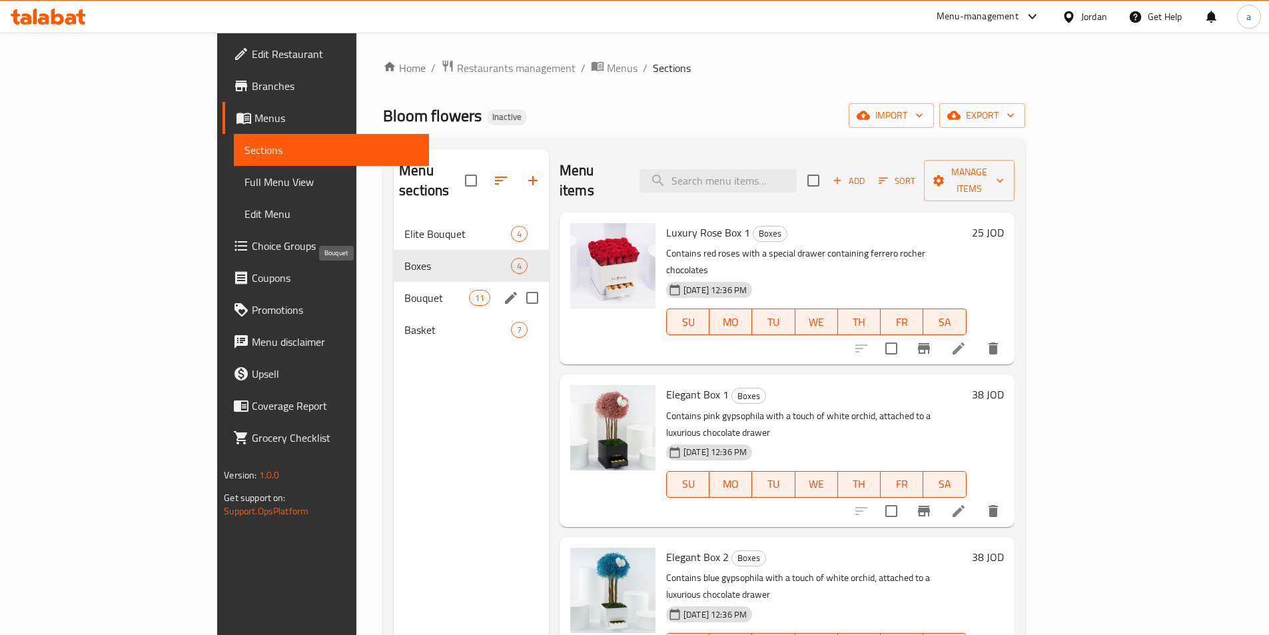
click at [404, 290] on span "Bouquet" at bounding box center [436, 298] width 65 height 16
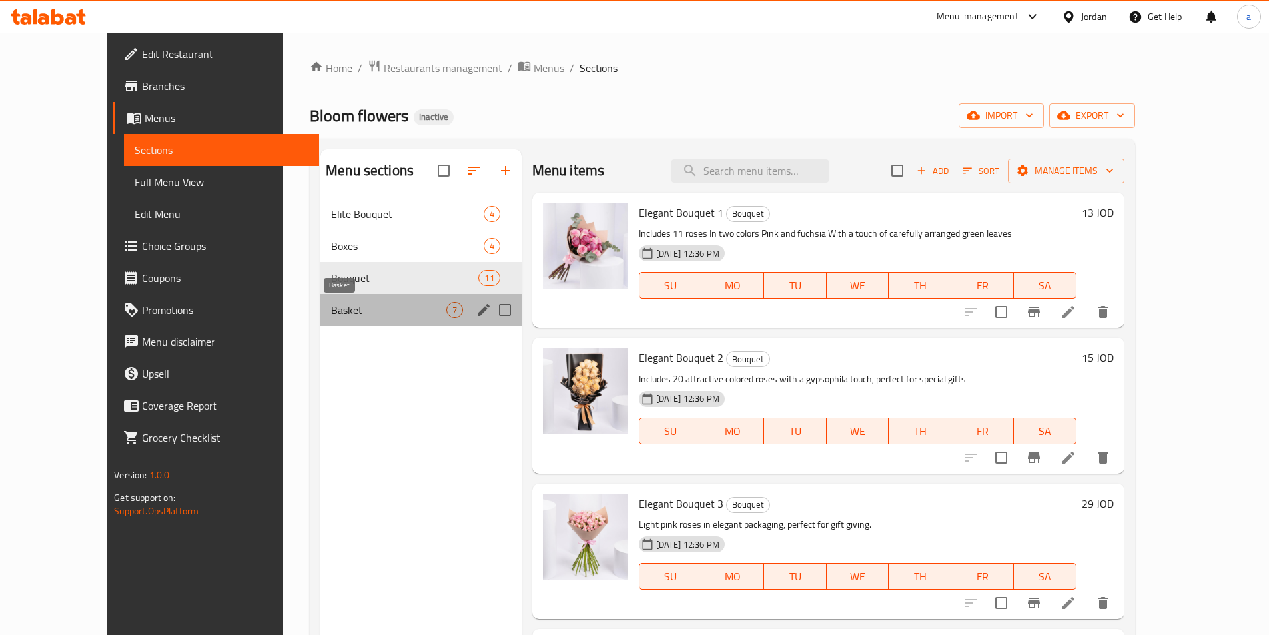
click at [334, 303] on span "Basket" at bounding box center [388, 310] width 115 height 16
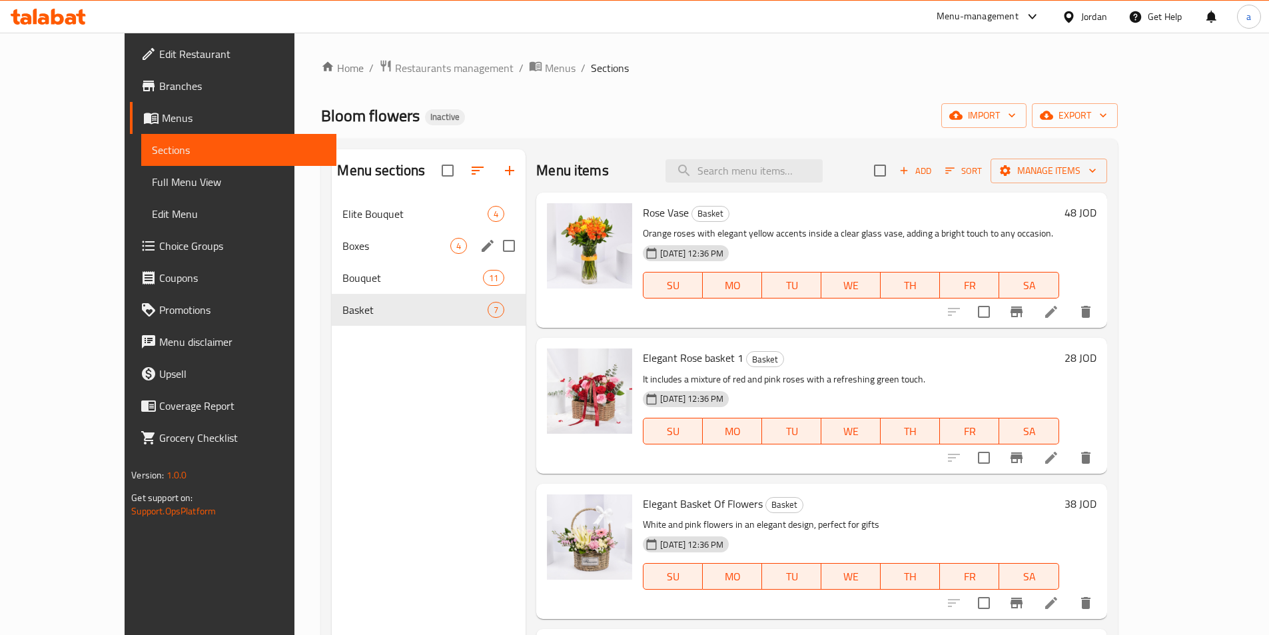
click at [335, 232] on div "Boxes 4" at bounding box center [429, 246] width 194 height 32
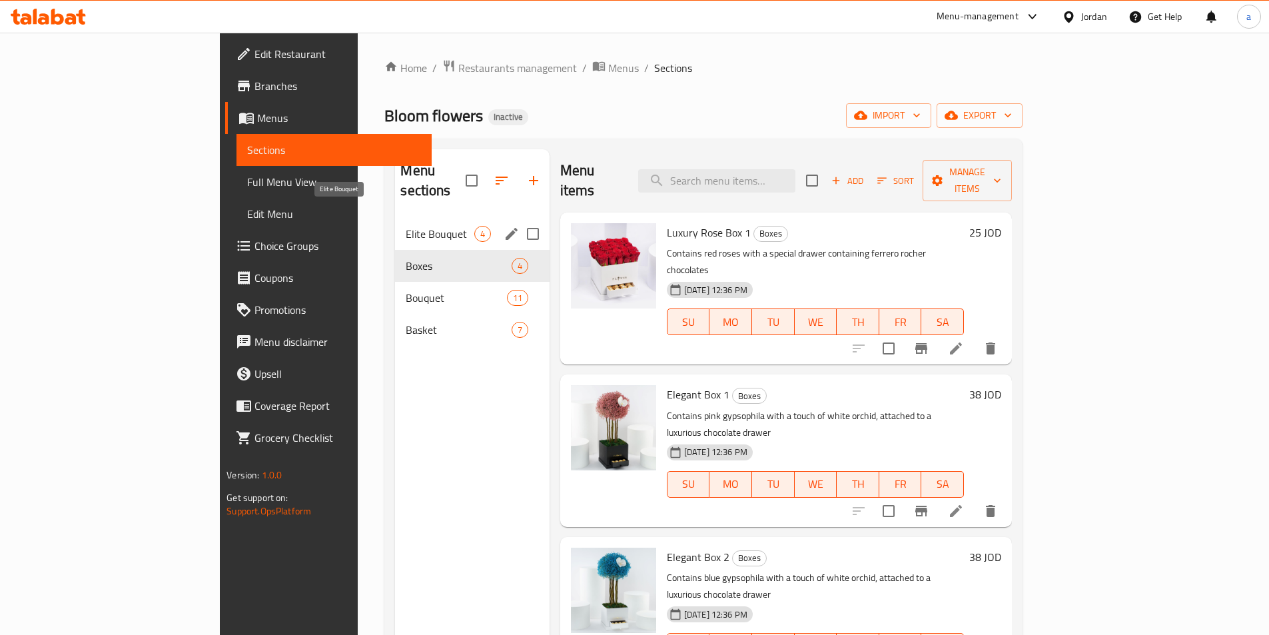
click at [406, 226] on span "Elite Bouquet" at bounding box center [440, 234] width 68 height 16
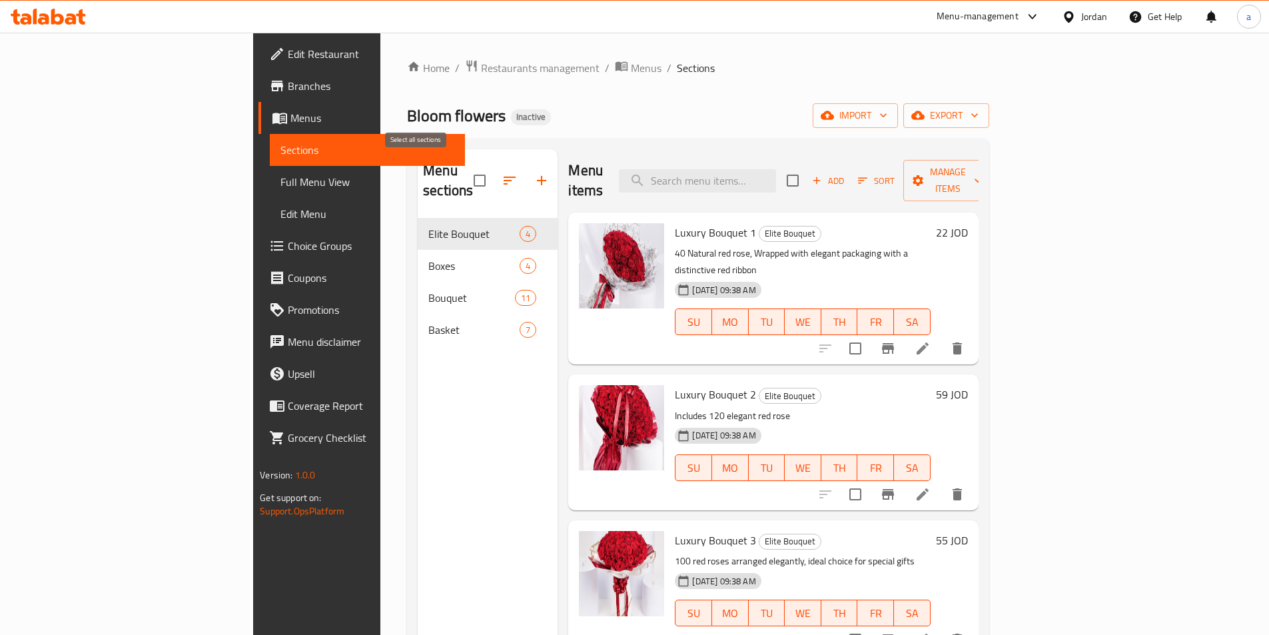
click at [466, 179] on input "checkbox" at bounding box center [480, 181] width 28 height 28
checkbox input "false"
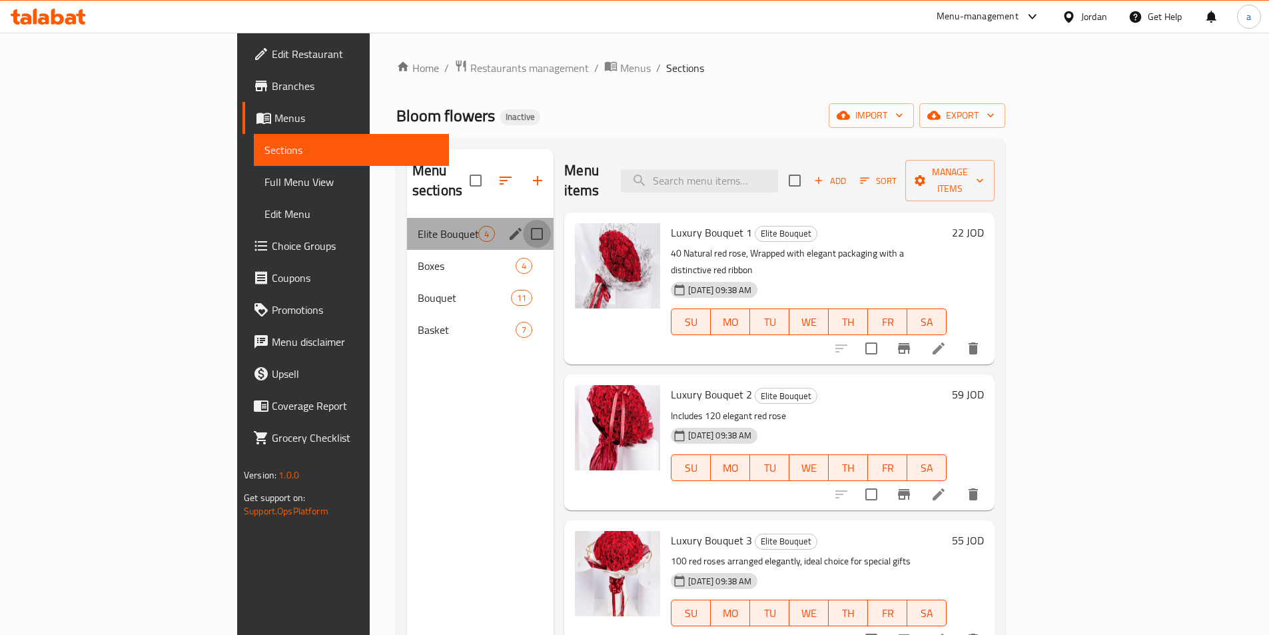
click at [523, 220] on input "Menu sections" at bounding box center [537, 234] width 28 height 28
checkbox input "true"
click at [523, 252] on input "Menu sections" at bounding box center [537, 266] width 28 height 28
checkbox input "true"
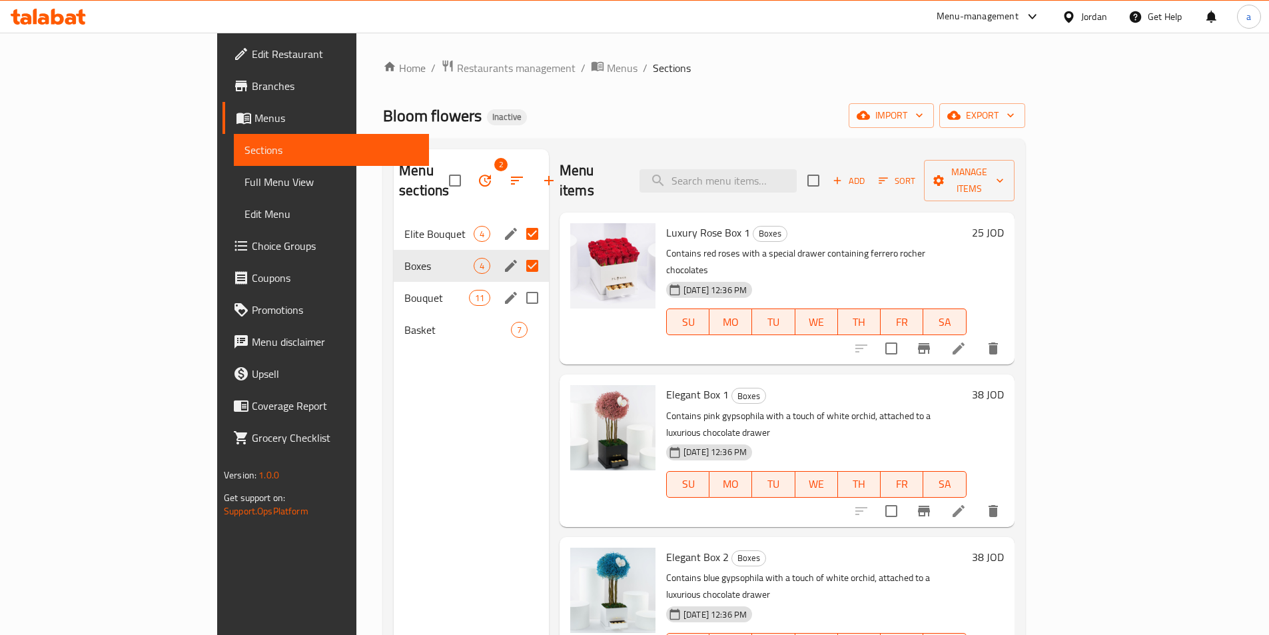
click at [518, 284] on input "Menu sections" at bounding box center [532, 298] width 28 height 28
checkbox input "true"
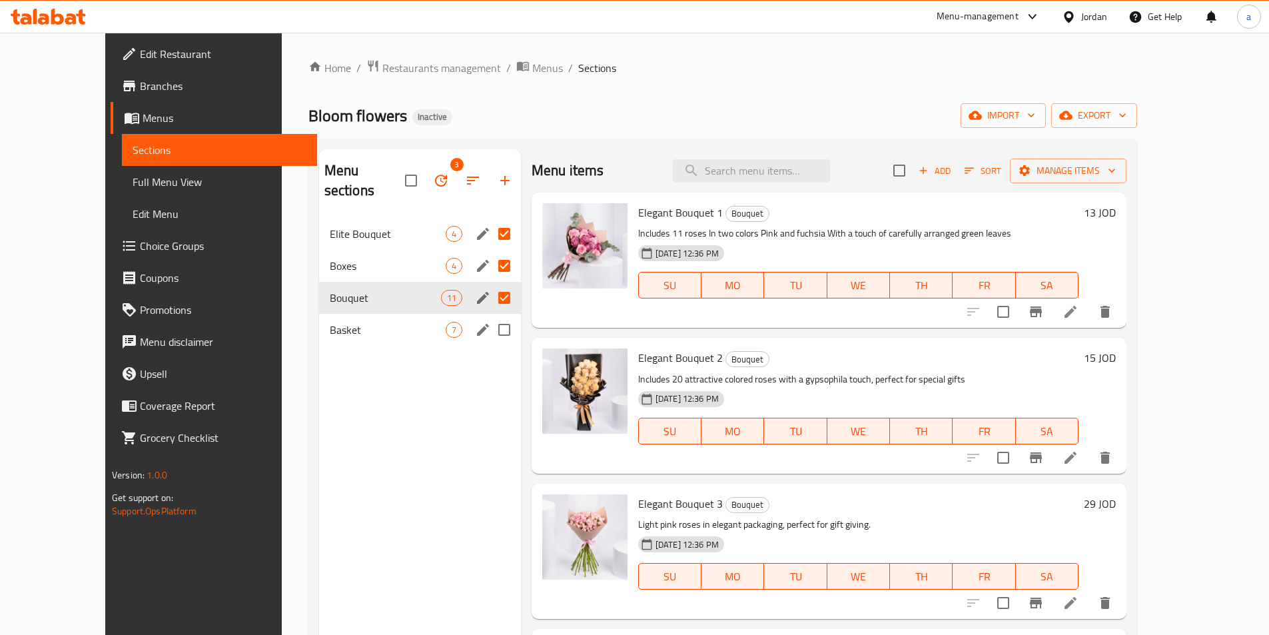
click at [490, 316] on input "Menu sections" at bounding box center [504, 330] width 28 height 28
checkbox input "true"
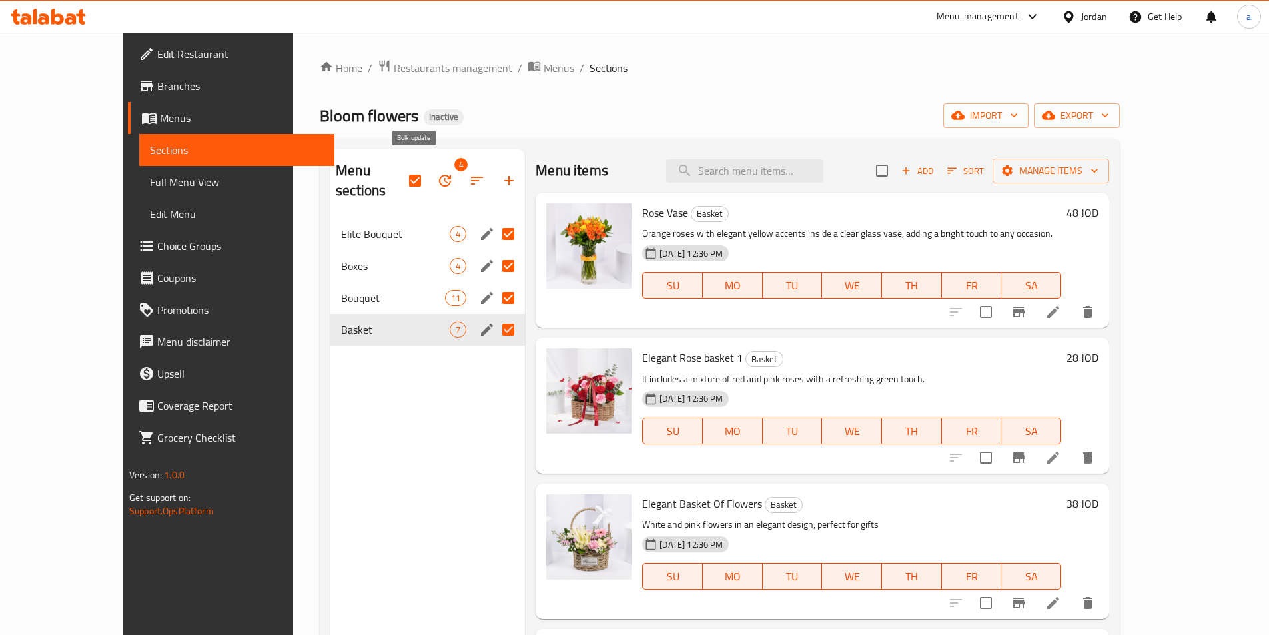
click at [429, 173] on button "button" at bounding box center [445, 181] width 32 height 32
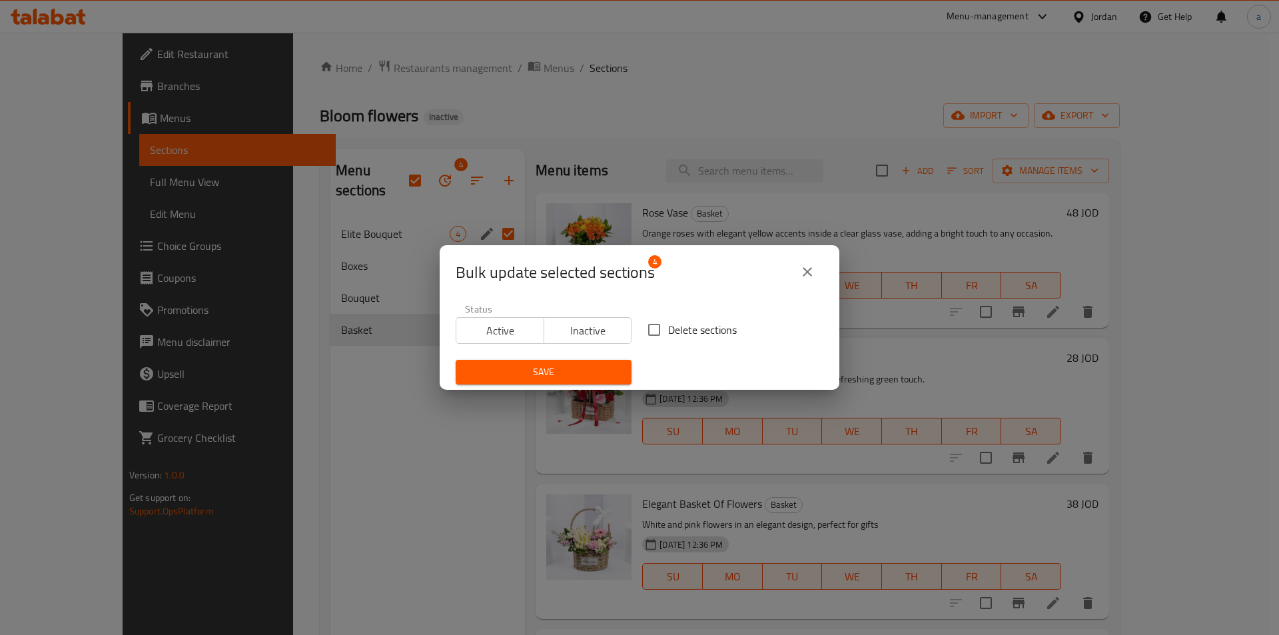
click at [637, 329] on span "Delete sections" at bounding box center [702, 330] width 69 height 16
click at [637, 329] on input "Delete sections" at bounding box center [654, 330] width 28 height 28
checkbox input "true"
click at [607, 365] on span "Save" at bounding box center [543, 372] width 155 height 17
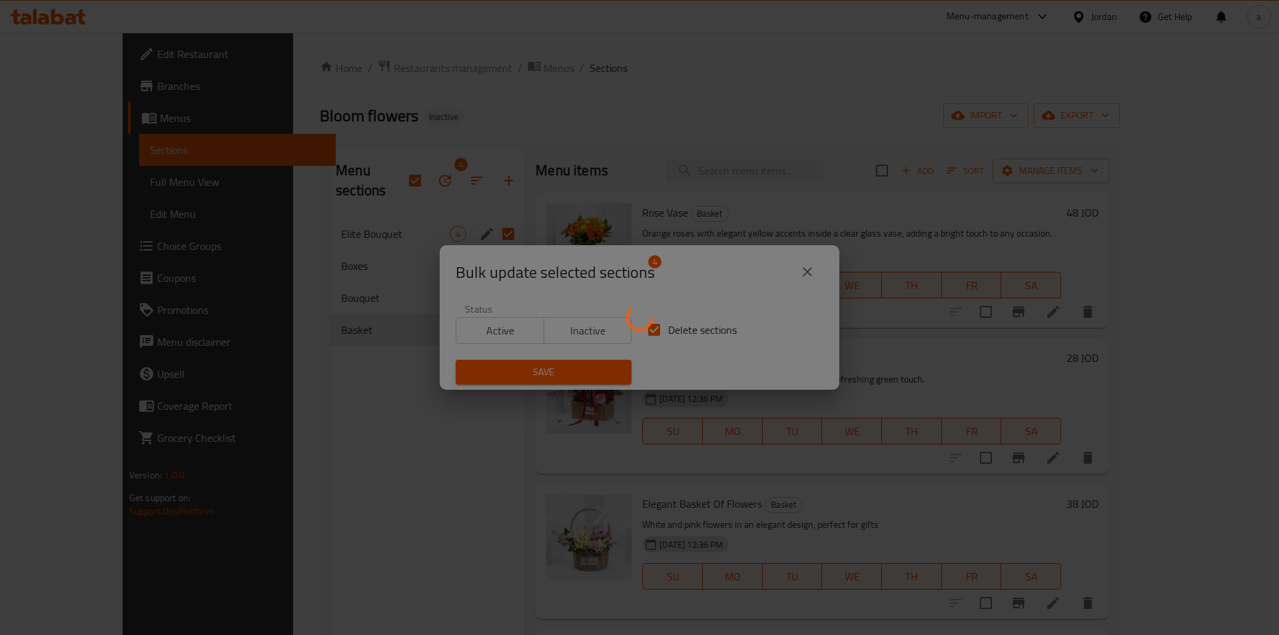
checkbox input "false"
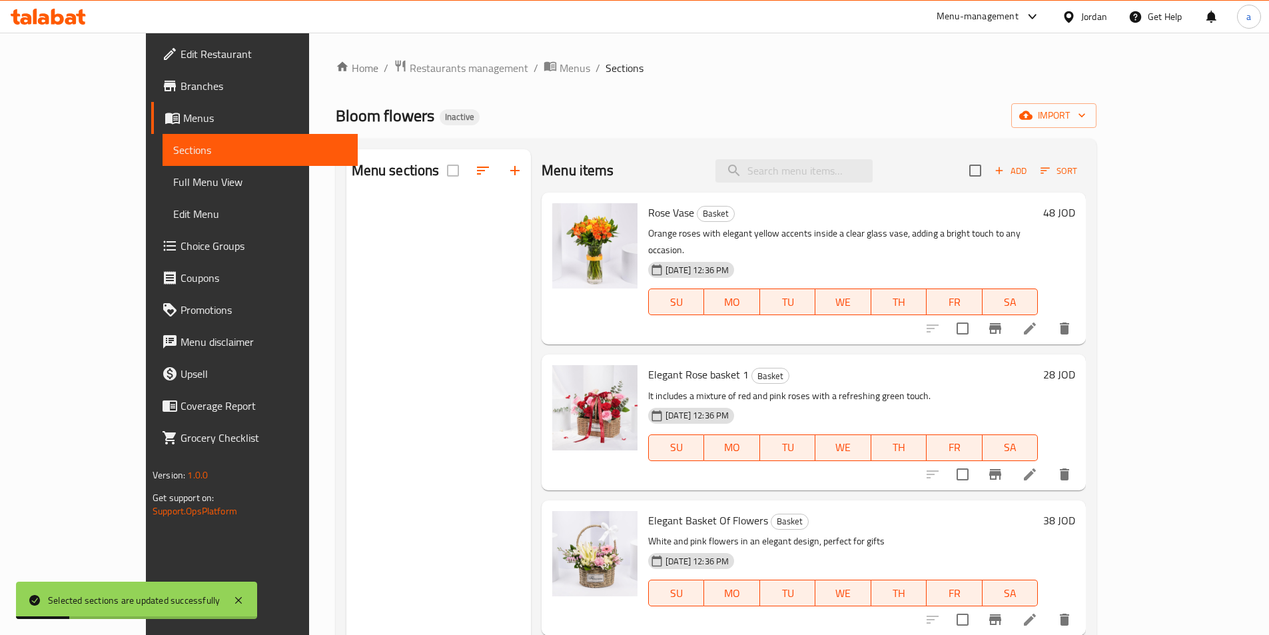
click at [401, 231] on div "Menu sections" at bounding box center [438, 466] width 185 height 635
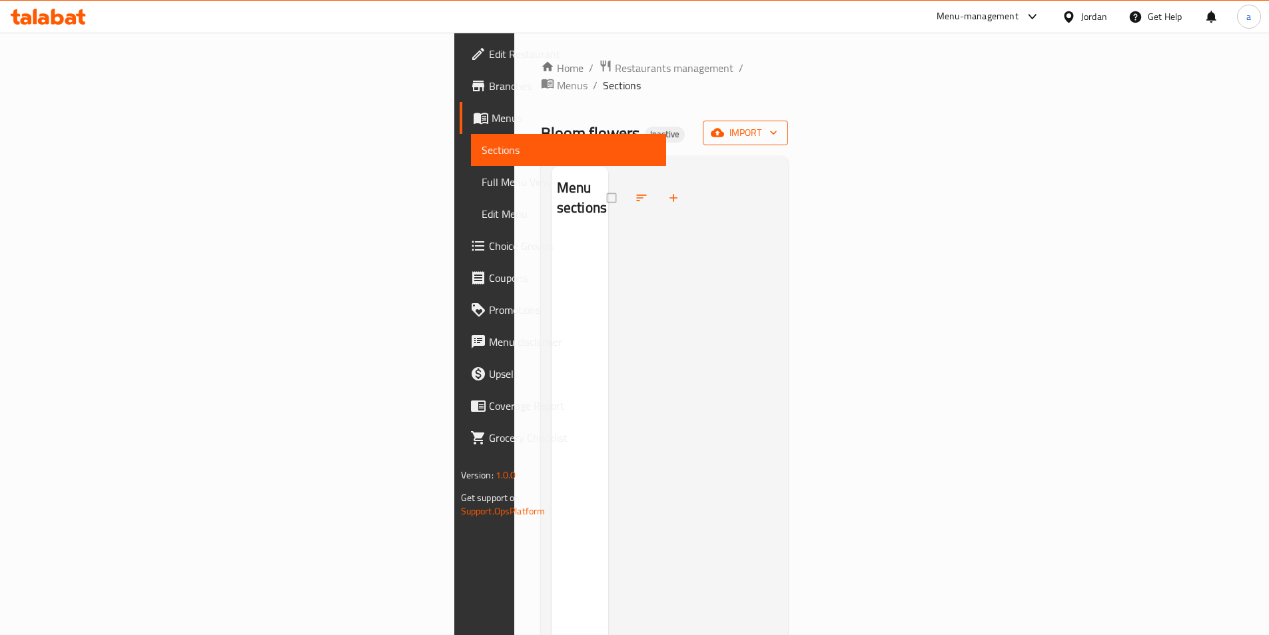
click at [777, 125] on span "import" at bounding box center [745, 133] width 64 height 17
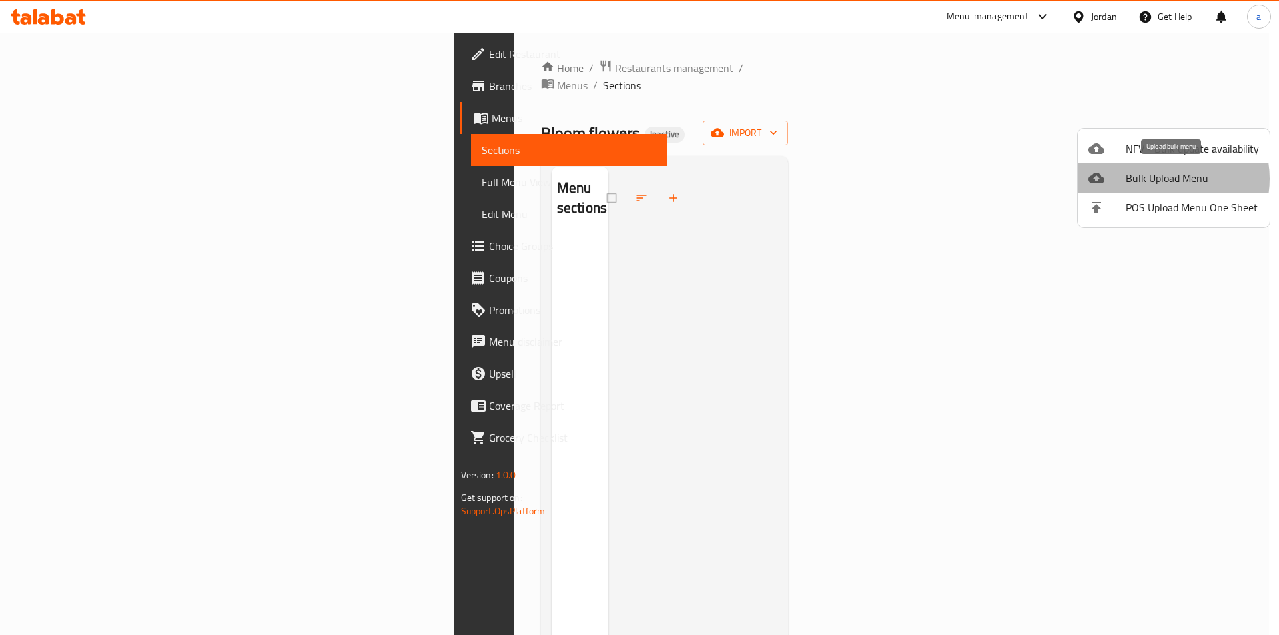
click at [1166, 179] on span "Bulk Upload Menu" at bounding box center [1192, 178] width 133 height 16
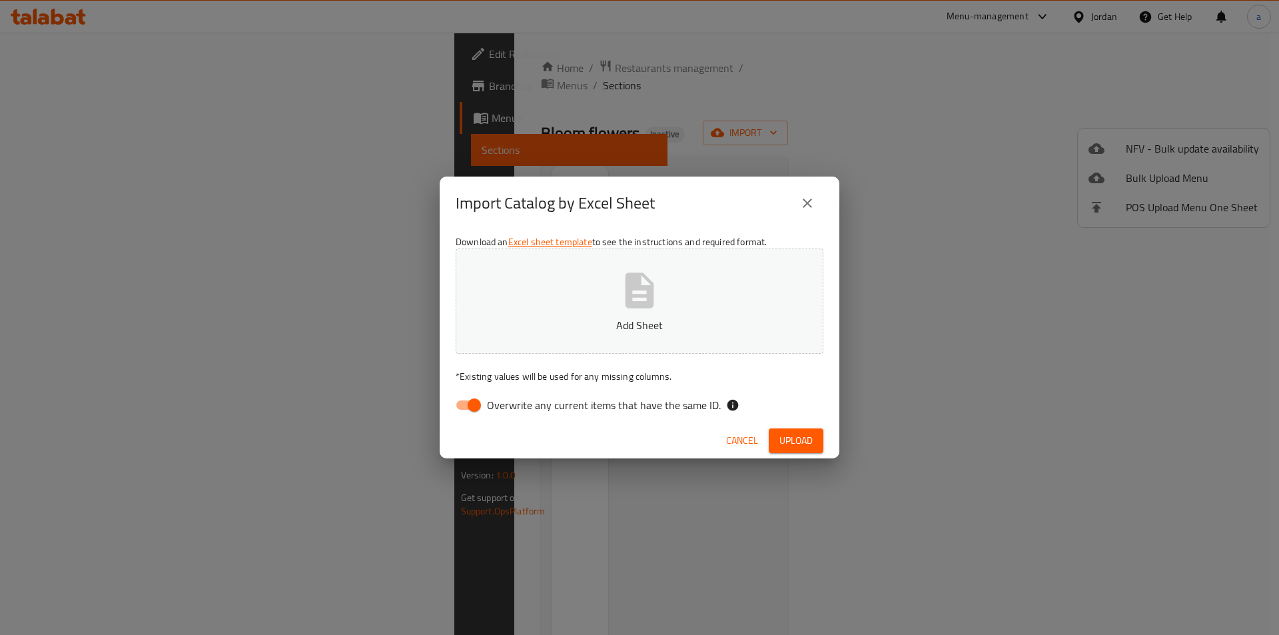
click at [492, 407] on span "Overwrite any current items that have the same ID." at bounding box center [604, 405] width 234 height 16
click at [492, 407] on input "Overwrite any current items that have the same ID." at bounding box center [474, 404] width 76 height 25
checkbox input "false"
click at [539, 340] on button "Add Sheet" at bounding box center [640, 300] width 368 height 105
click at [789, 440] on span "Upload" at bounding box center [795, 440] width 33 height 17
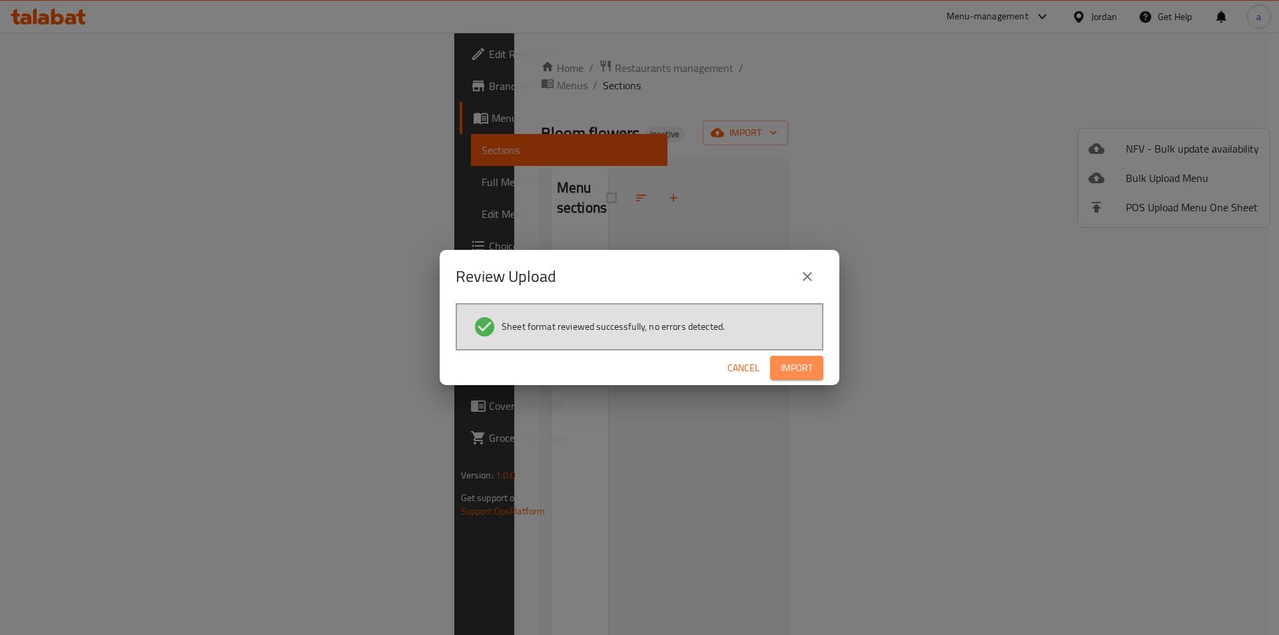
click at [801, 378] on button "Import" at bounding box center [796, 368] width 53 height 25
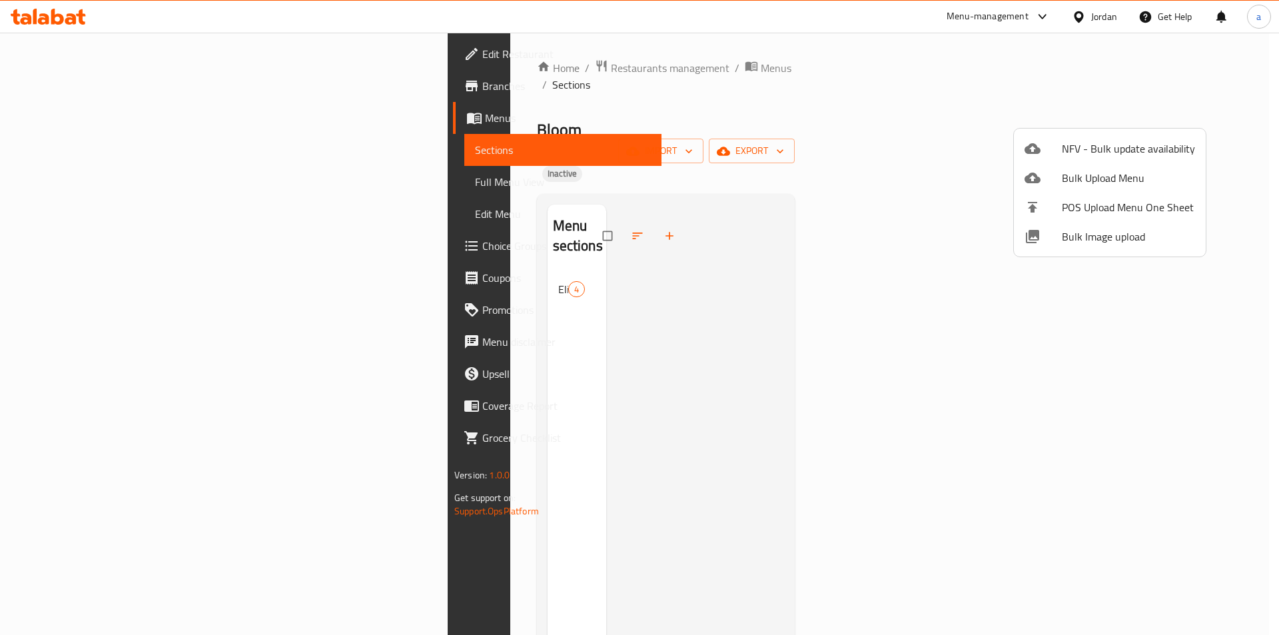
click at [359, 222] on div at bounding box center [639, 317] width 1279 height 635
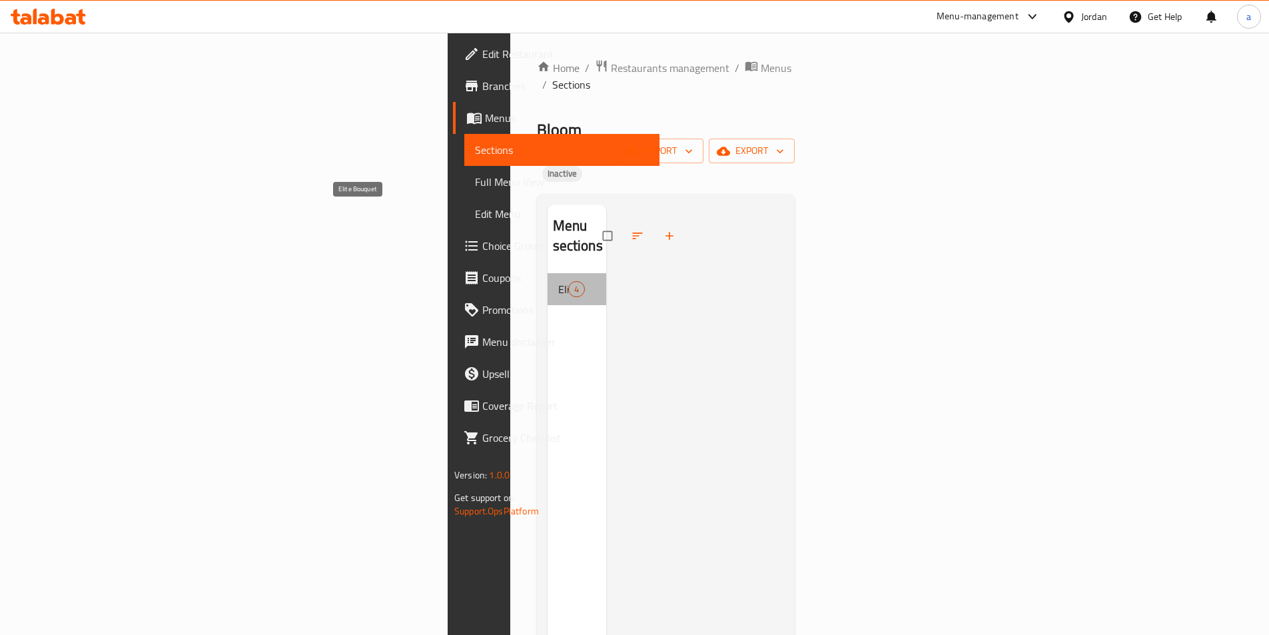
click at [558, 281] on span "Elite Bouquet" at bounding box center [563, 289] width 11 height 16
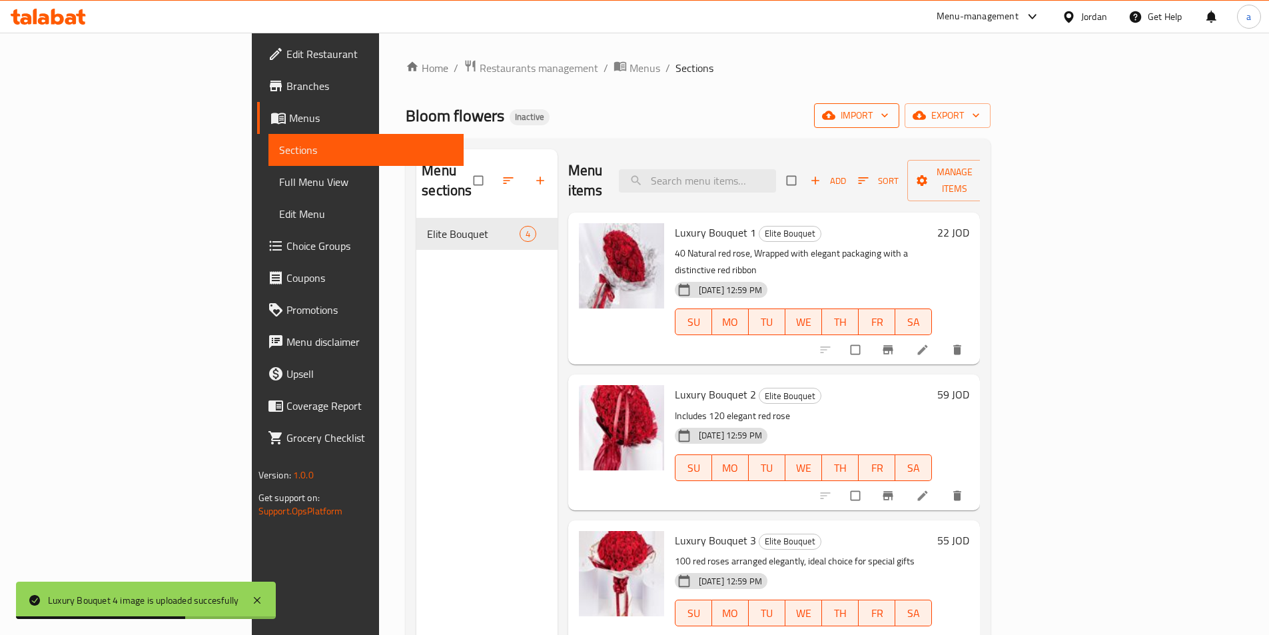
click at [889, 123] on span "import" at bounding box center [857, 115] width 64 height 17
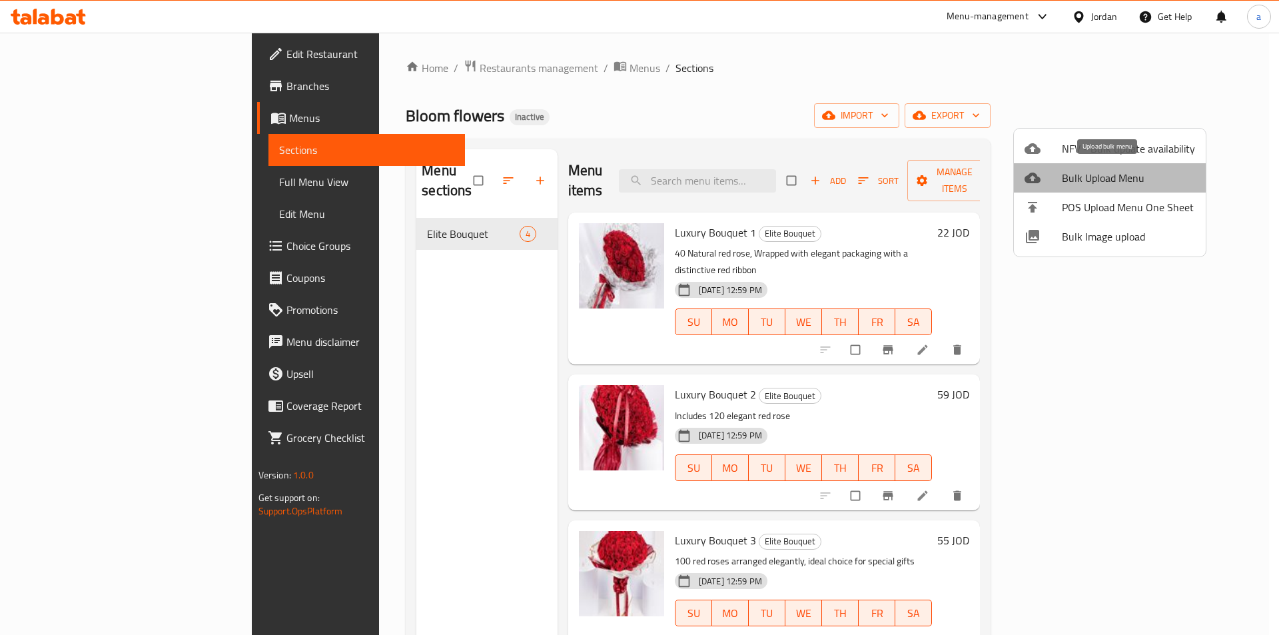
click at [1152, 185] on span "Bulk Upload Menu" at bounding box center [1128, 178] width 133 height 16
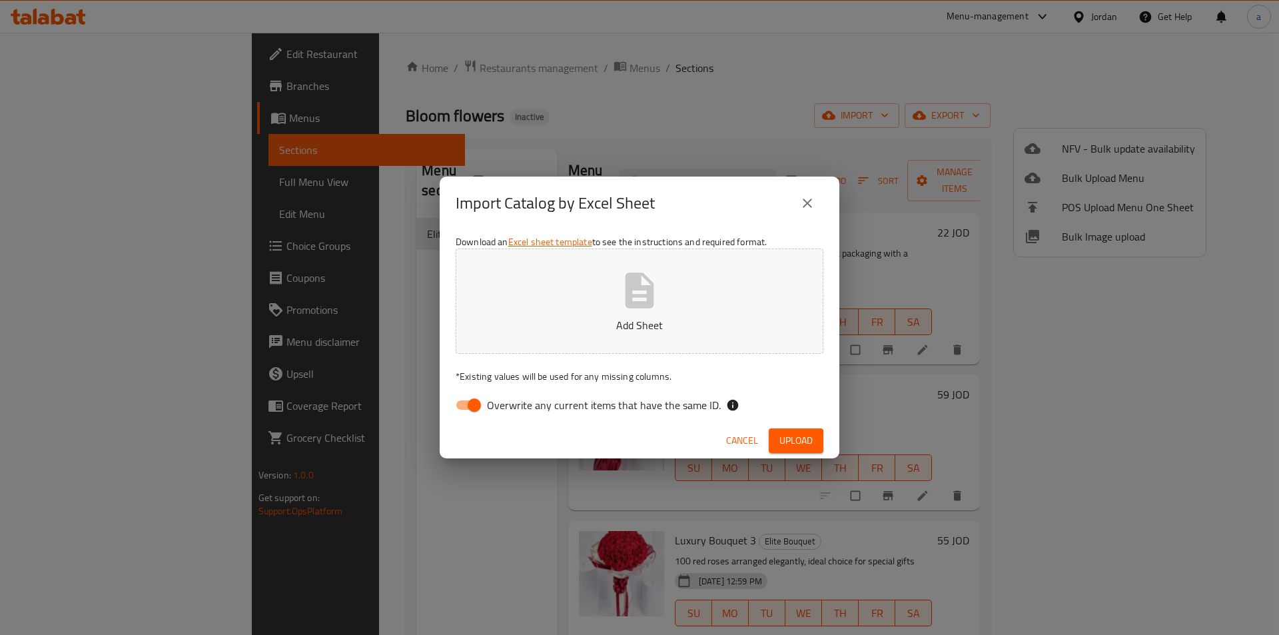
click at [468, 405] on input "Overwrite any current items that have the same ID." at bounding box center [474, 404] width 76 height 25
checkbox input "false"
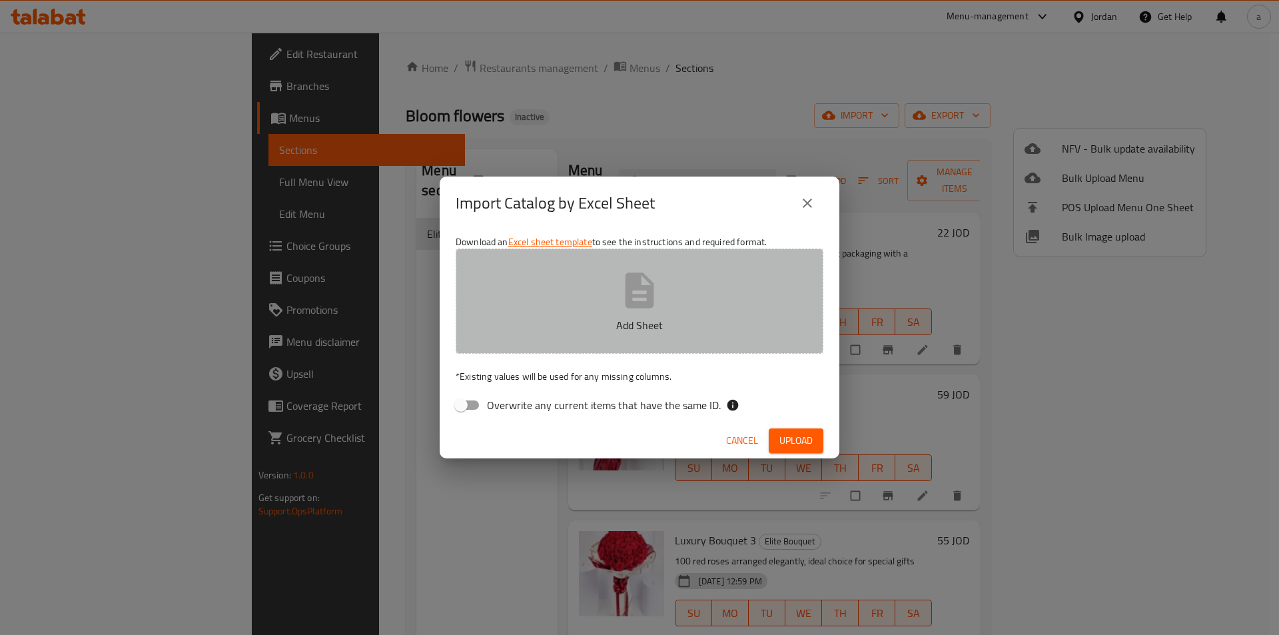
click at [549, 305] on button "Add Sheet" at bounding box center [640, 300] width 368 height 105
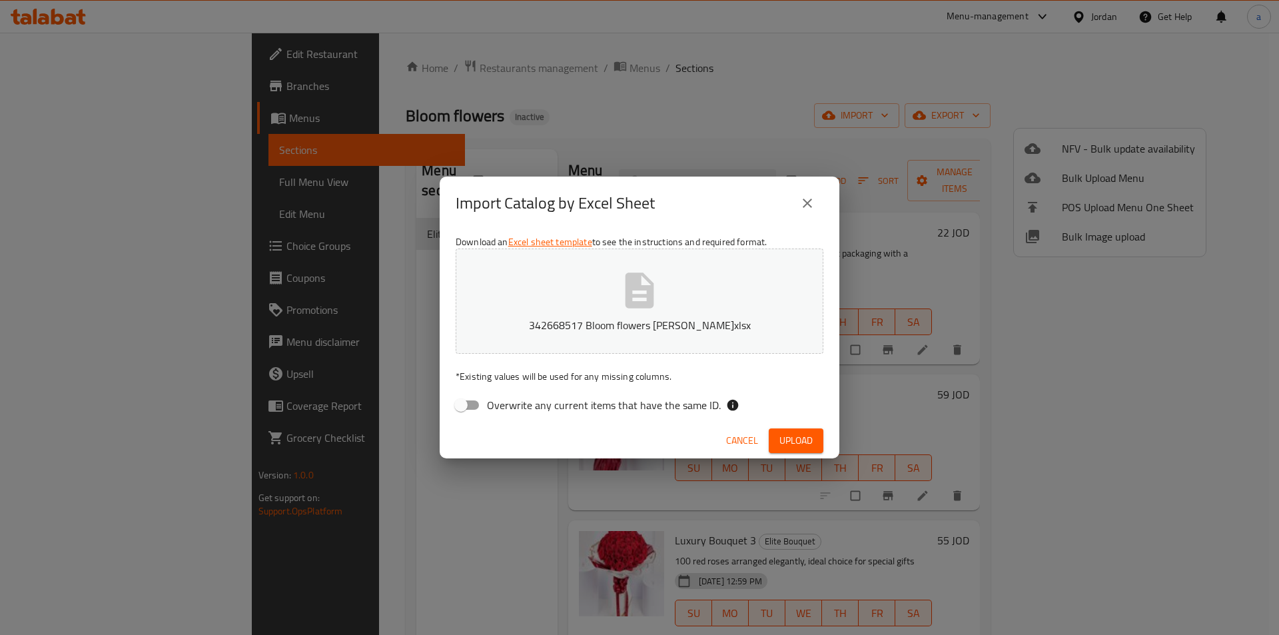
click at [812, 437] on button "Upload" at bounding box center [796, 440] width 55 height 25
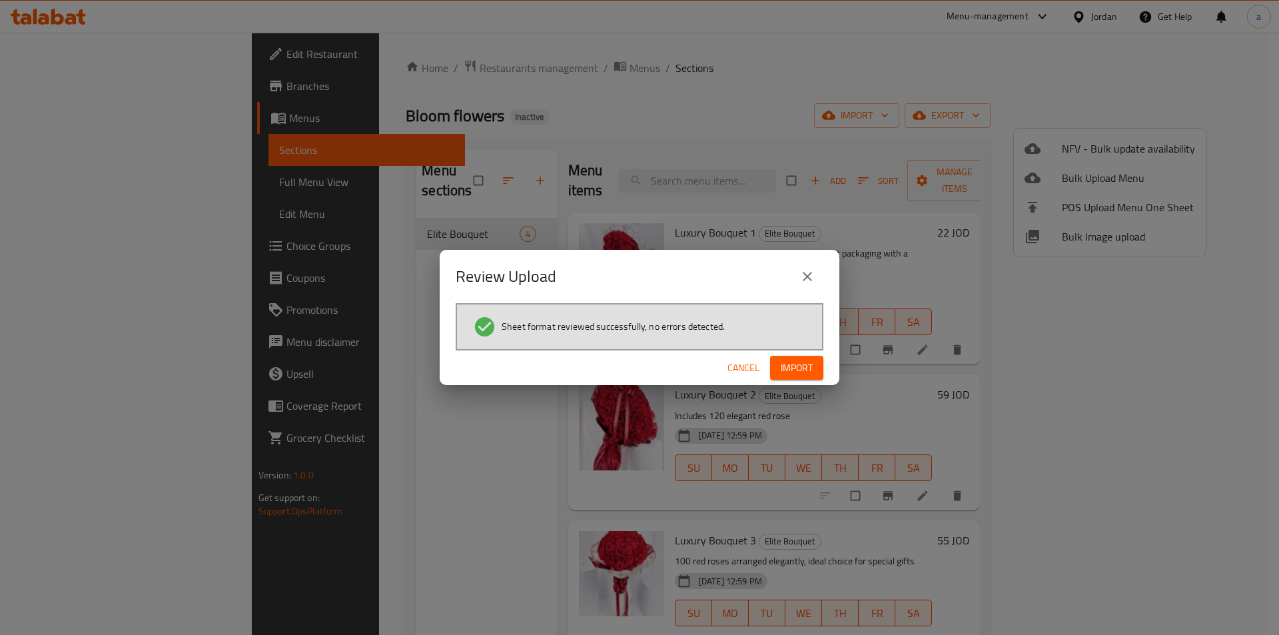
click at [804, 366] on span "Import" at bounding box center [797, 368] width 32 height 17
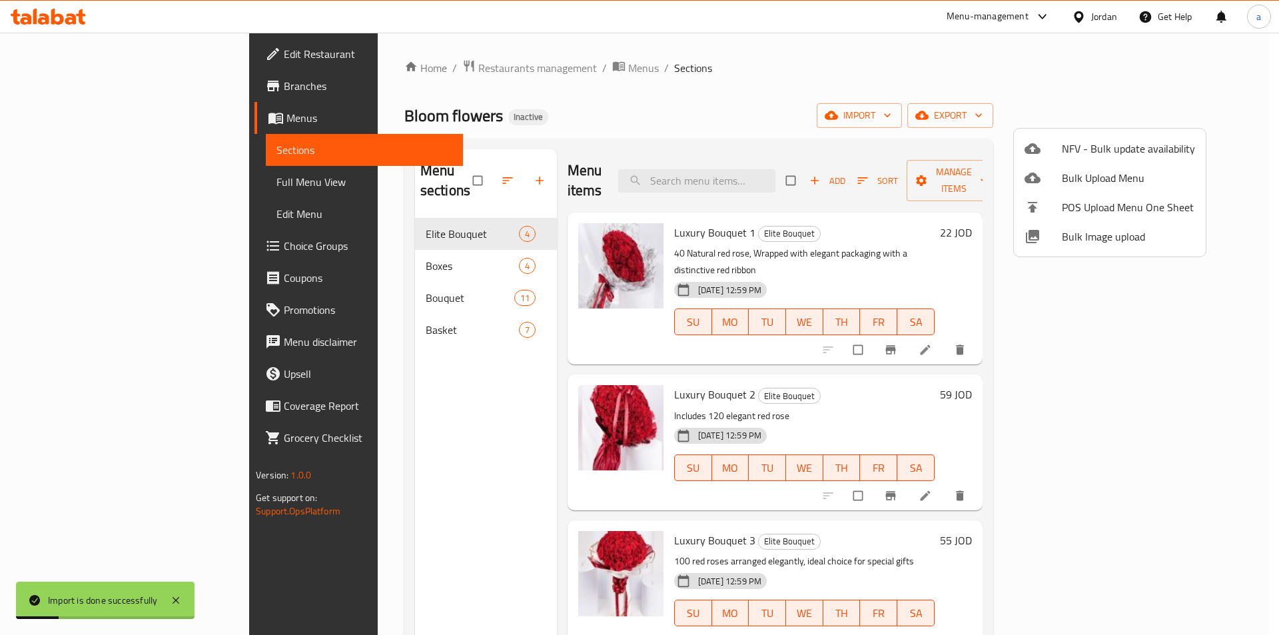
click at [355, 255] on div at bounding box center [639, 317] width 1279 height 635
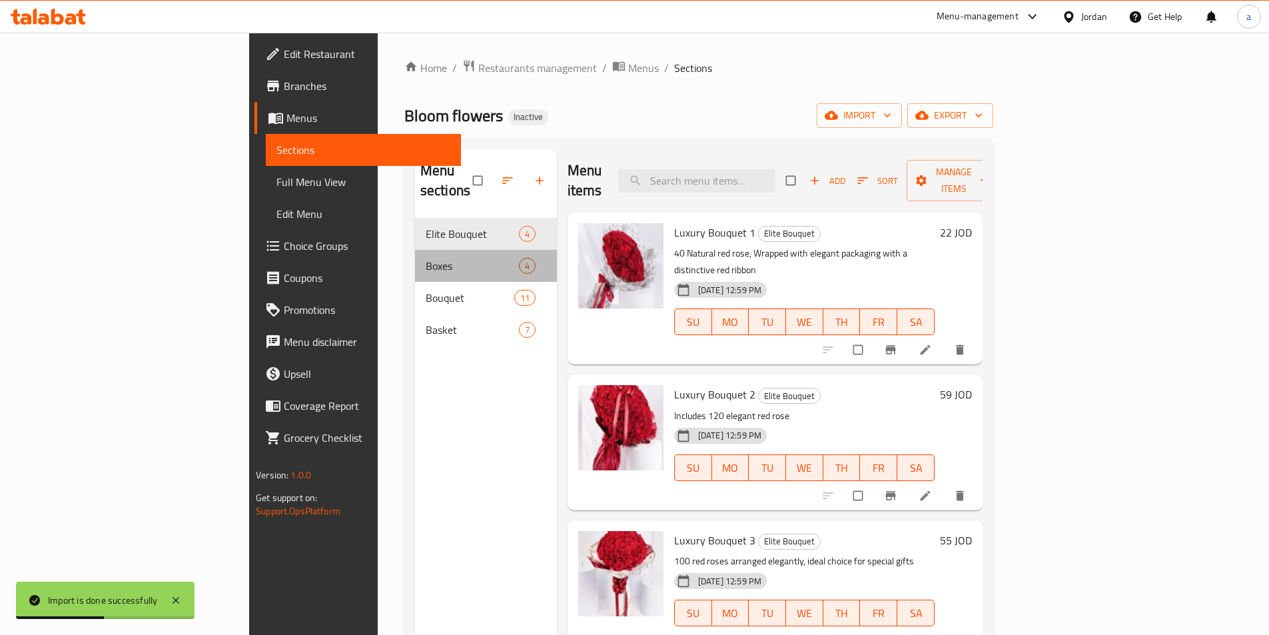
click at [415, 255] on div "Boxes 4" at bounding box center [486, 266] width 142 height 32
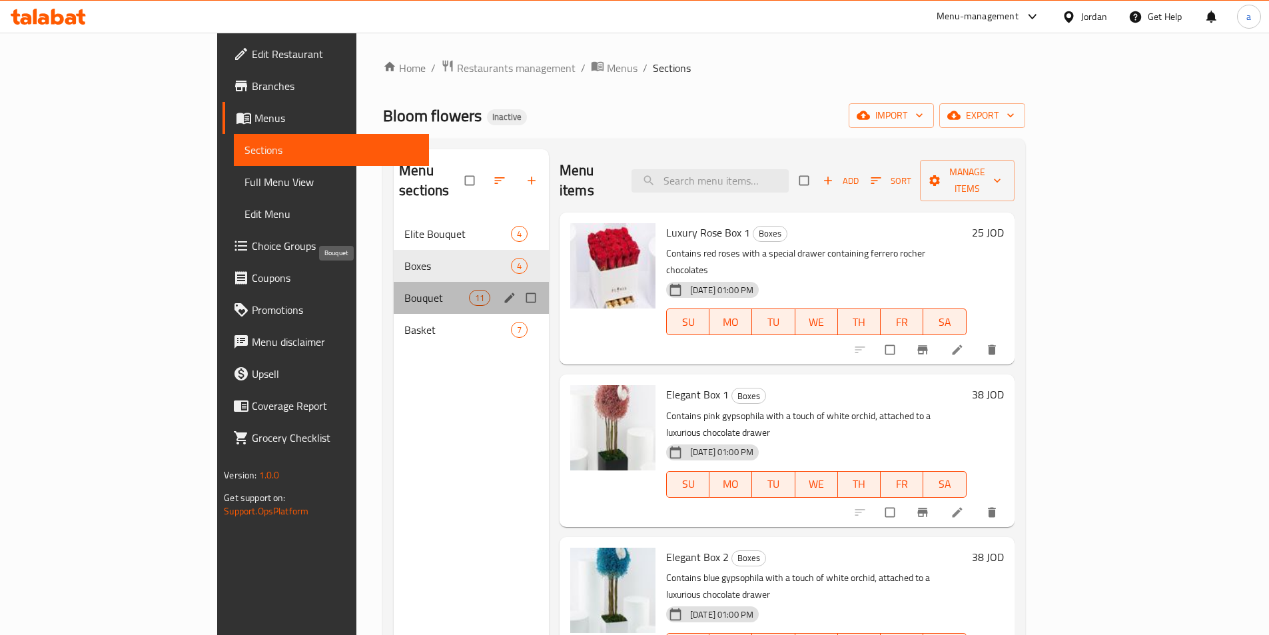
click at [404, 290] on span "Bouquet" at bounding box center [436, 298] width 65 height 16
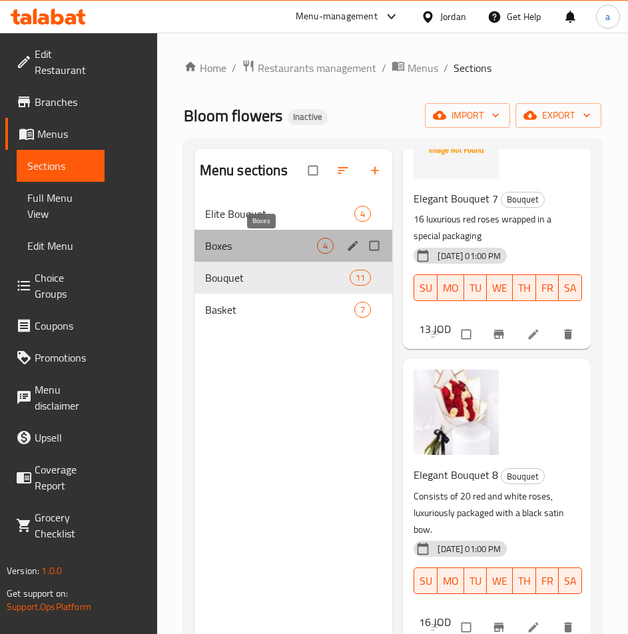
click at [264, 248] on span "Boxes" at bounding box center [261, 246] width 112 height 16
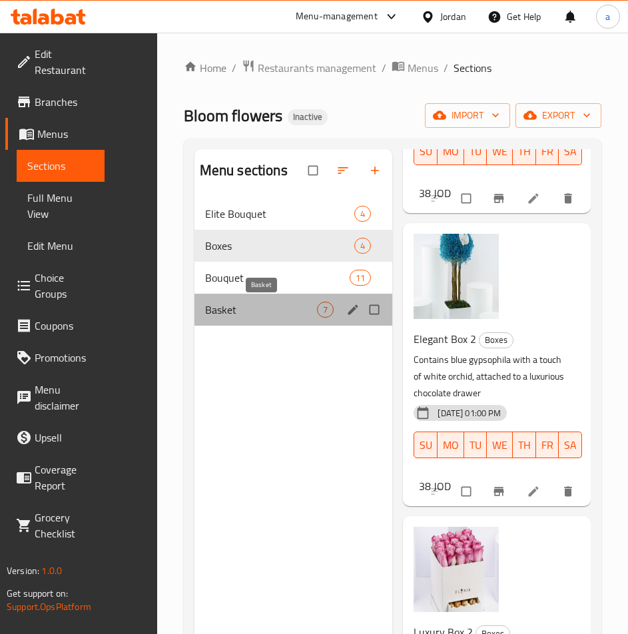
click at [254, 314] on span "Basket" at bounding box center [261, 310] width 112 height 16
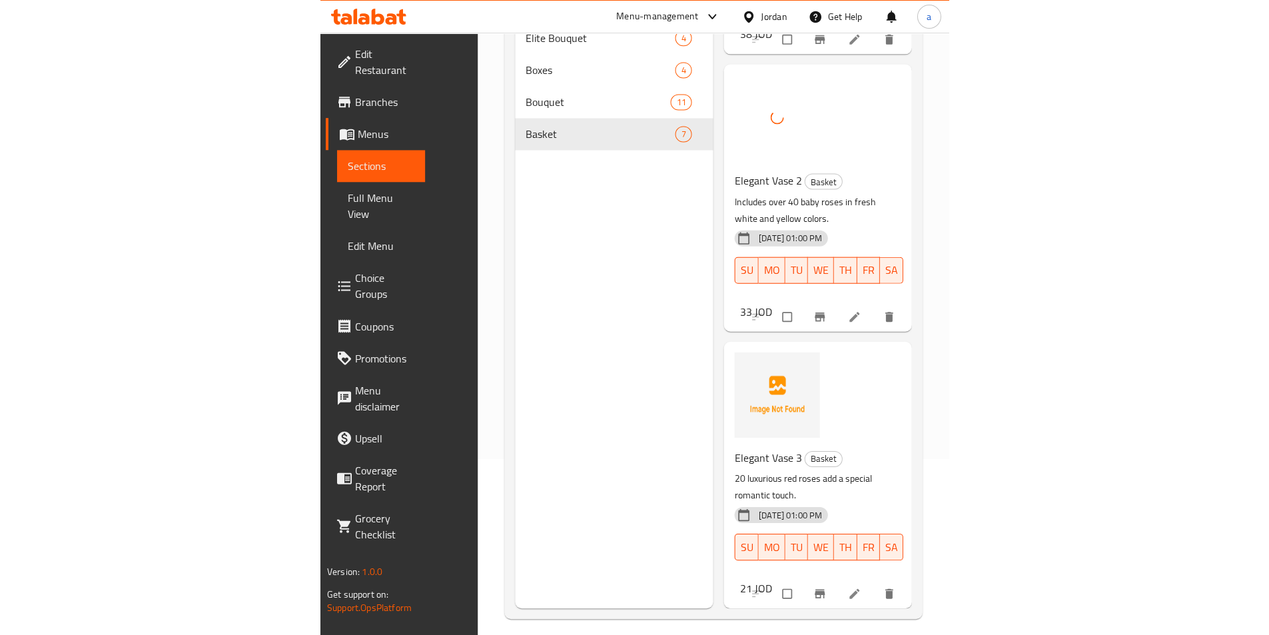
scroll to position [187, 0]
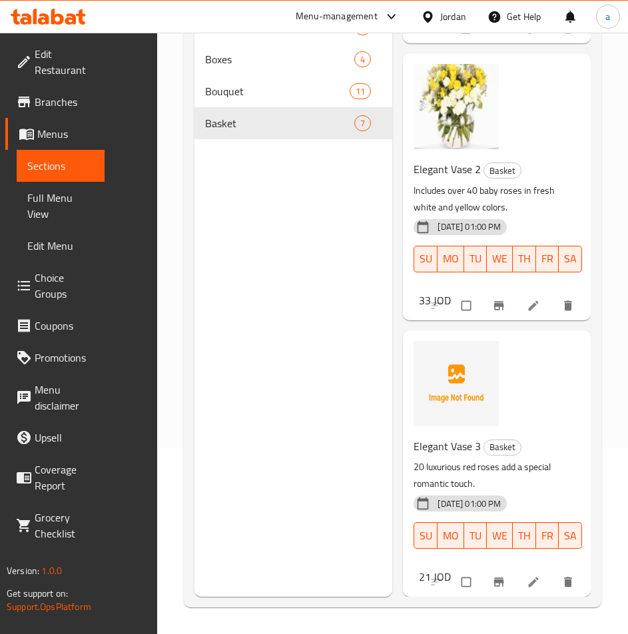
click at [457, 437] on span "Elegant Vase 3" at bounding box center [447, 446] width 67 height 20
copy h6 "Elegant Vase 3"
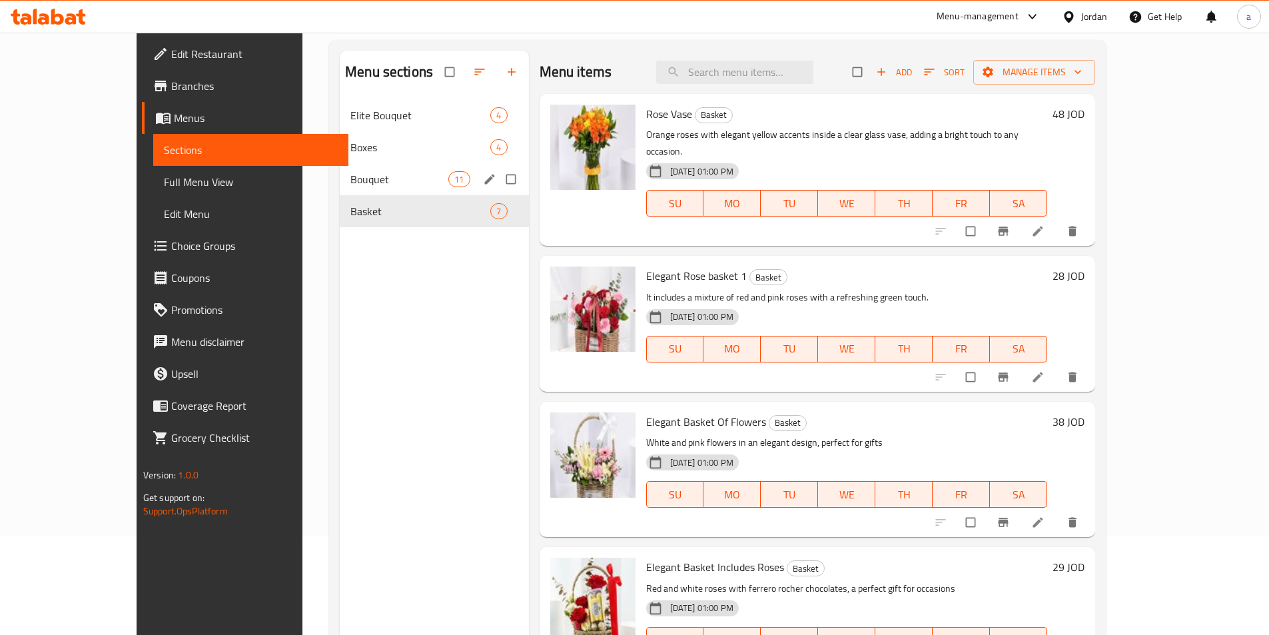
scroll to position [0, 0]
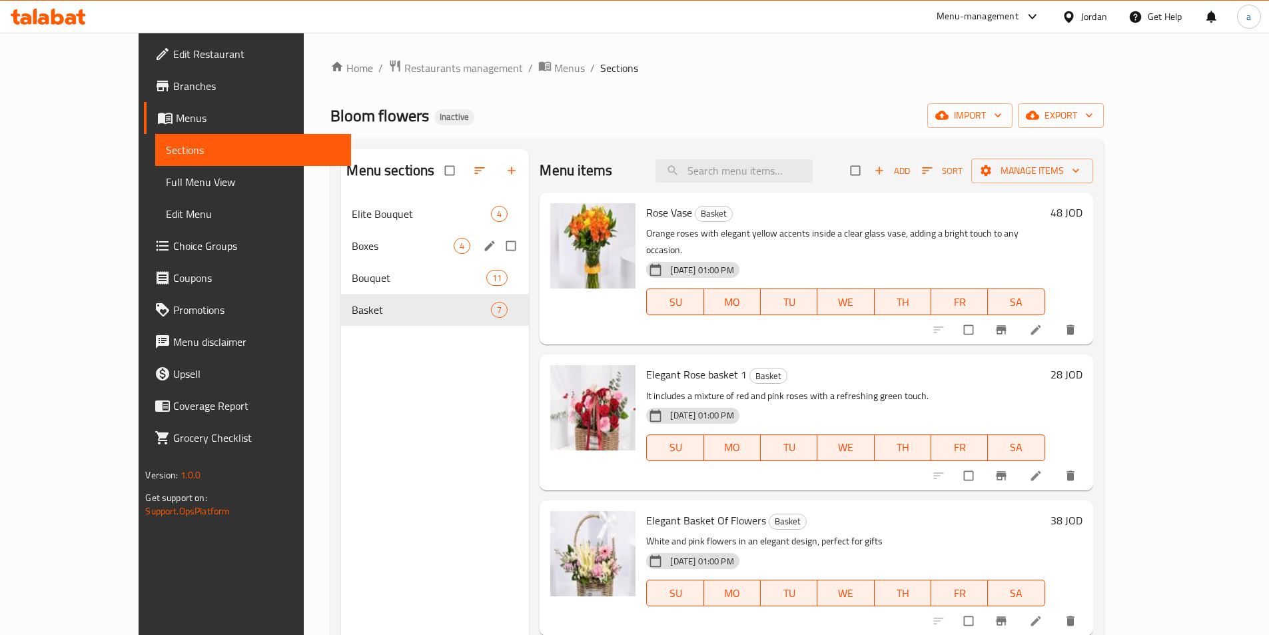
click at [341, 257] on div "Boxes 4" at bounding box center [435, 246] width 188 height 32
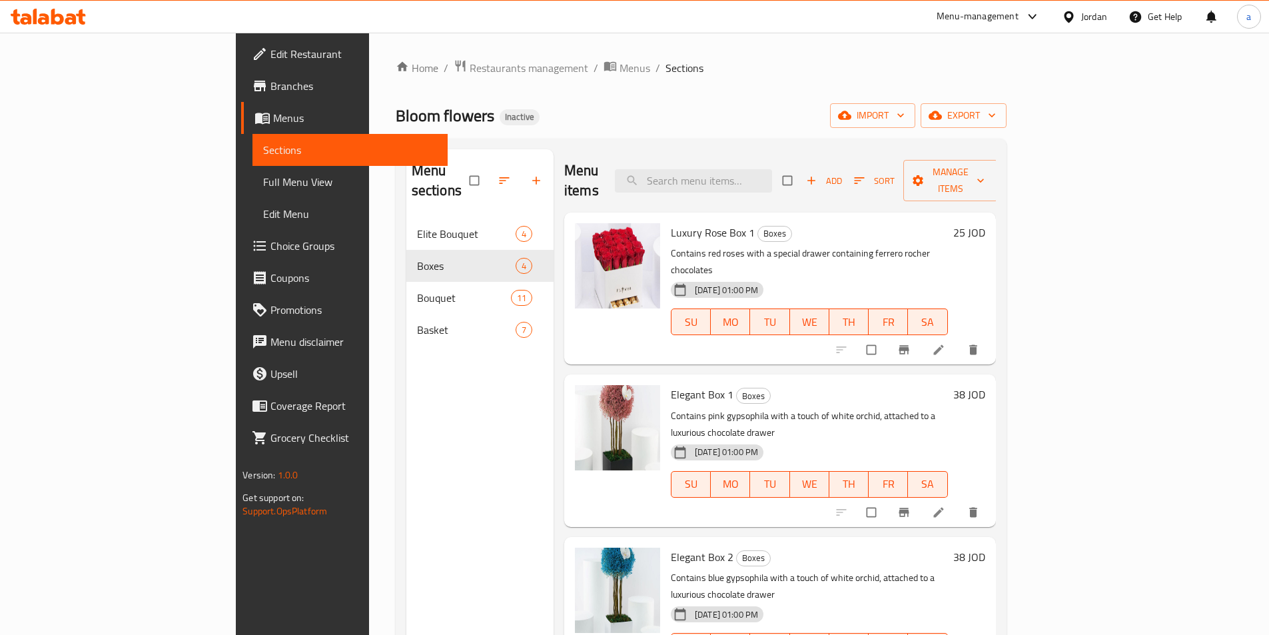
click at [263, 181] on span "Full Menu View" at bounding box center [350, 182] width 174 height 16
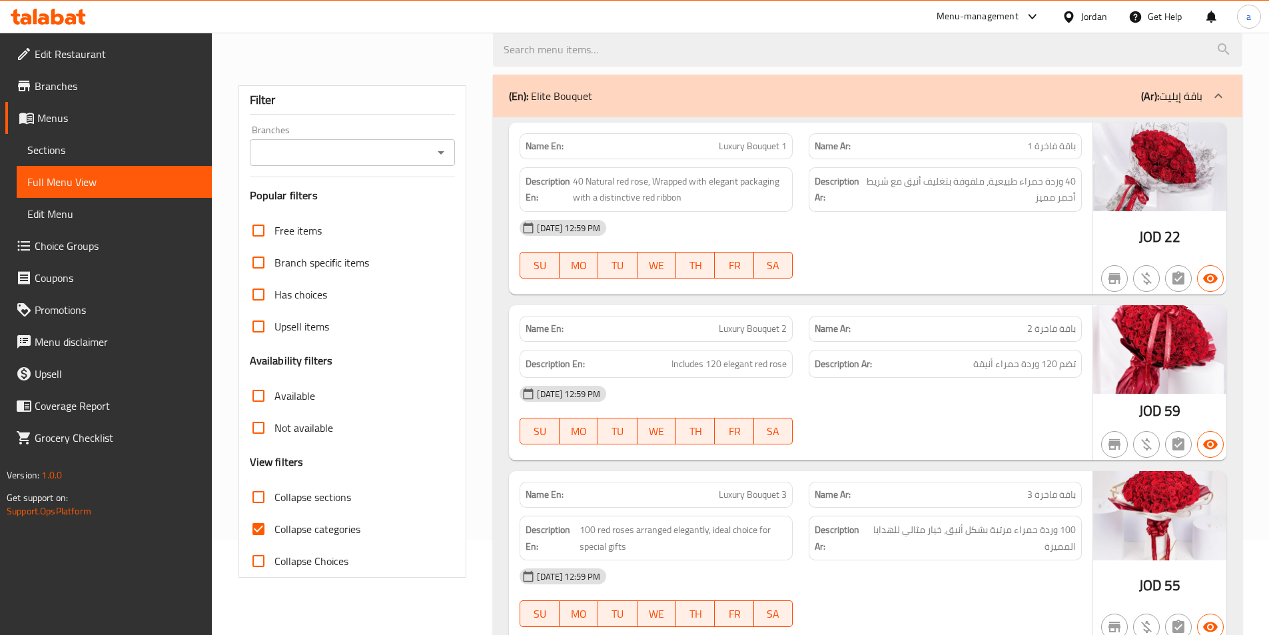
scroll to position [200, 0]
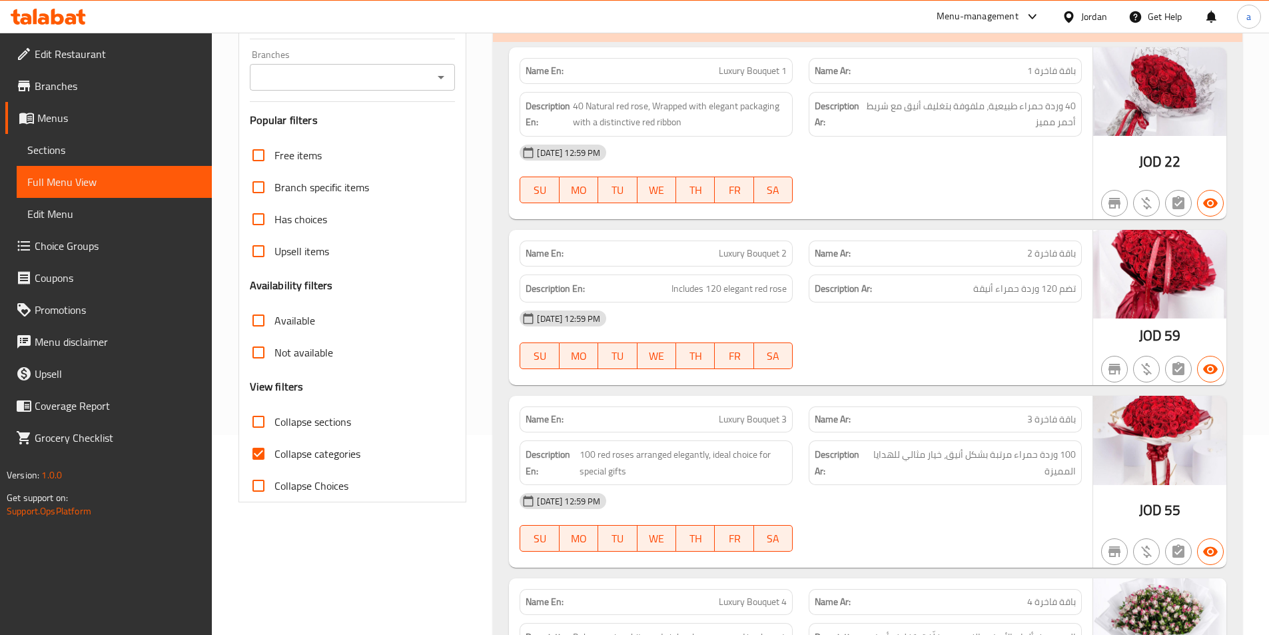
click at [298, 418] on span "Collapse sections" at bounding box center [312, 422] width 77 height 16
click at [274, 418] on input "Collapse sections" at bounding box center [258, 422] width 32 height 32
checkbox input "true"
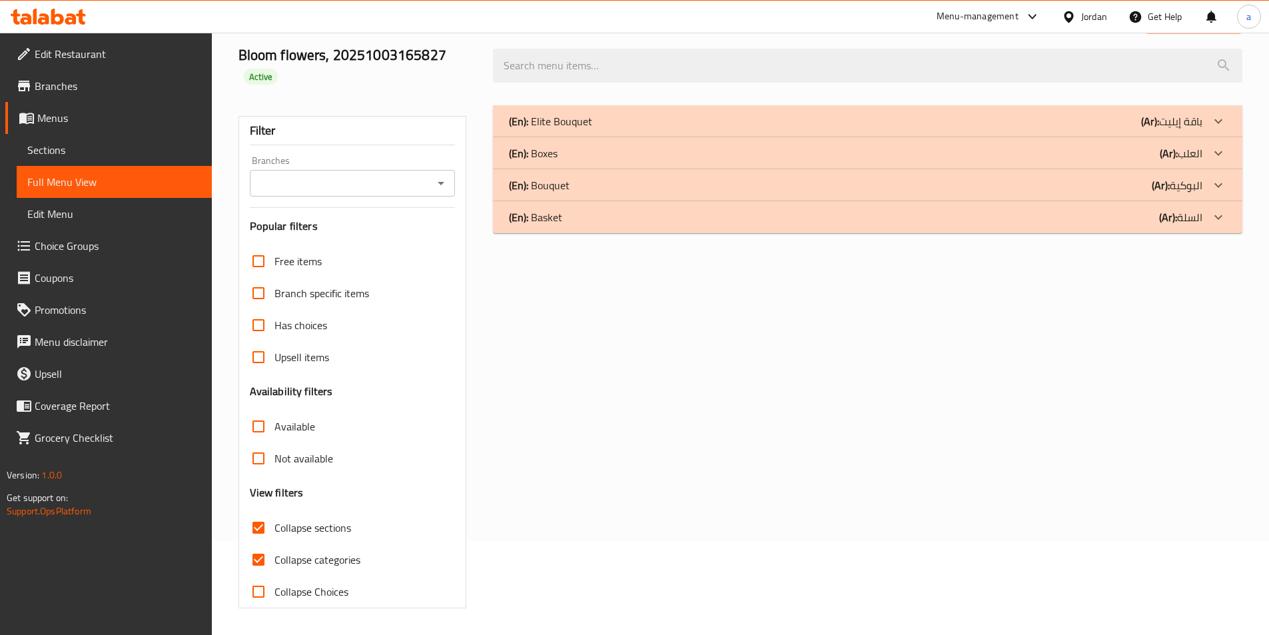
scroll to position [94, 0]
click at [611, 149] on div "(En): Boxes (Ar): العلب" at bounding box center [855, 153] width 693 height 16
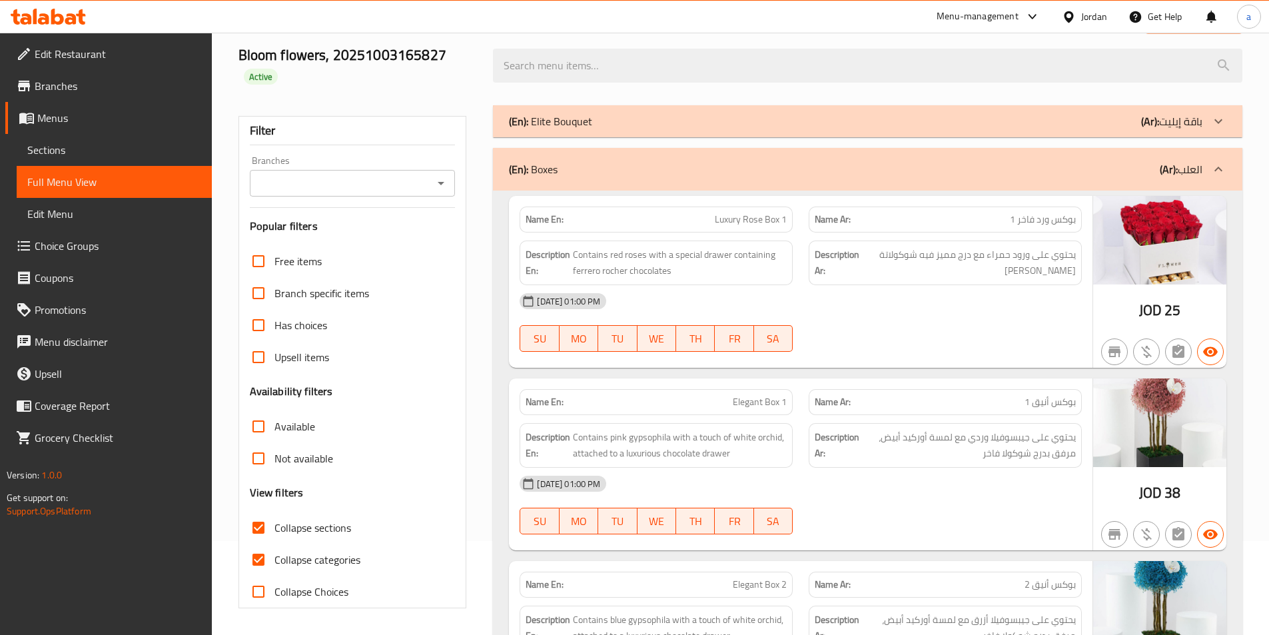
click at [605, 173] on div "(En): Boxes (Ar): العلب" at bounding box center [855, 169] width 693 height 16
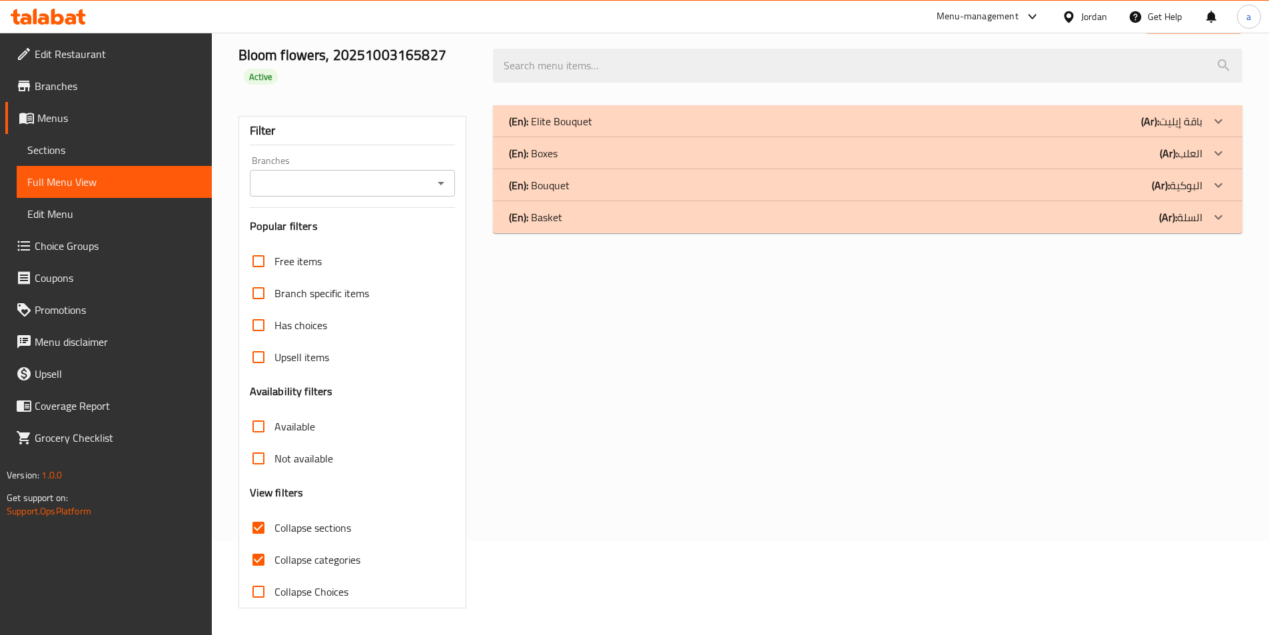
click at [583, 224] on div "(En): Basket (Ar): السلة" at bounding box center [855, 217] width 693 height 16
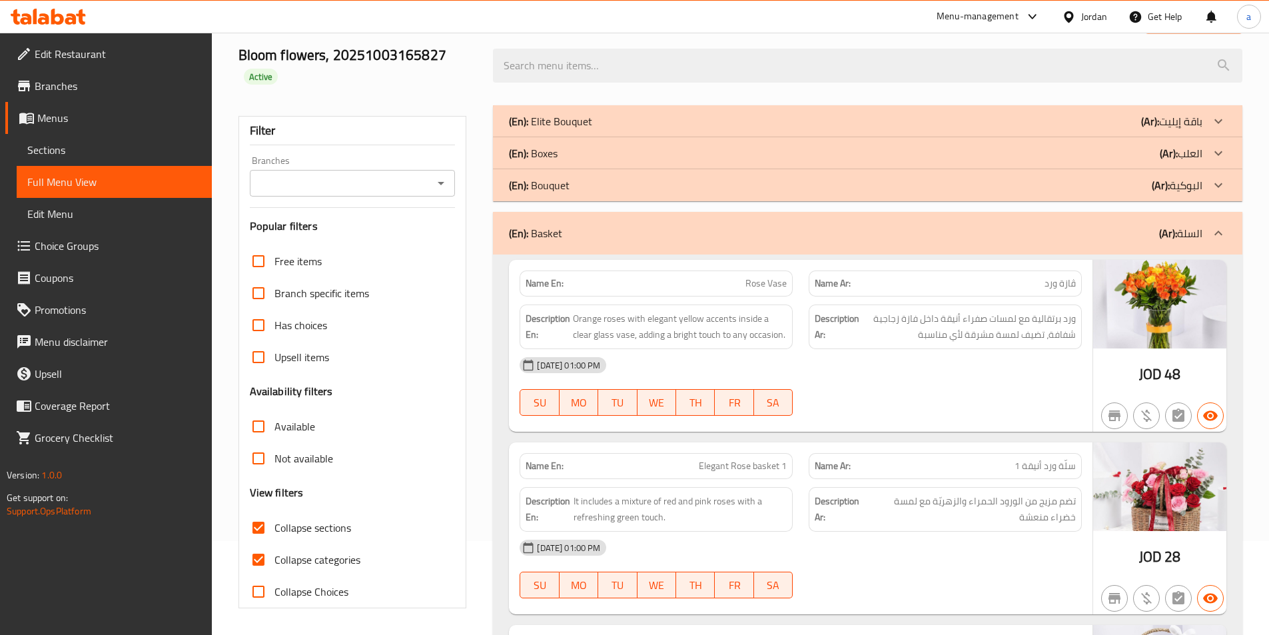
click at [580, 191] on div "(En): Bouquet (Ar): البوكية" at bounding box center [855, 185] width 693 height 16
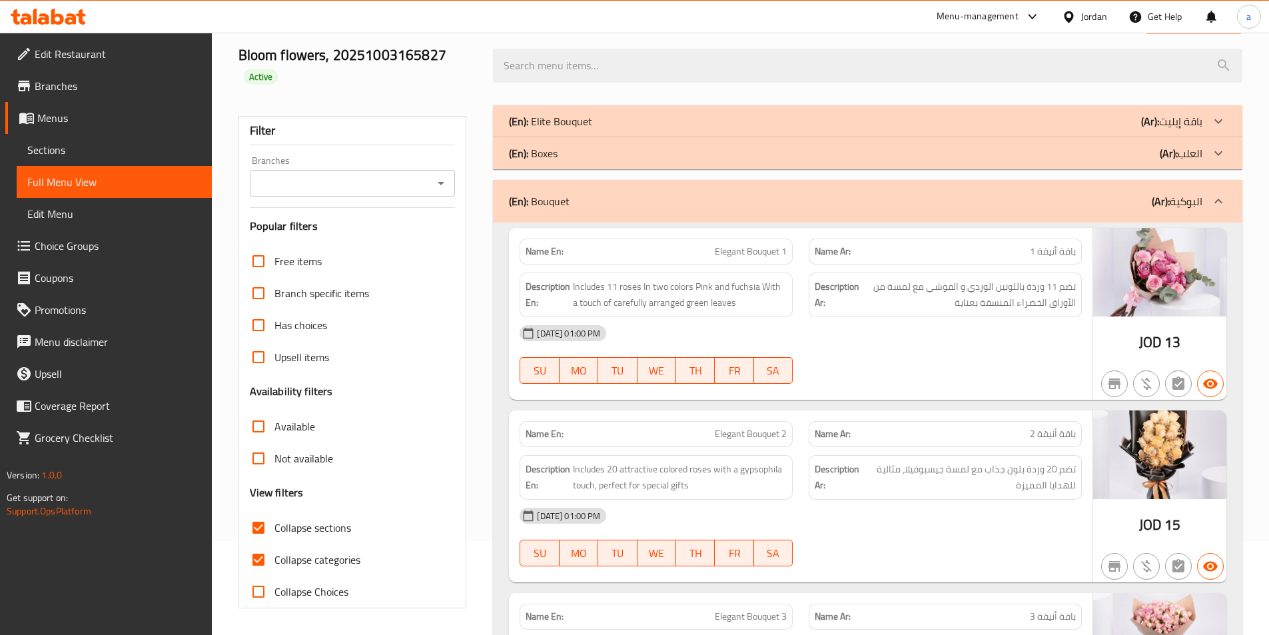
click at [576, 159] on div "(En): Boxes (Ar): العلب" at bounding box center [855, 153] width 693 height 16
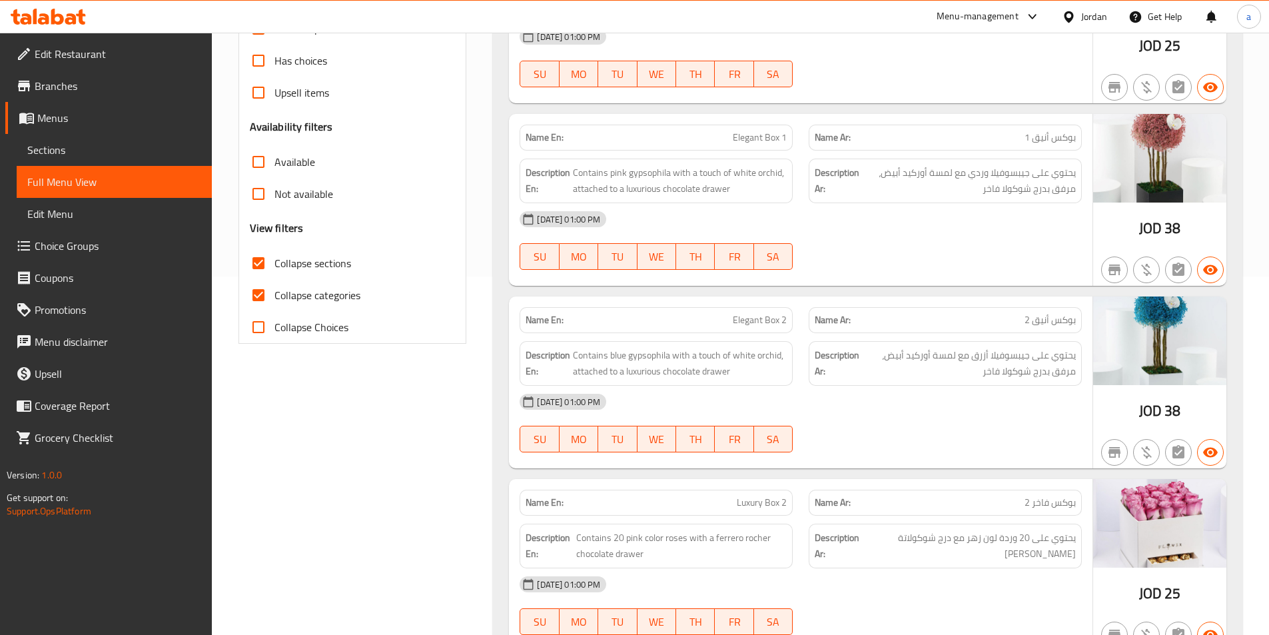
scroll to position [360, 0]
